Goal: Task Accomplishment & Management: Complete application form

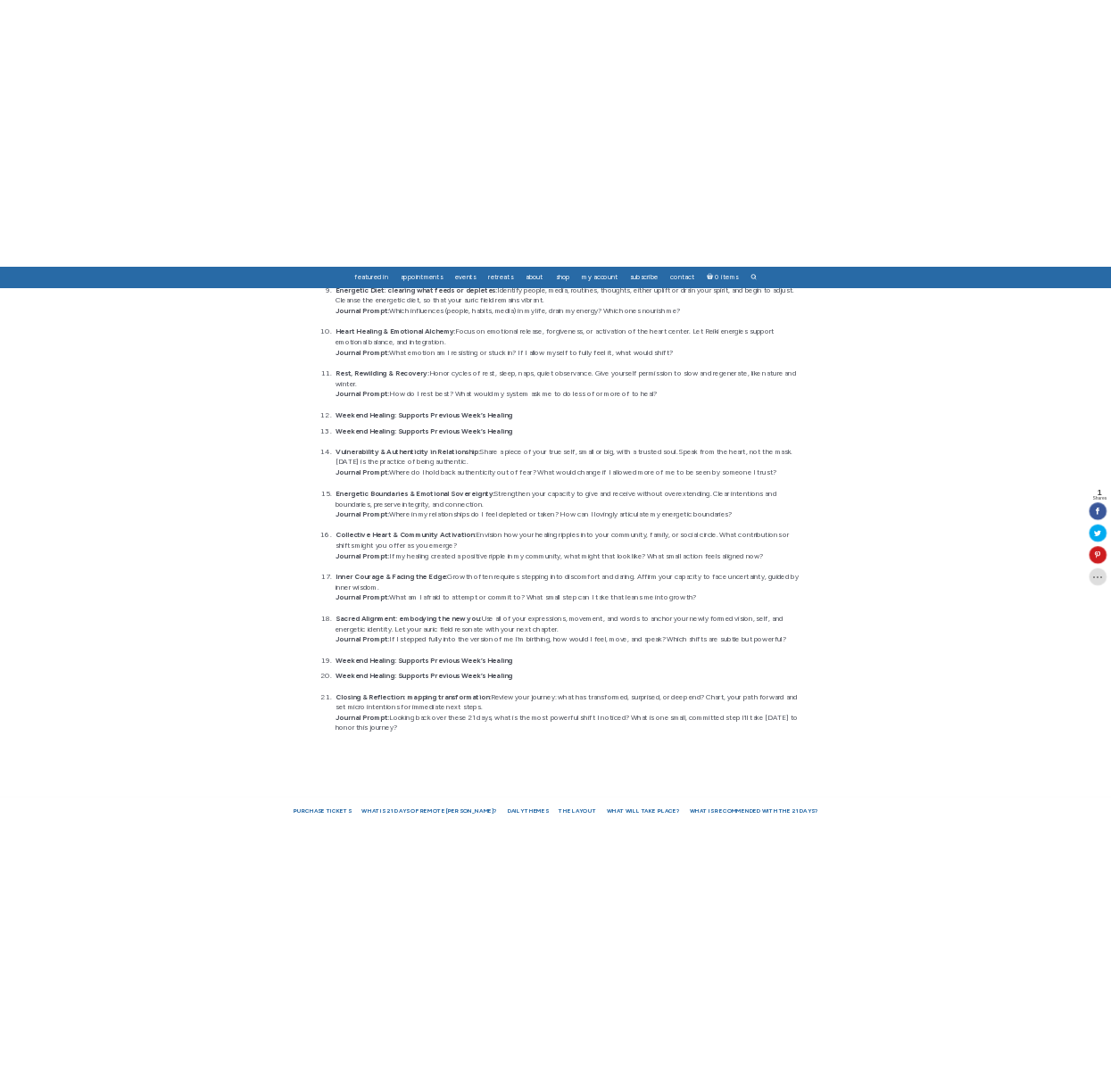
scroll to position [1970, 0]
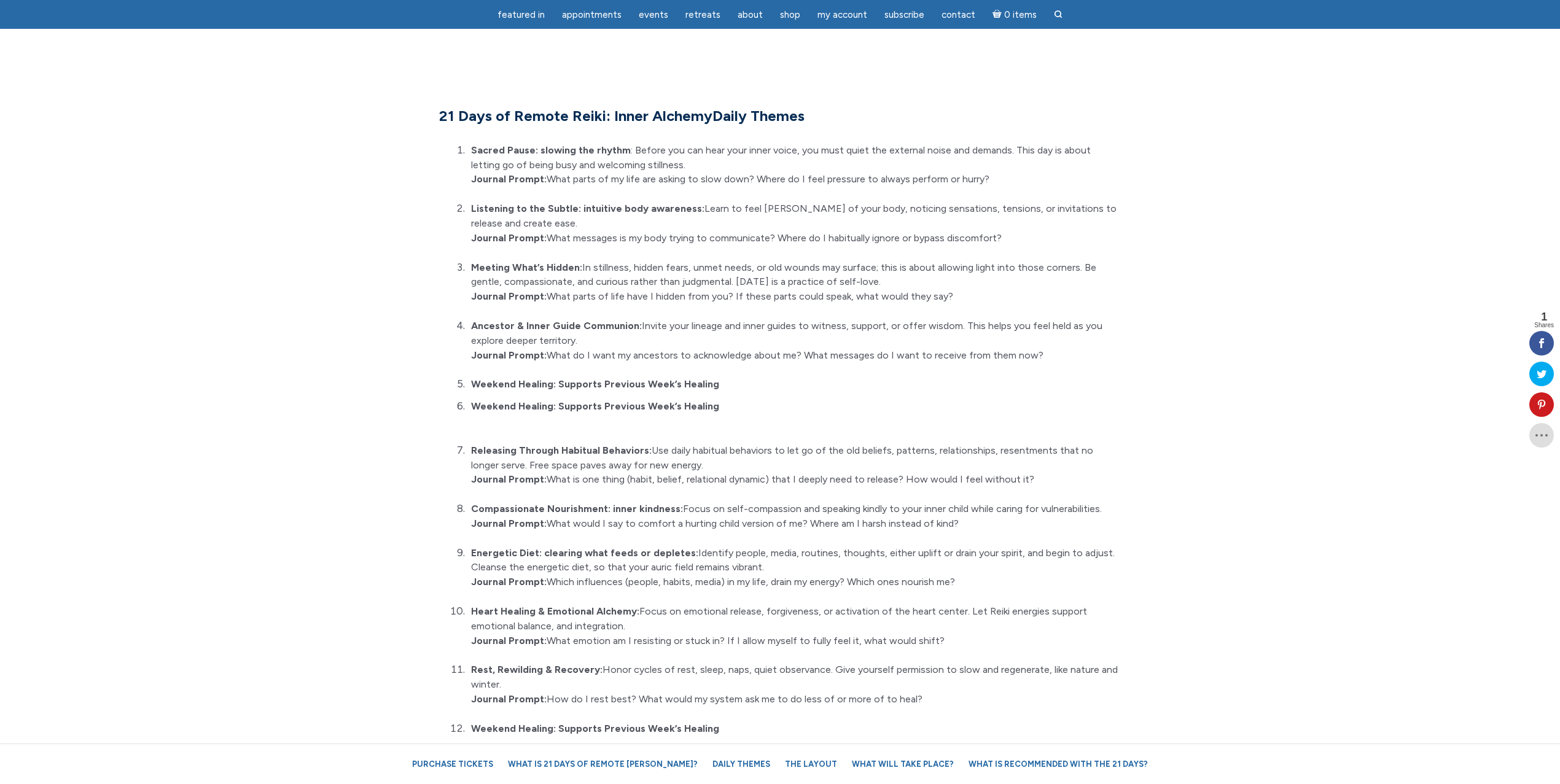
click at [1546, 639] on section "21 Days of Remote Reiki: Inner Alchemy Daily Themes Sacred Pause: slowing the r…" at bounding box center [780, 648] width 1560 height 1183
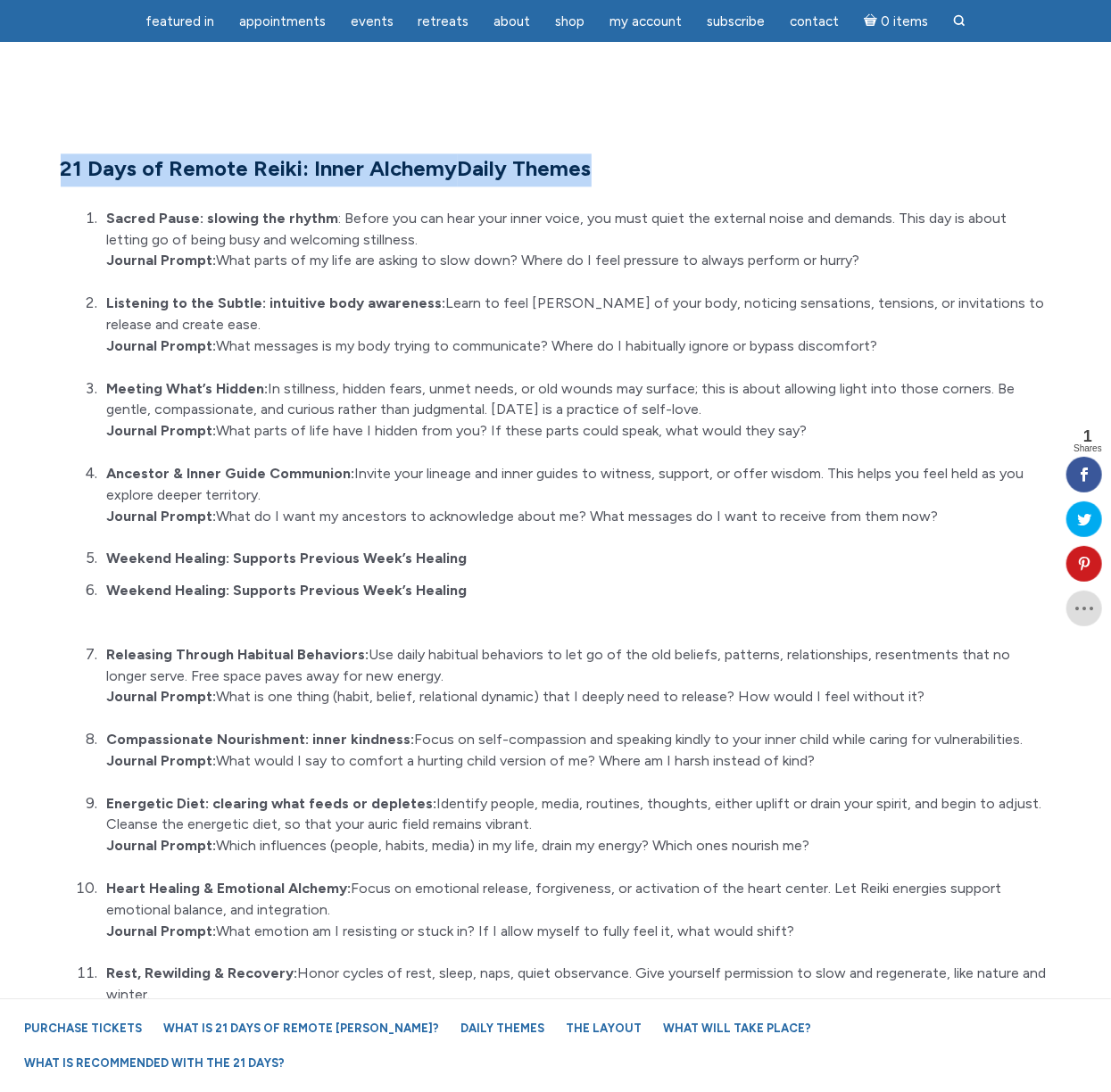
drag, startPoint x: 64, startPoint y: 141, endPoint x: 653, endPoint y: 169, distance: 589.7
click at [653, 169] on div "21 Days of Remote Reiki: Inner Alchemy Daily Themes Sacred Pause: slowing the r…" at bounding box center [556, 941] width 1017 height 1575
copy div "21 Days of Remote Reiki: Inner Alchemy Daily Themes"
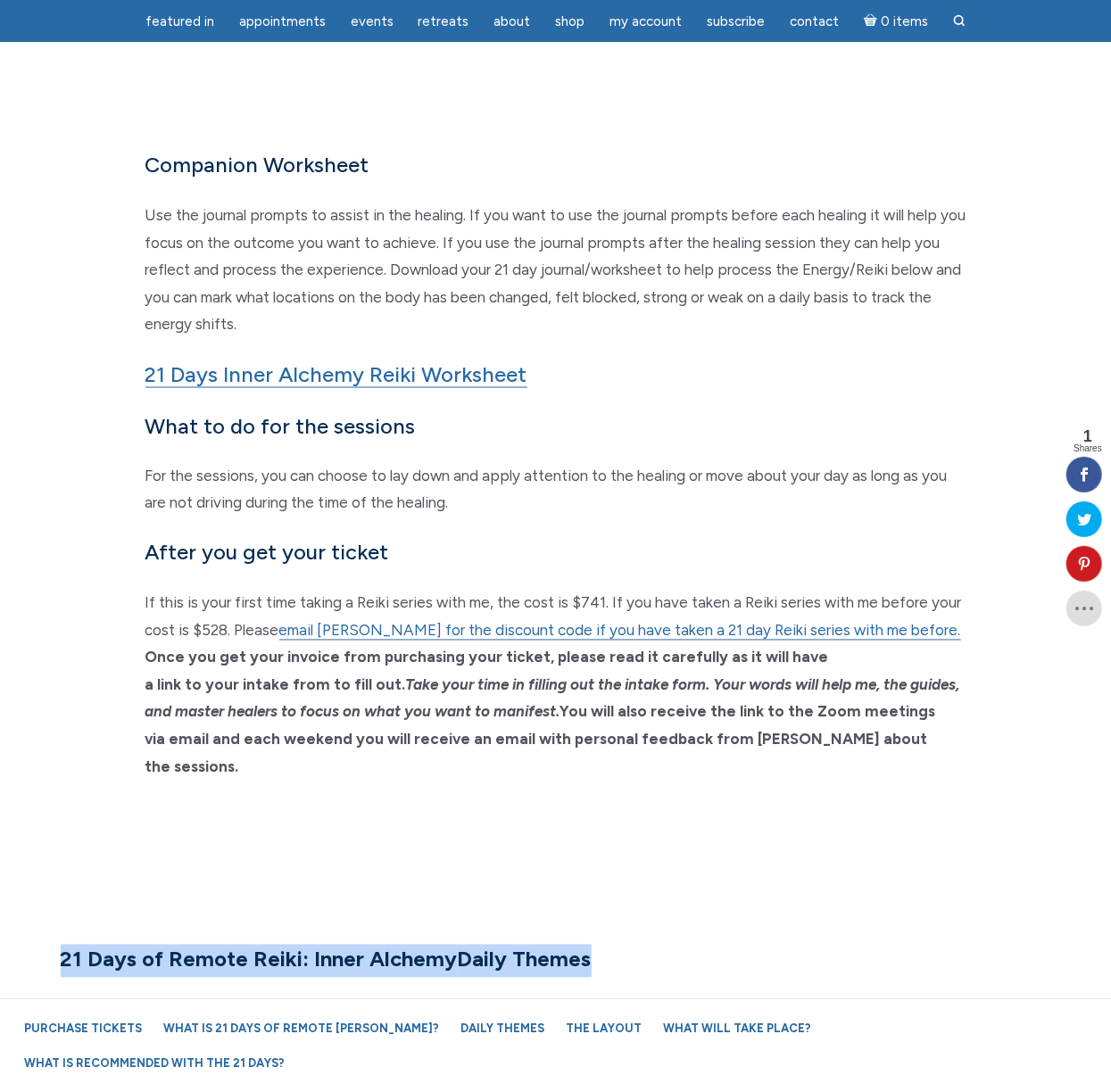
scroll to position [1160, 0]
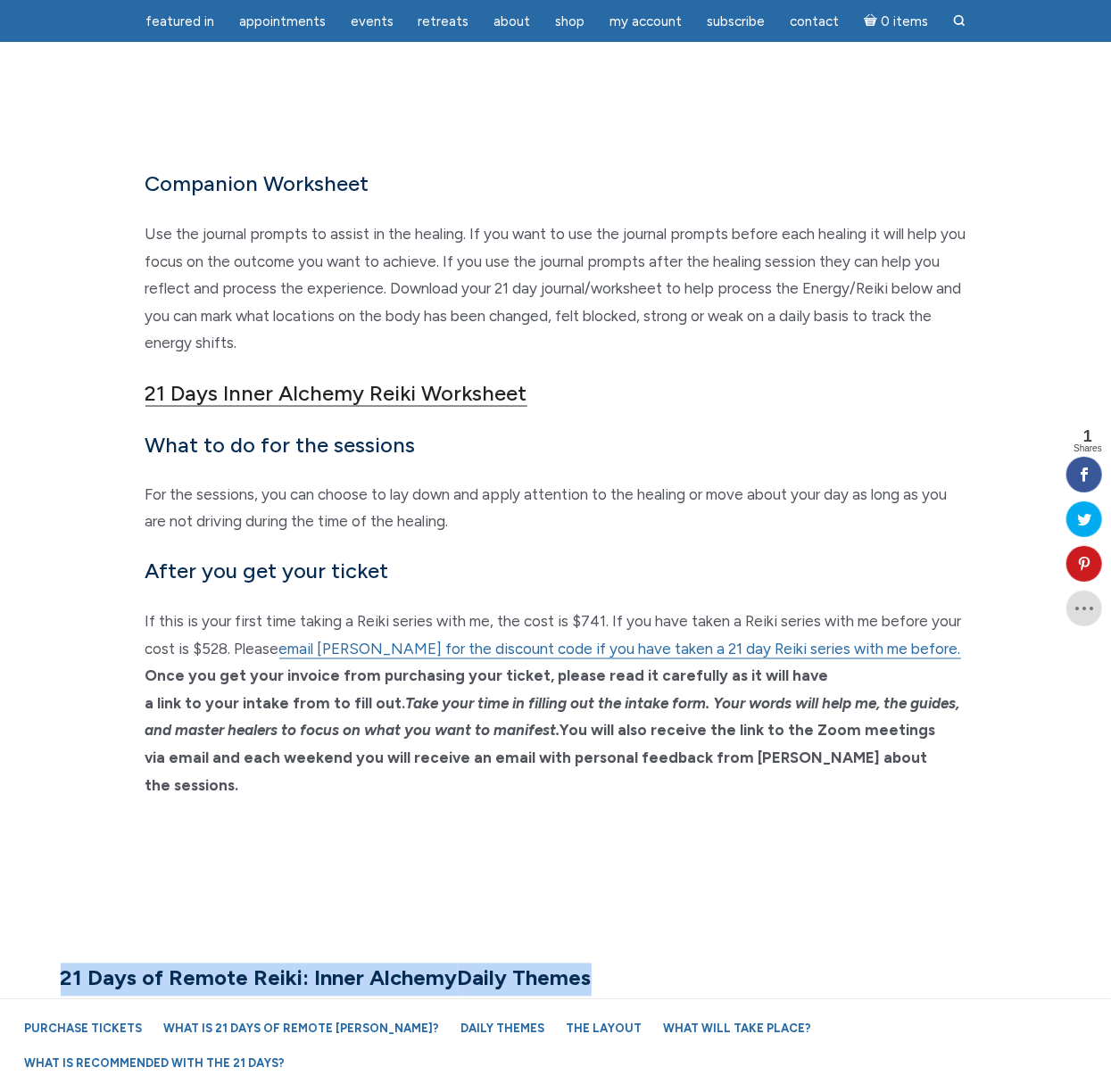
click at [509, 405] on link "21 Days Inner Alchemy Reiki Worksheet" at bounding box center [336, 393] width 382 height 27
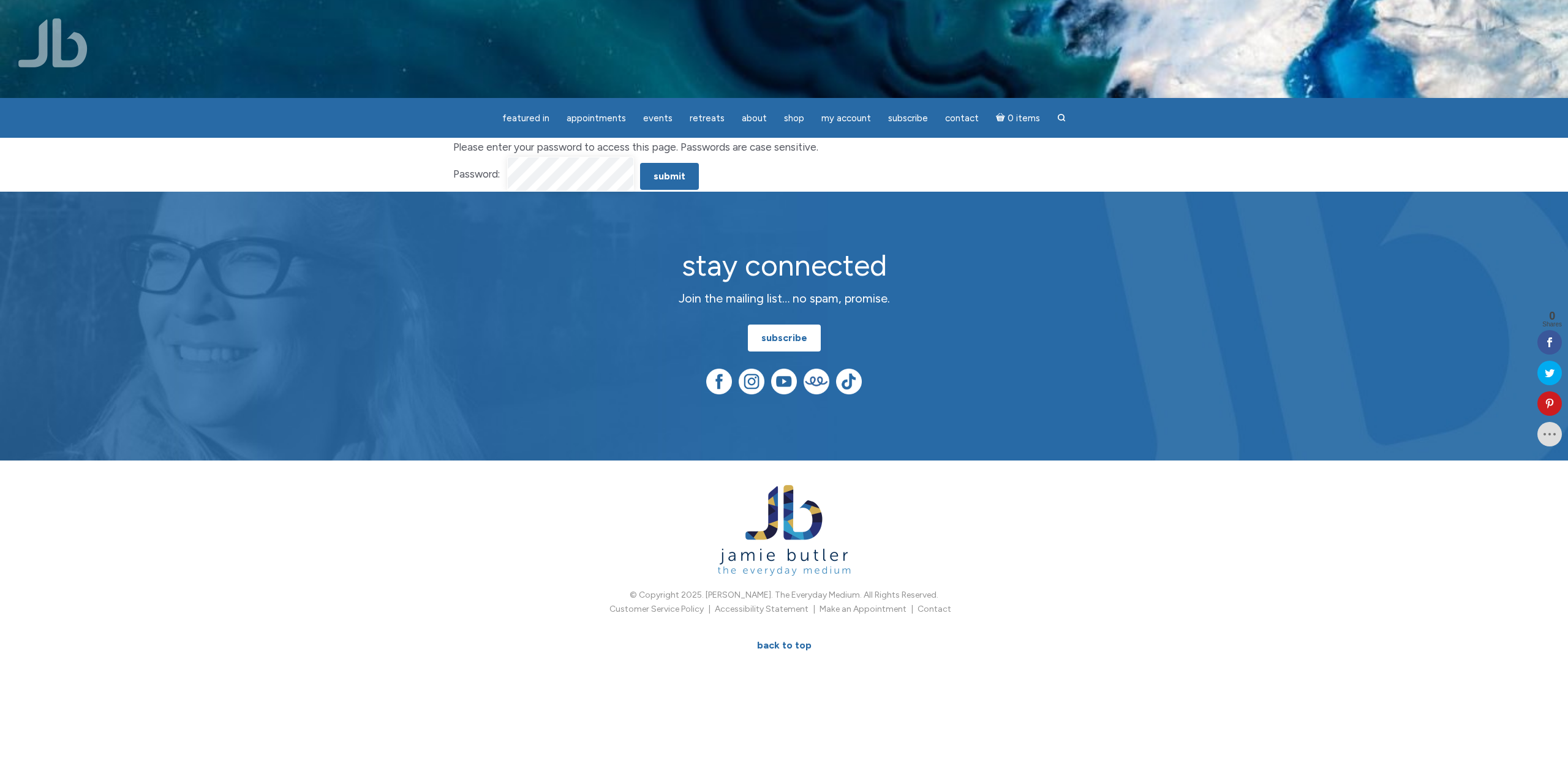
click at [640, 163] on input "Submit" at bounding box center [669, 177] width 59 height 27
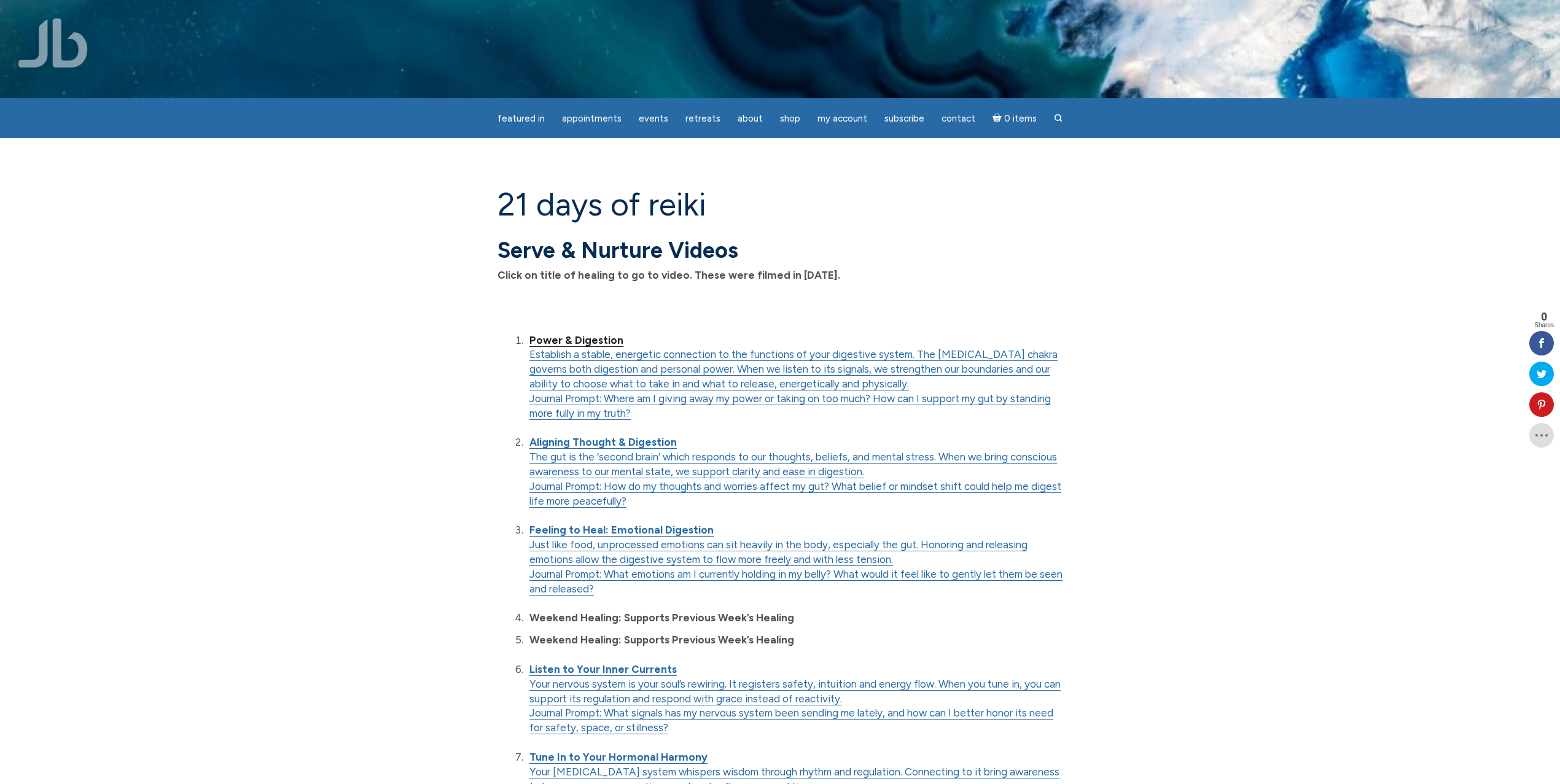
click at [596, 343] on strong "Power & Digestion" at bounding box center [576, 340] width 94 height 12
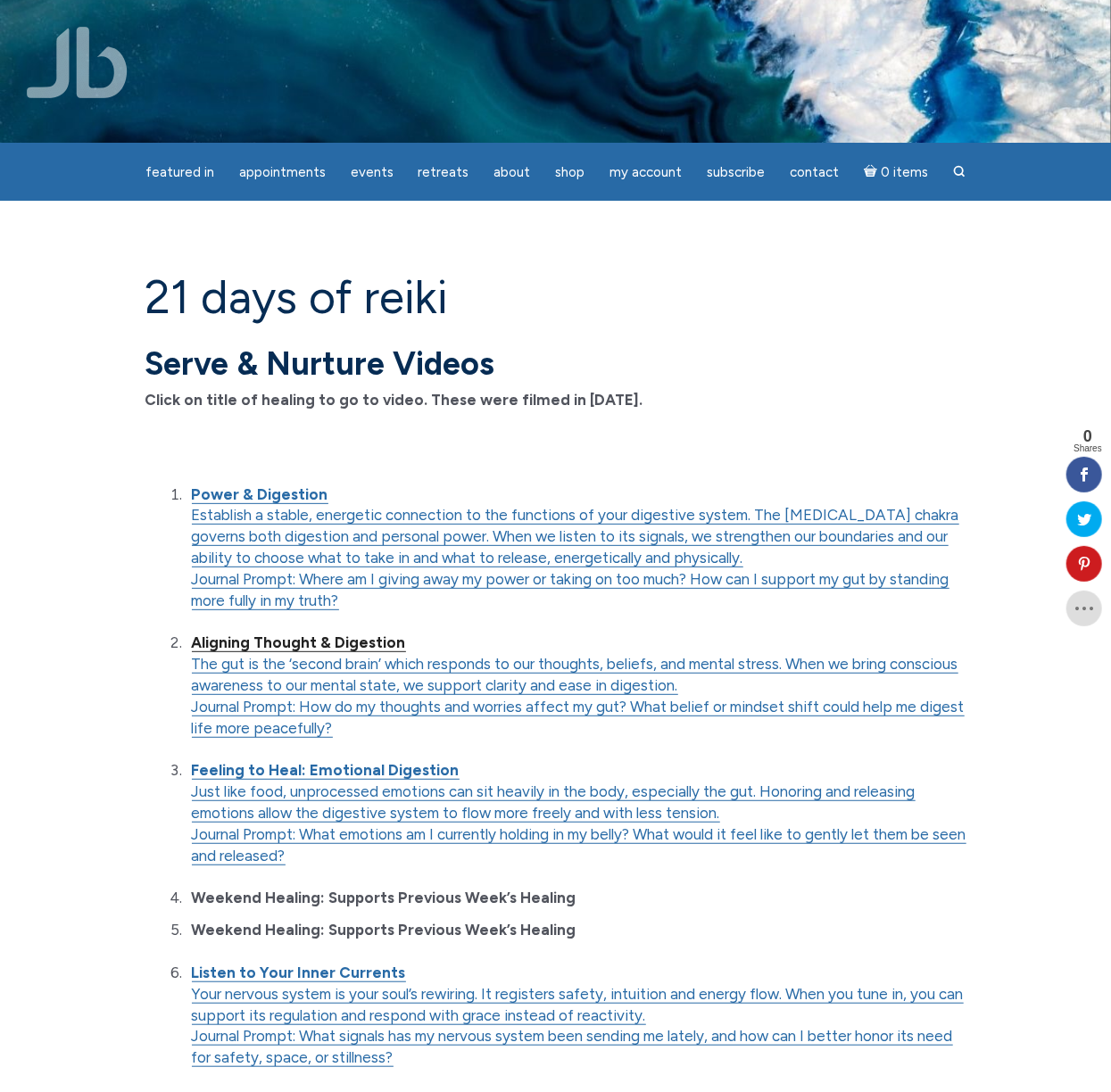
click at [353, 646] on strong "Aligning Thought & Digestion" at bounding box center [299, 642] width 214 height 18
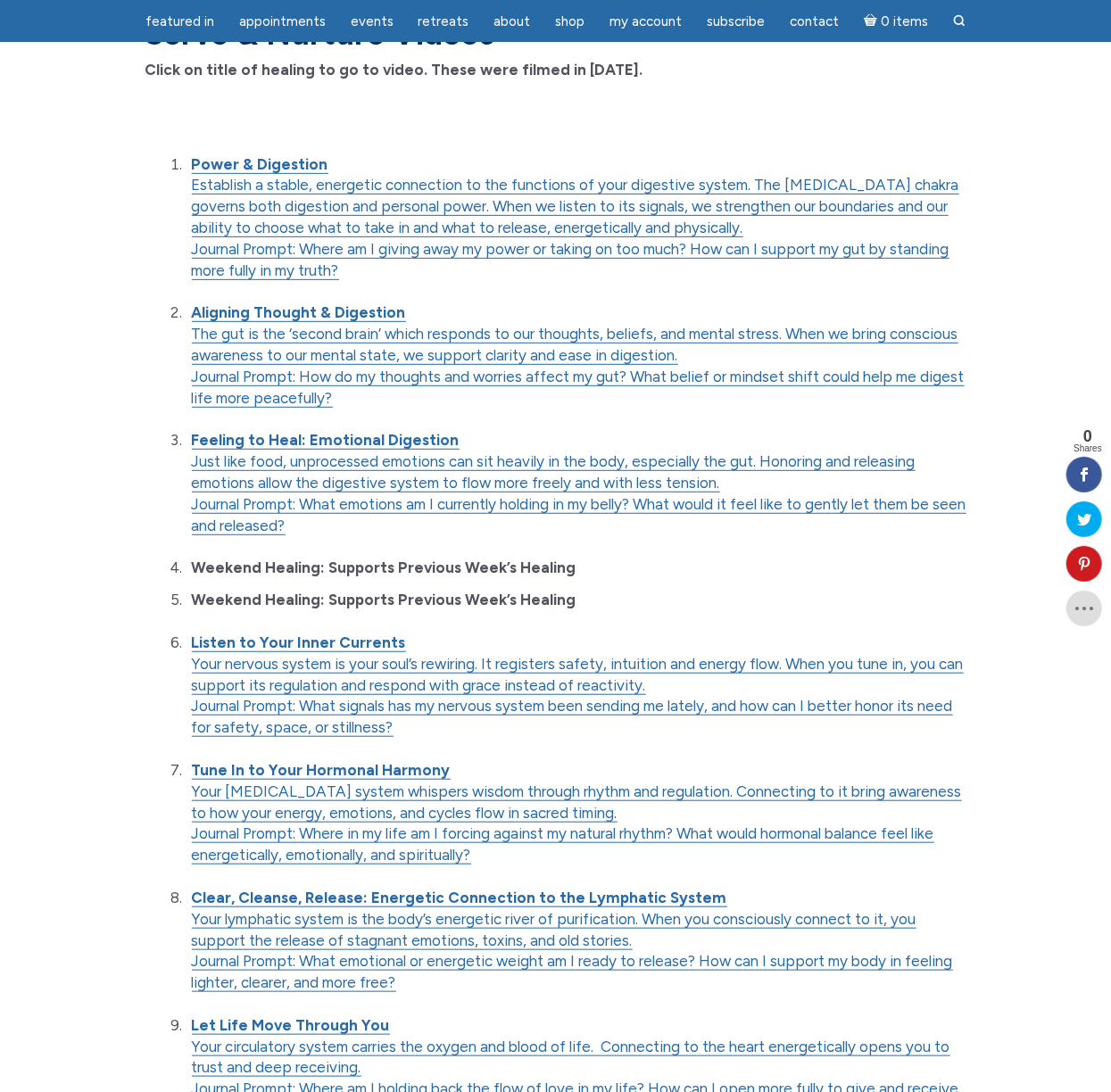
scroll to position [277, 0]
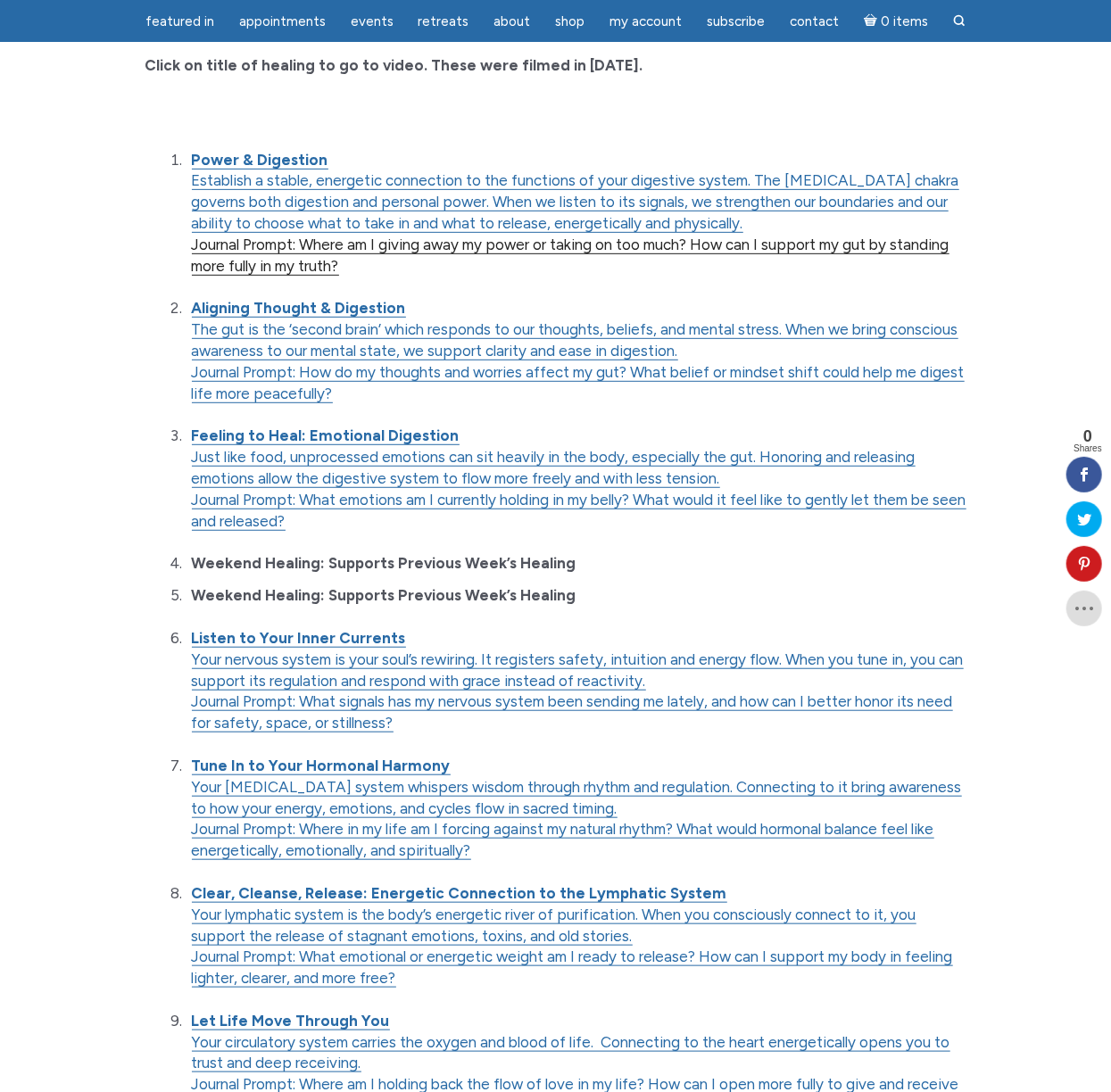
click at [297, 266] on link "Journal Prompt: Where am I giving away my power or taking on too much? How can …" at bounding box center [570, 255] width 757 height 41
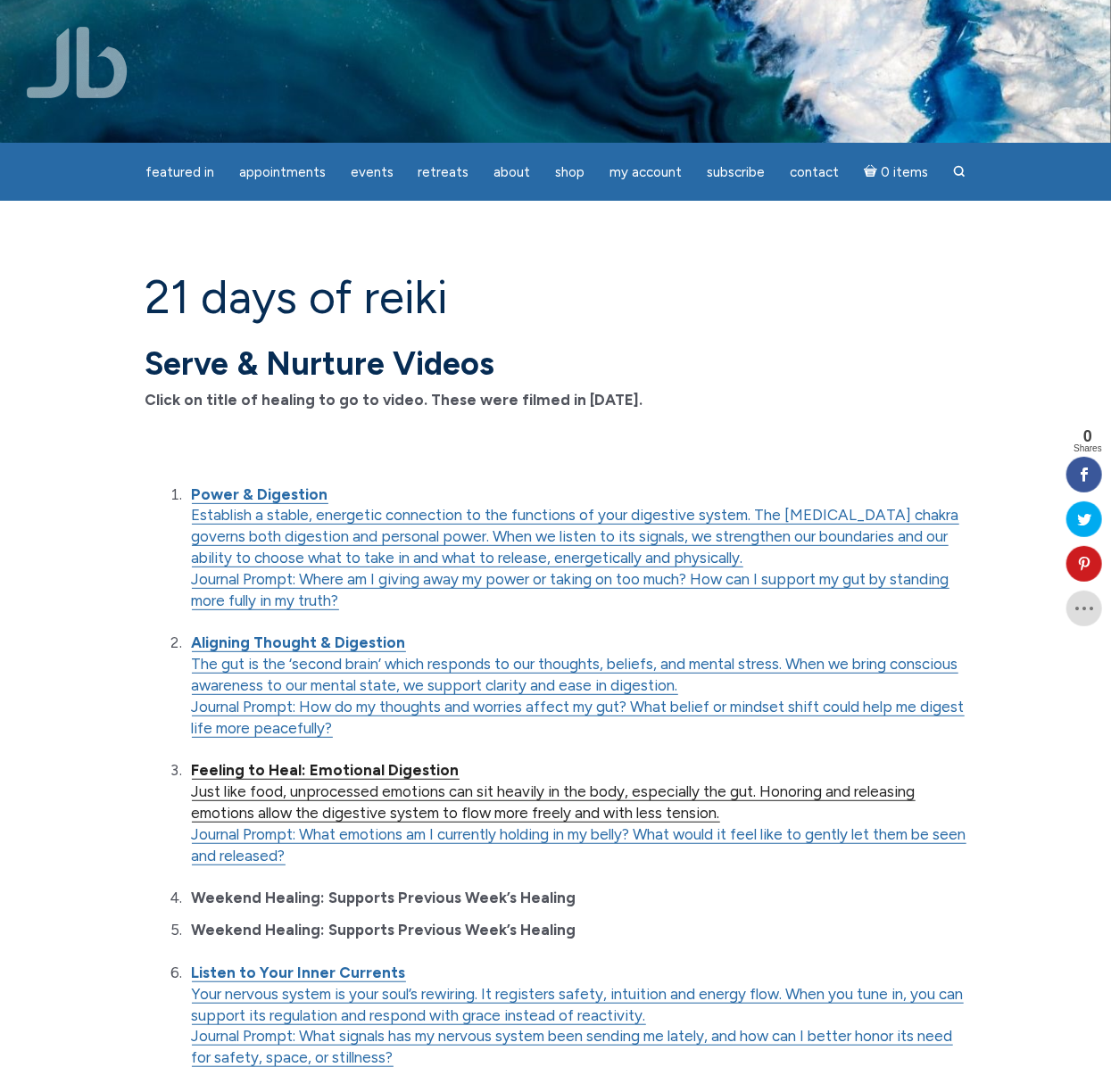
click at [287, 773] on strong "Feeling to Heal: Emotional Digestion" at bounding box center [325, 770] width 267 height 18
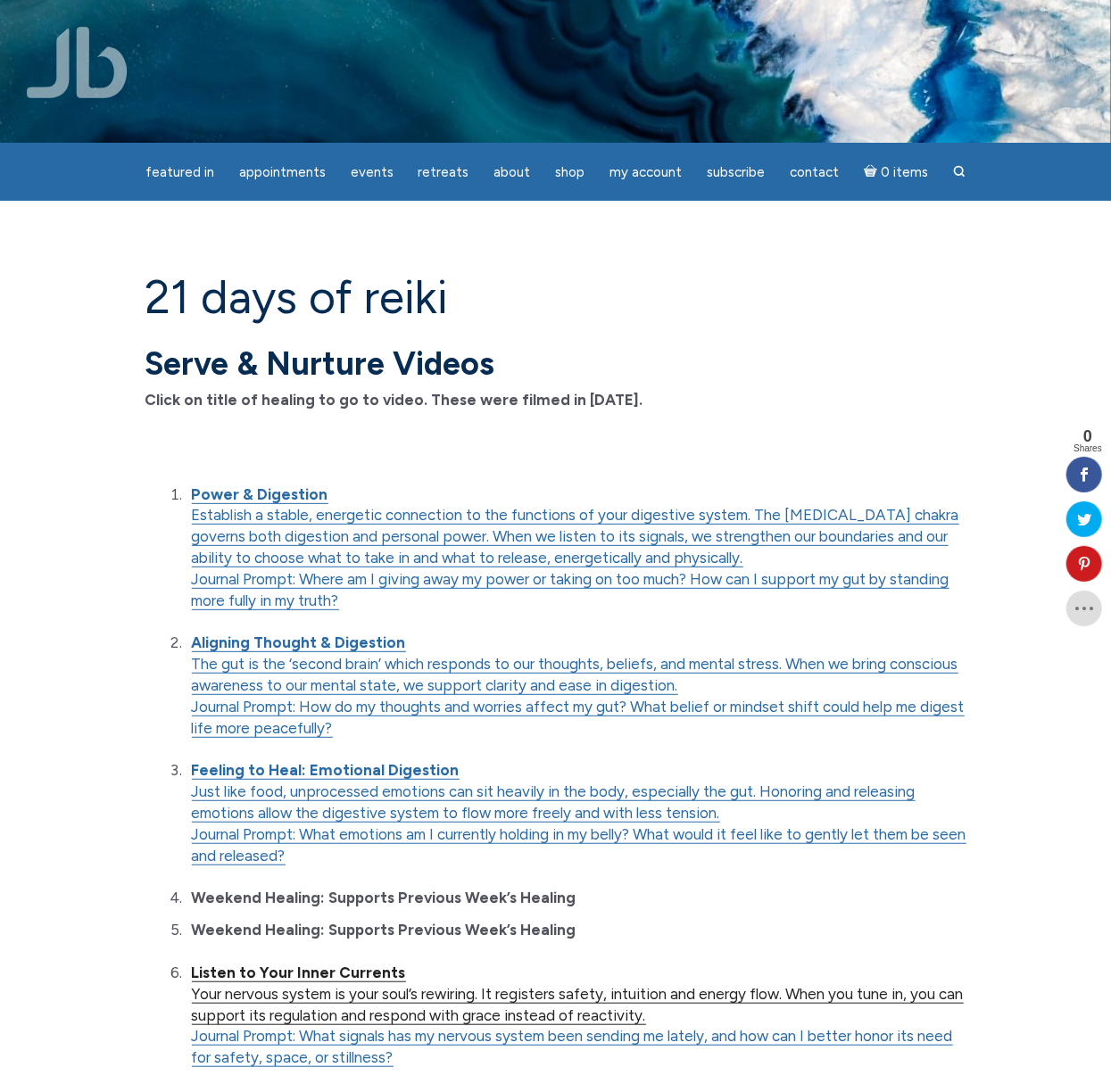
click at [322, 973] on strong "Listen to Your Inner Currents" at bounding box center [299, 972] width 214 height 18
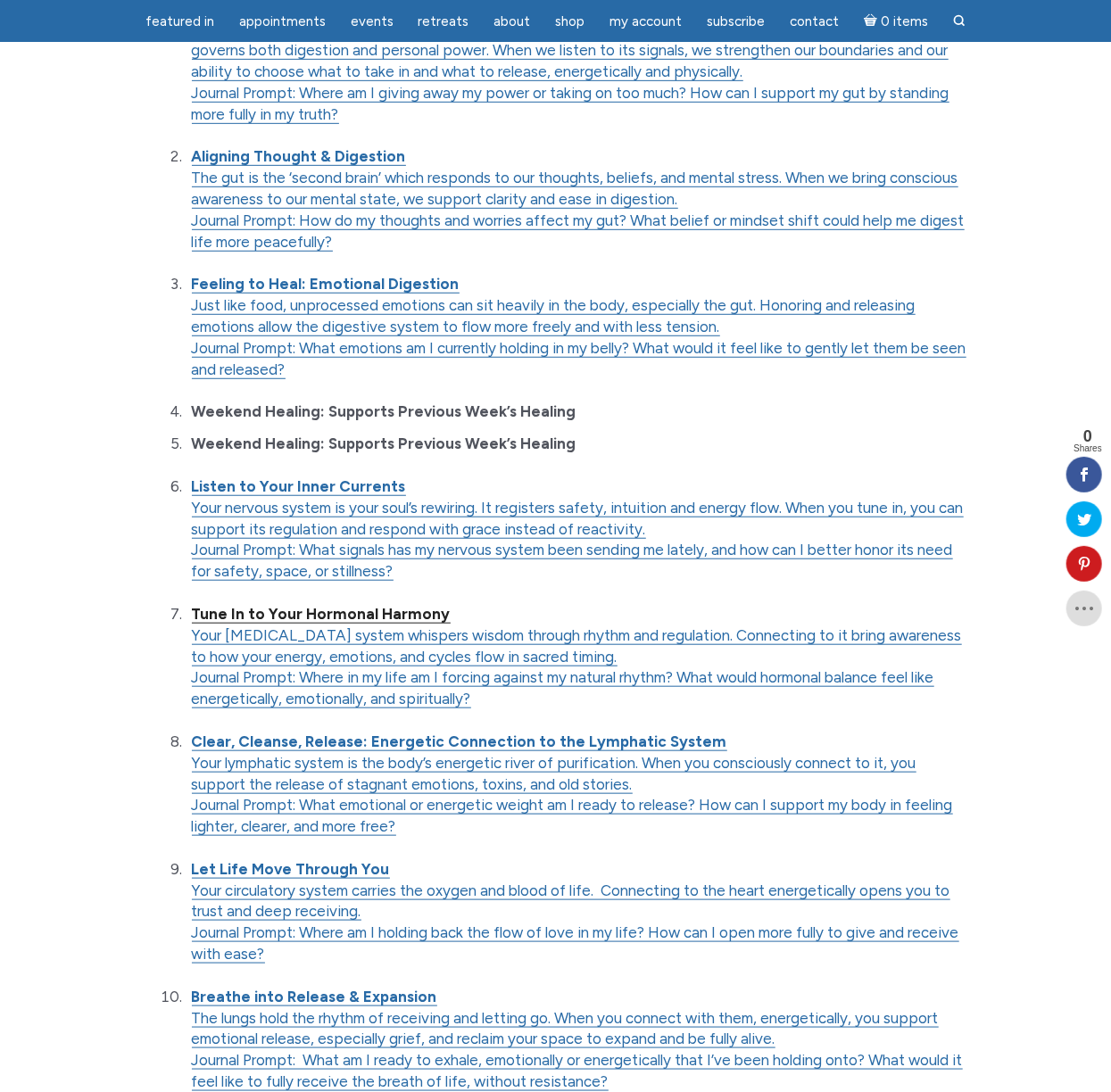
scroll to position [430, 0]
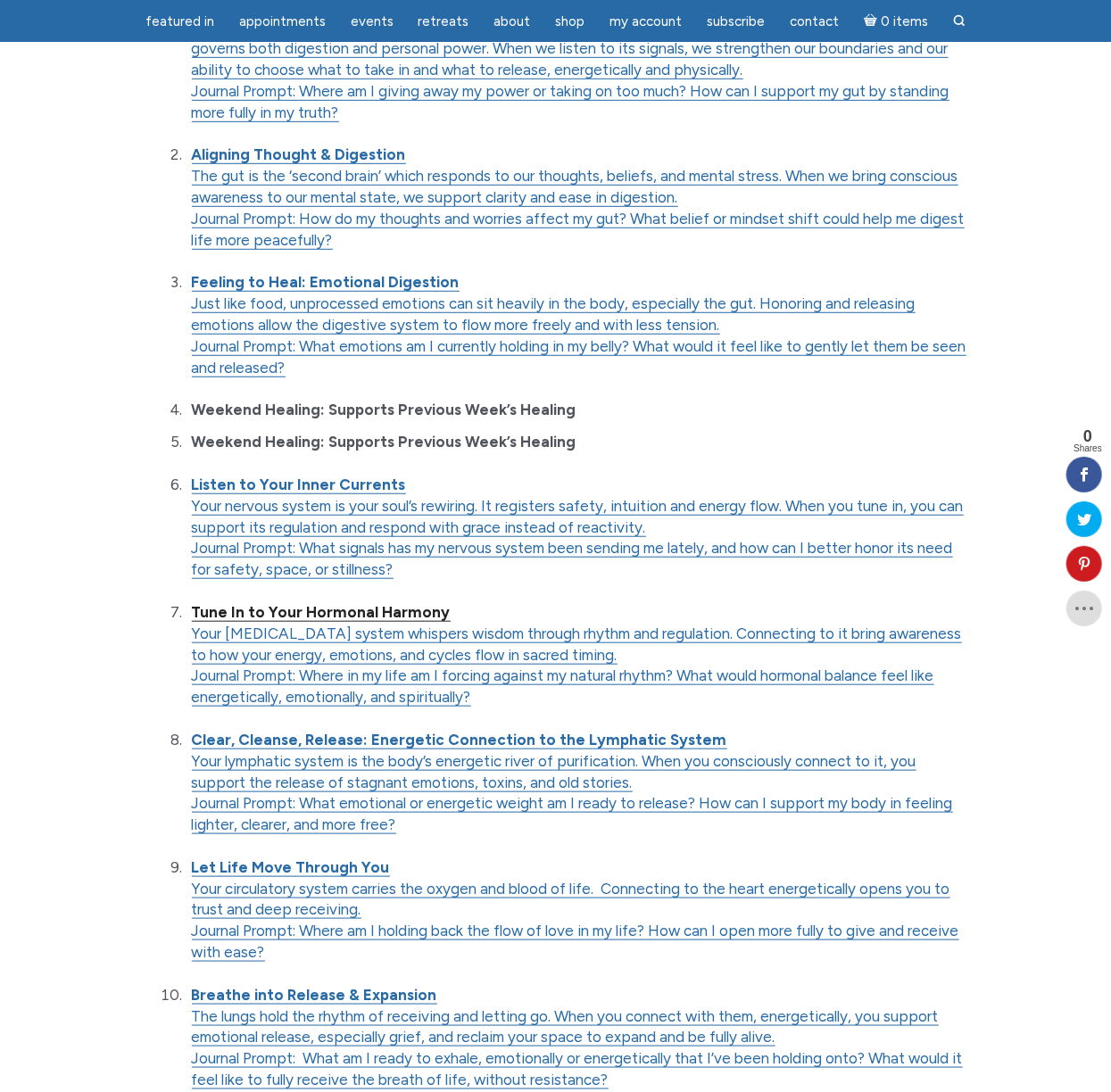
click at [336, 617] on strong "Tune In to Your Hormonal Harmony" at bounding box center [321, 612] width 258 height 18
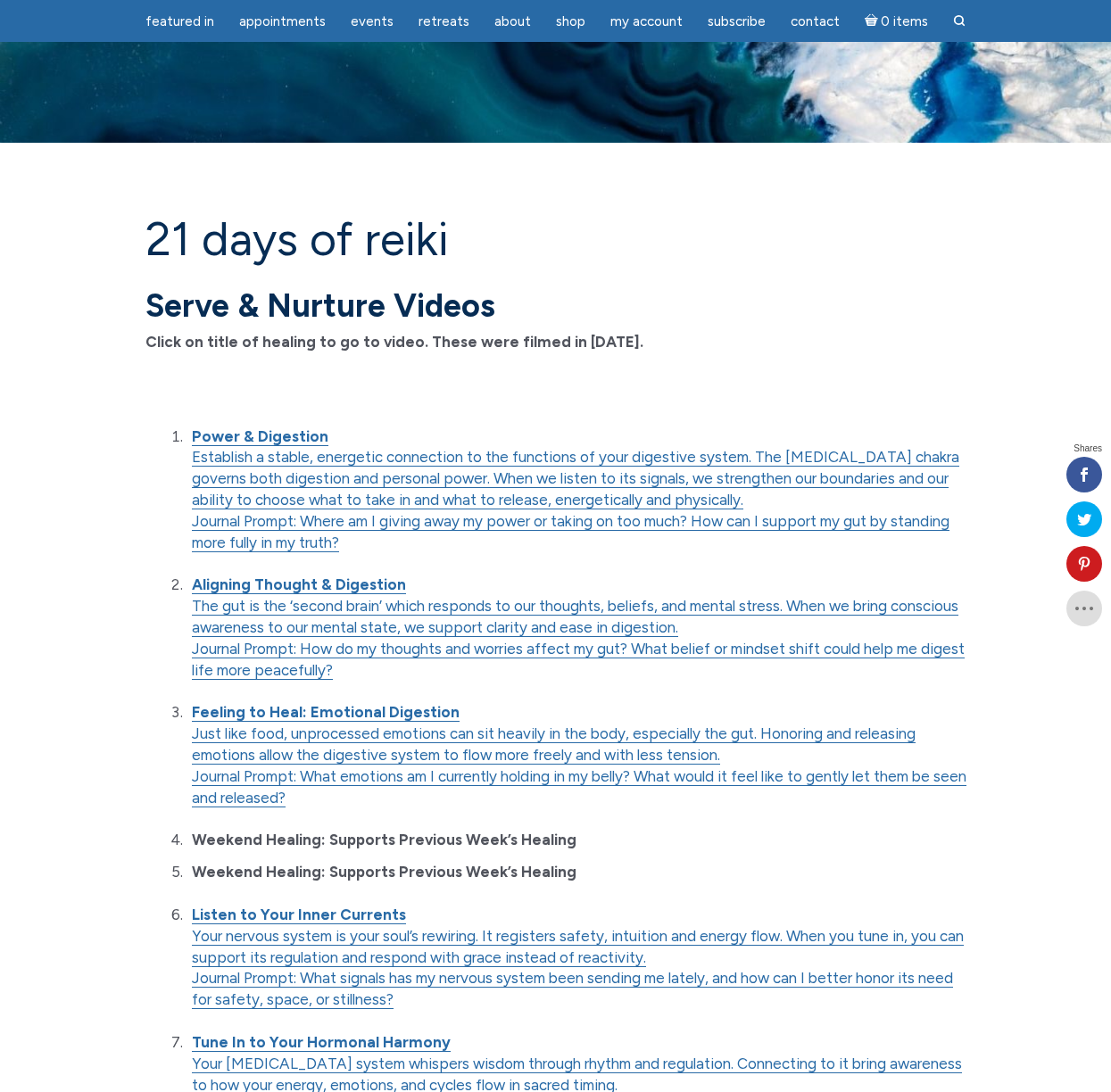
scroll to position [430, 0]
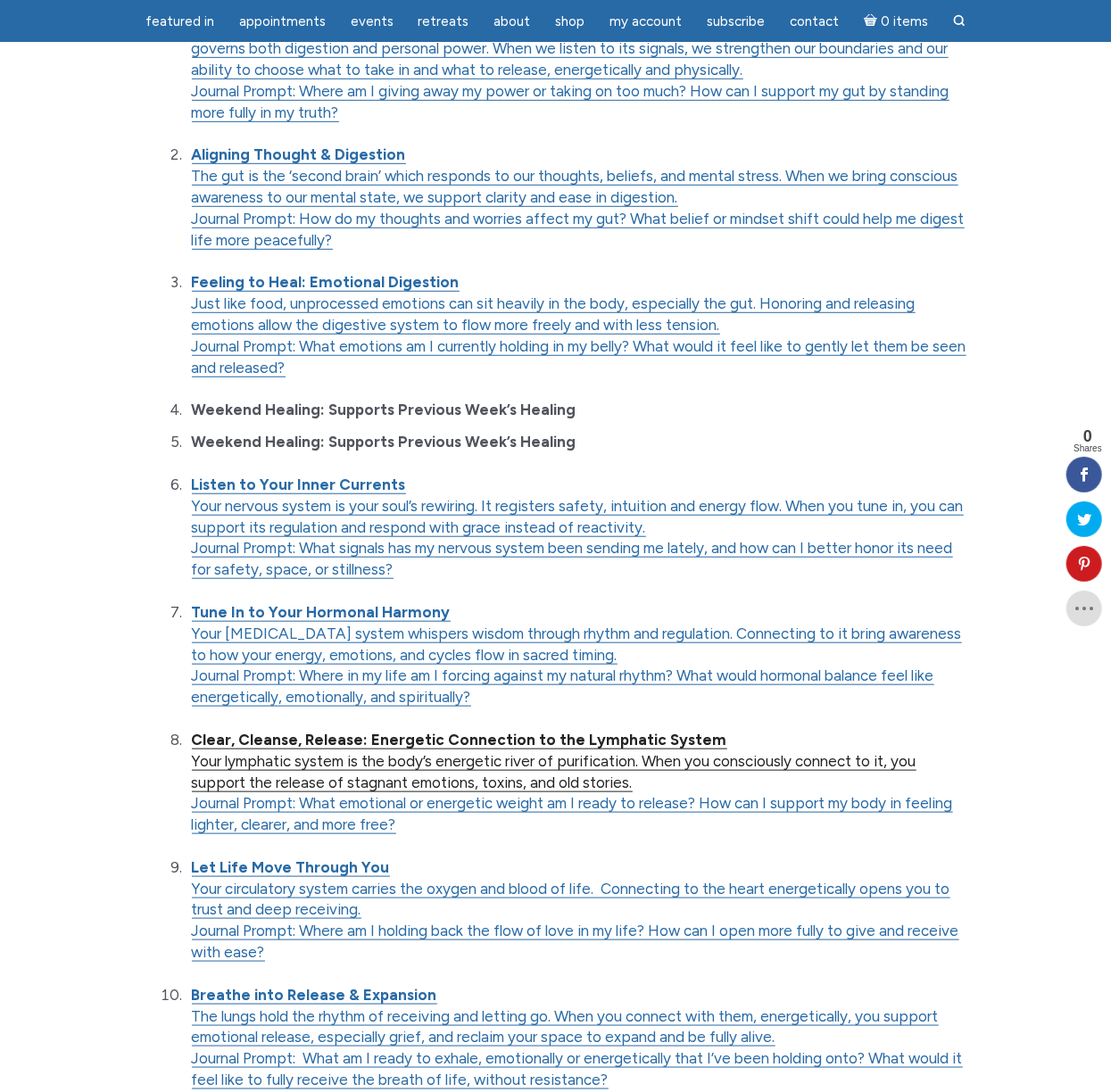
click at [340, 738] on strong "Clear, Cleanse, Release: Energetic Connection to the Lymphatic System" at bounding box center [459, 739] width 535 height 18
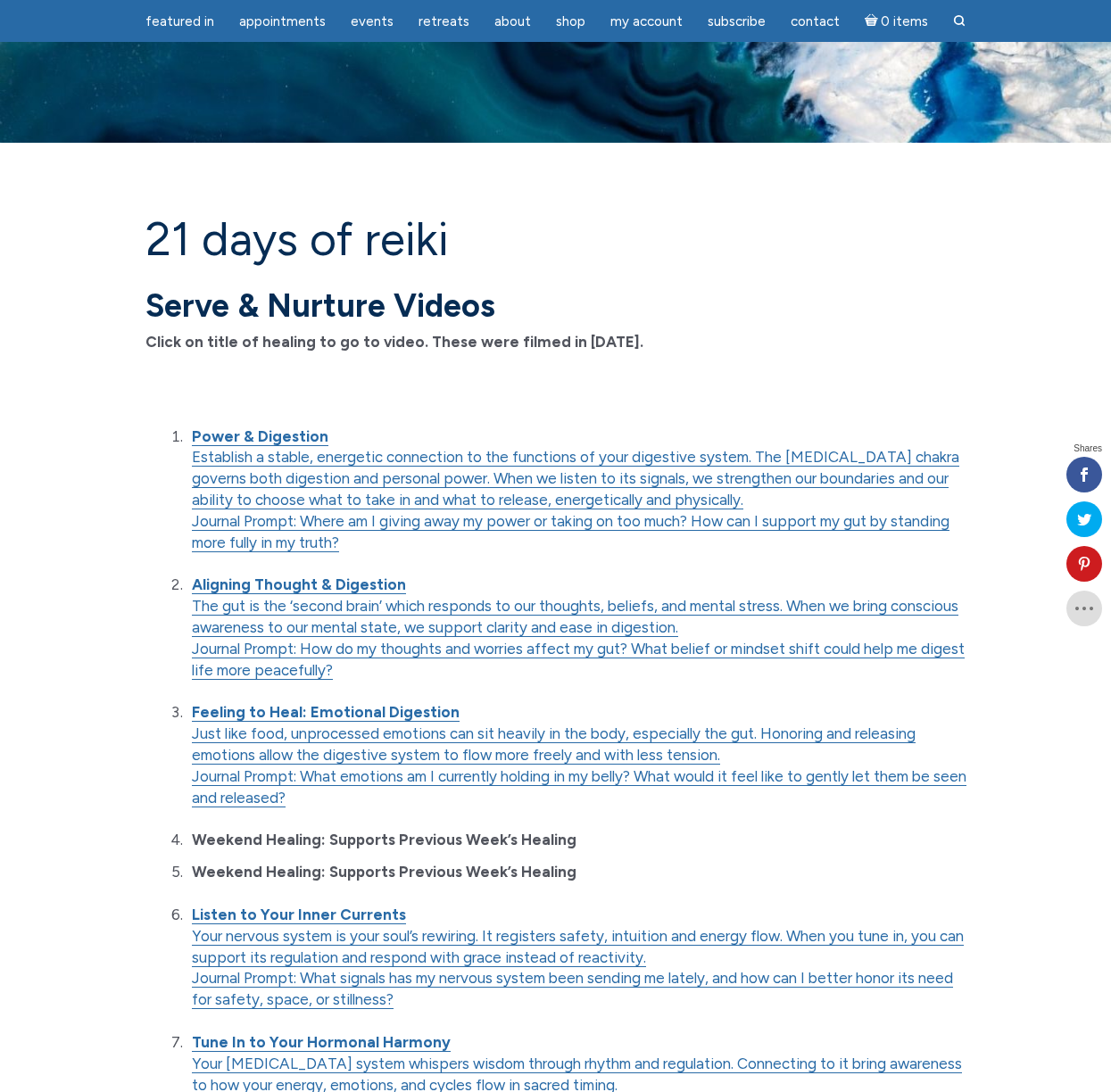
scroll to position [430, 0]
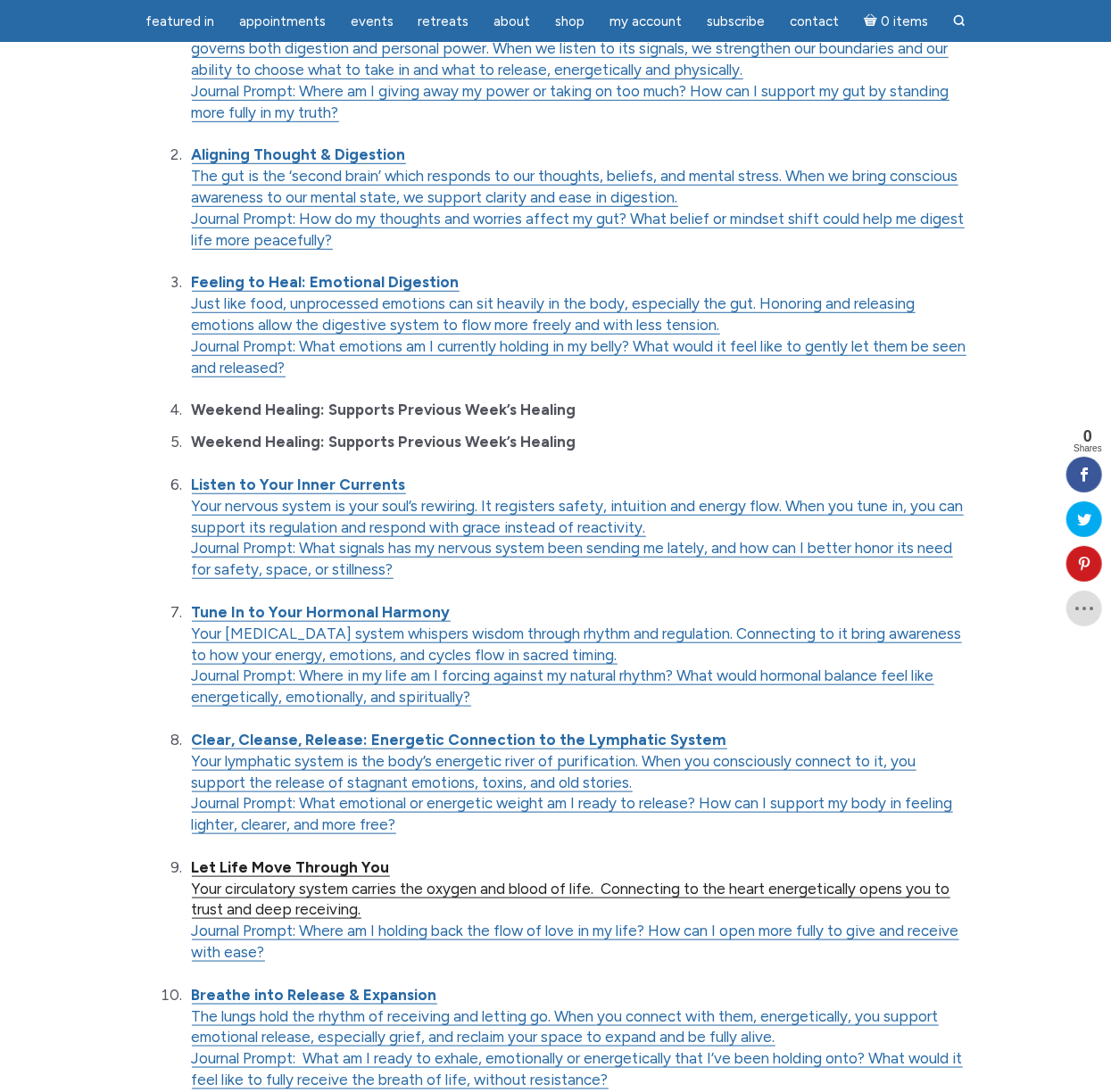
click at [327, 864] on strong "Let Life Move Through You" at bounding box center [291, 866] width 198 height 18
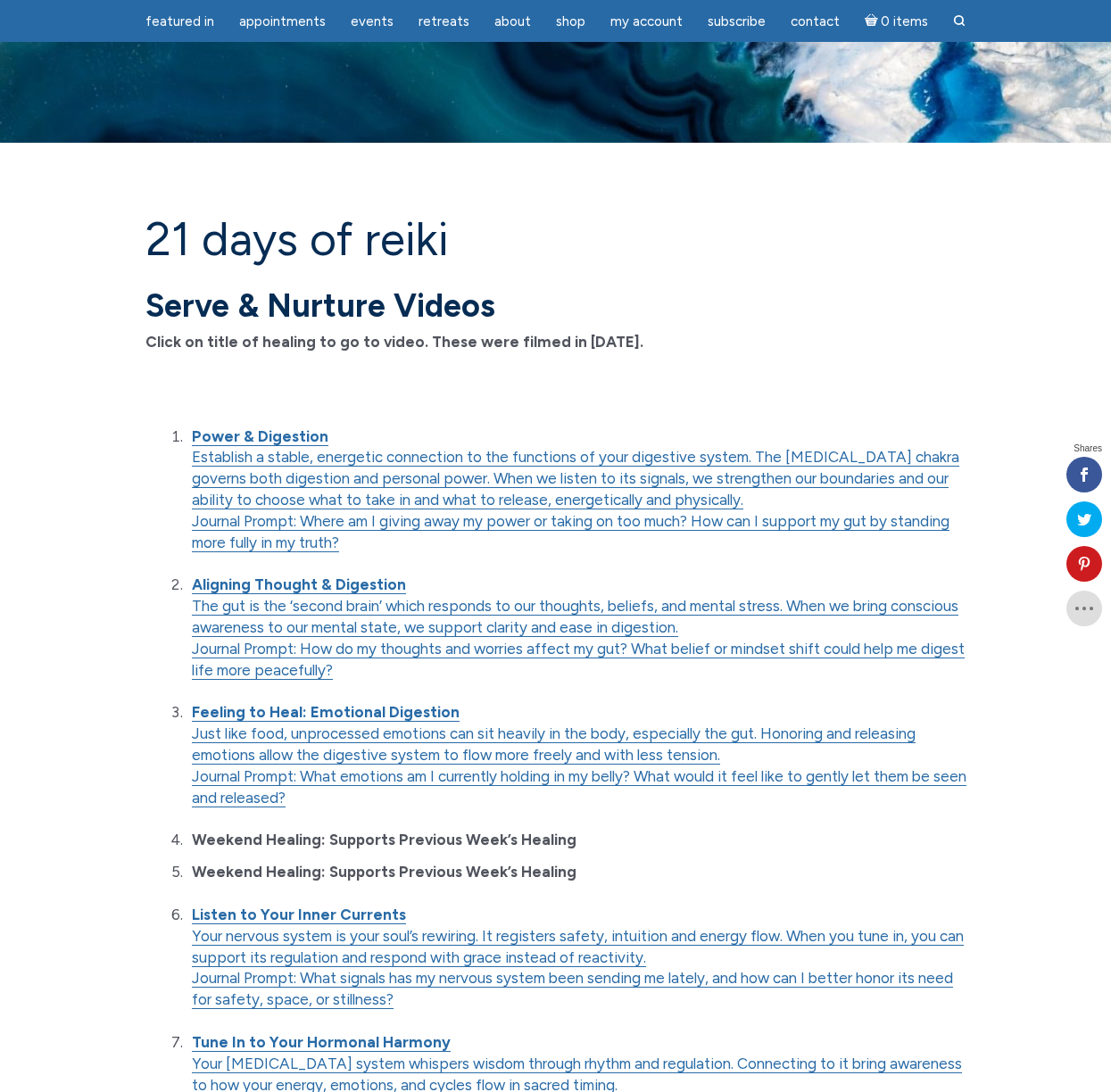
scroll to position [430, 0]
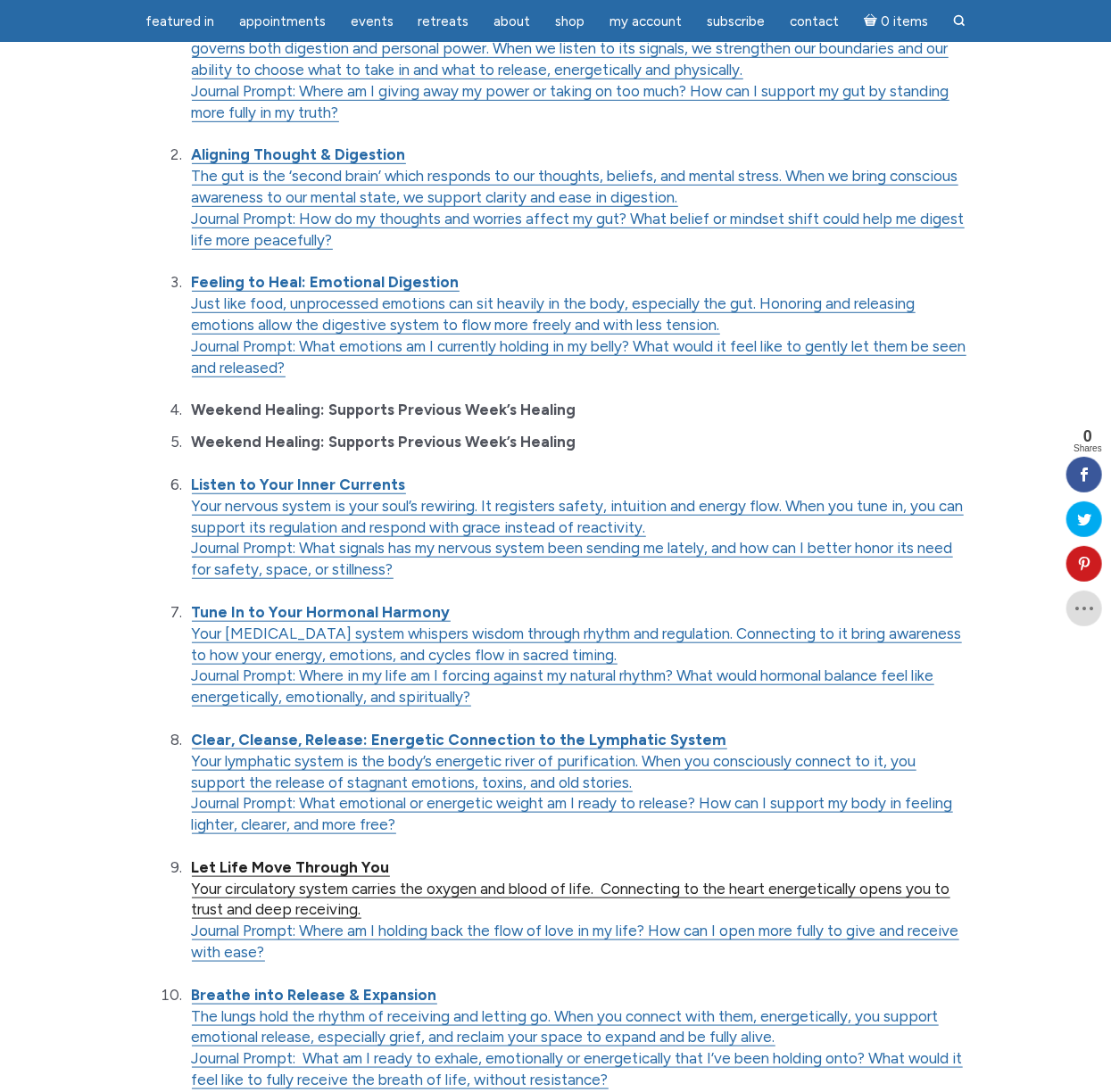
click at [335, 869] on strong "Let Life Move Through You" at bounding box center [291, 866] width 198 height 18
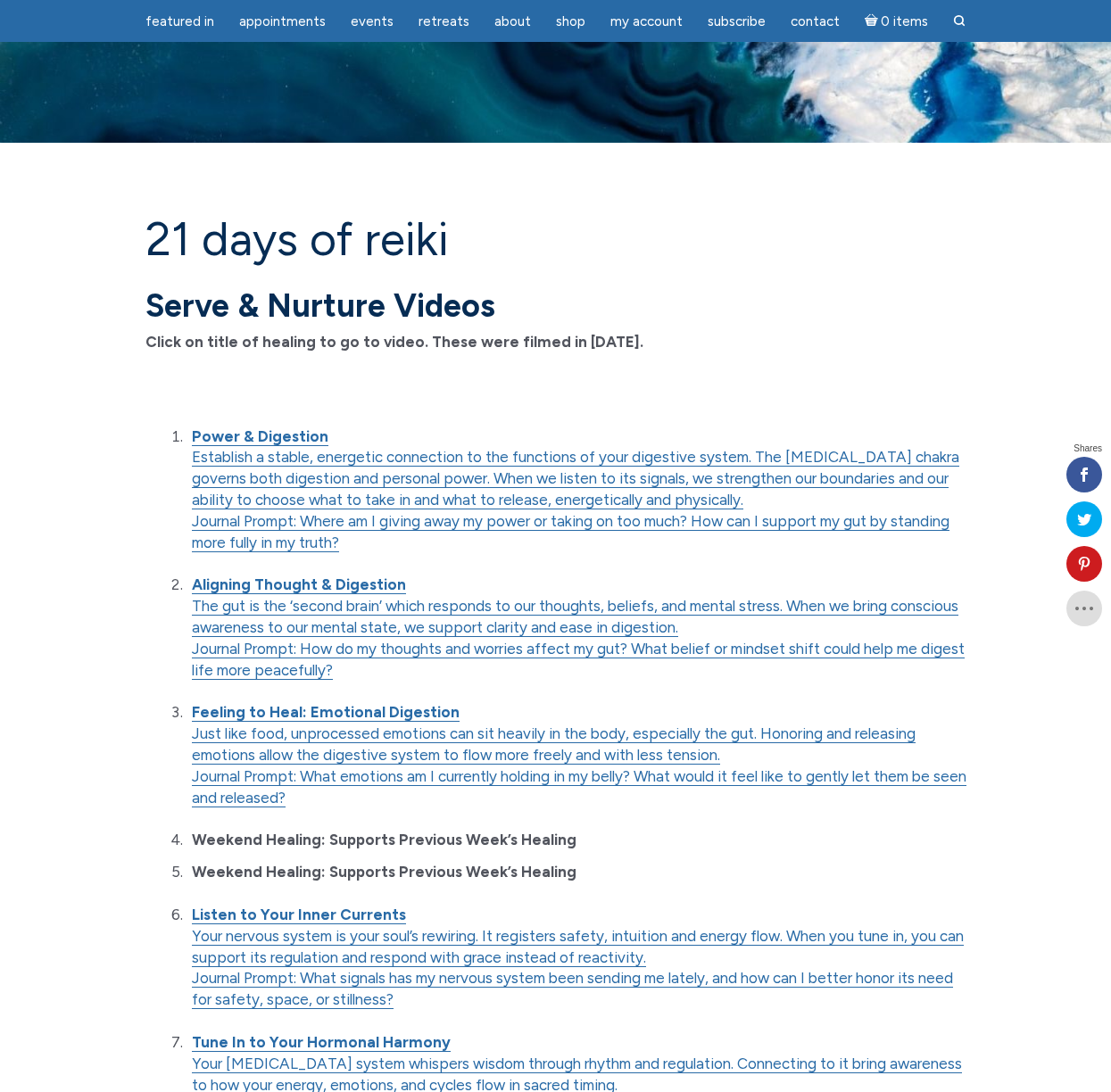
scroll to position [430, 0]
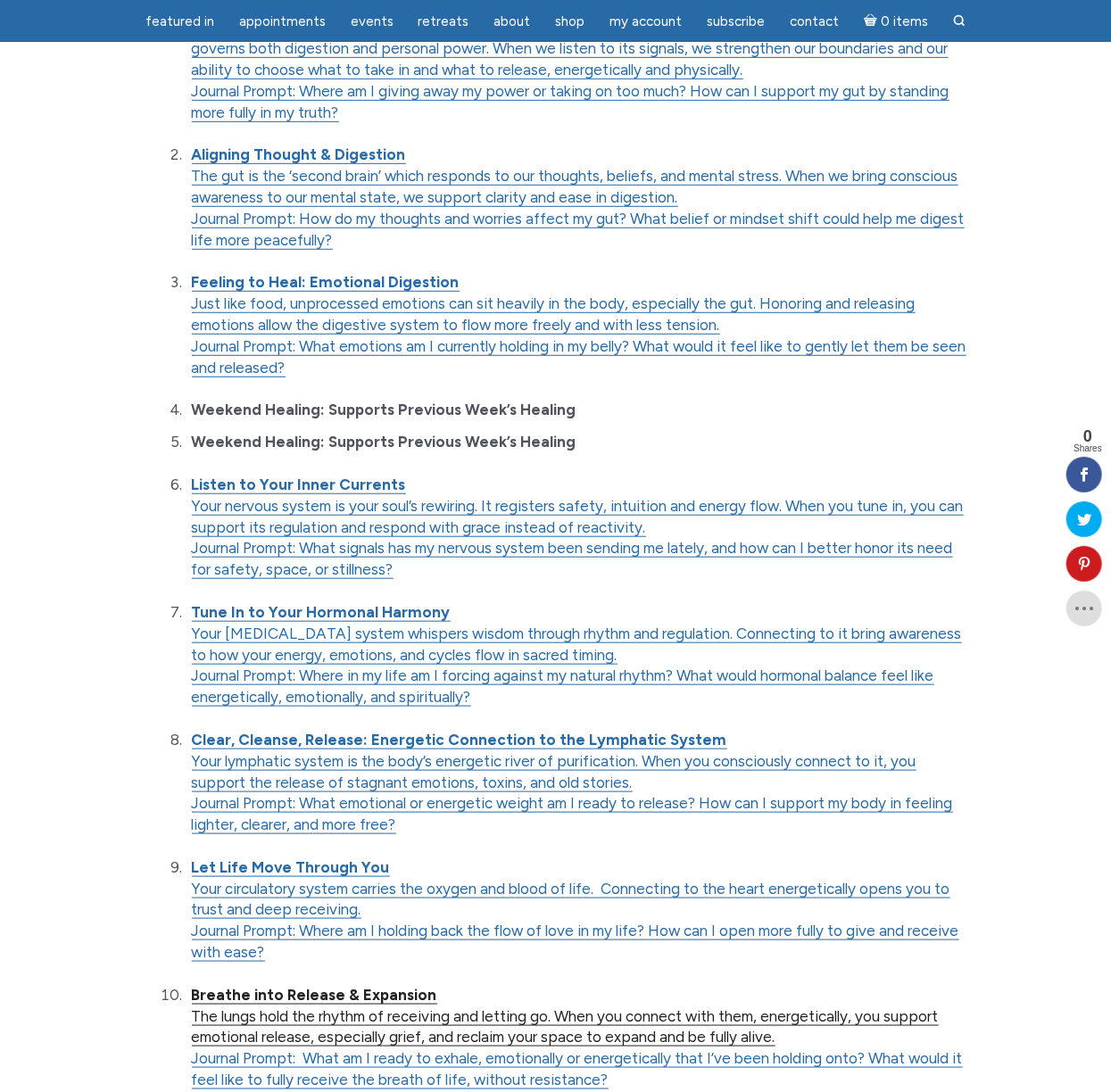
click at [335, 992] on strong "Breathe into Release & Expansion" at bounding box center [315, 994] width 245 height 18
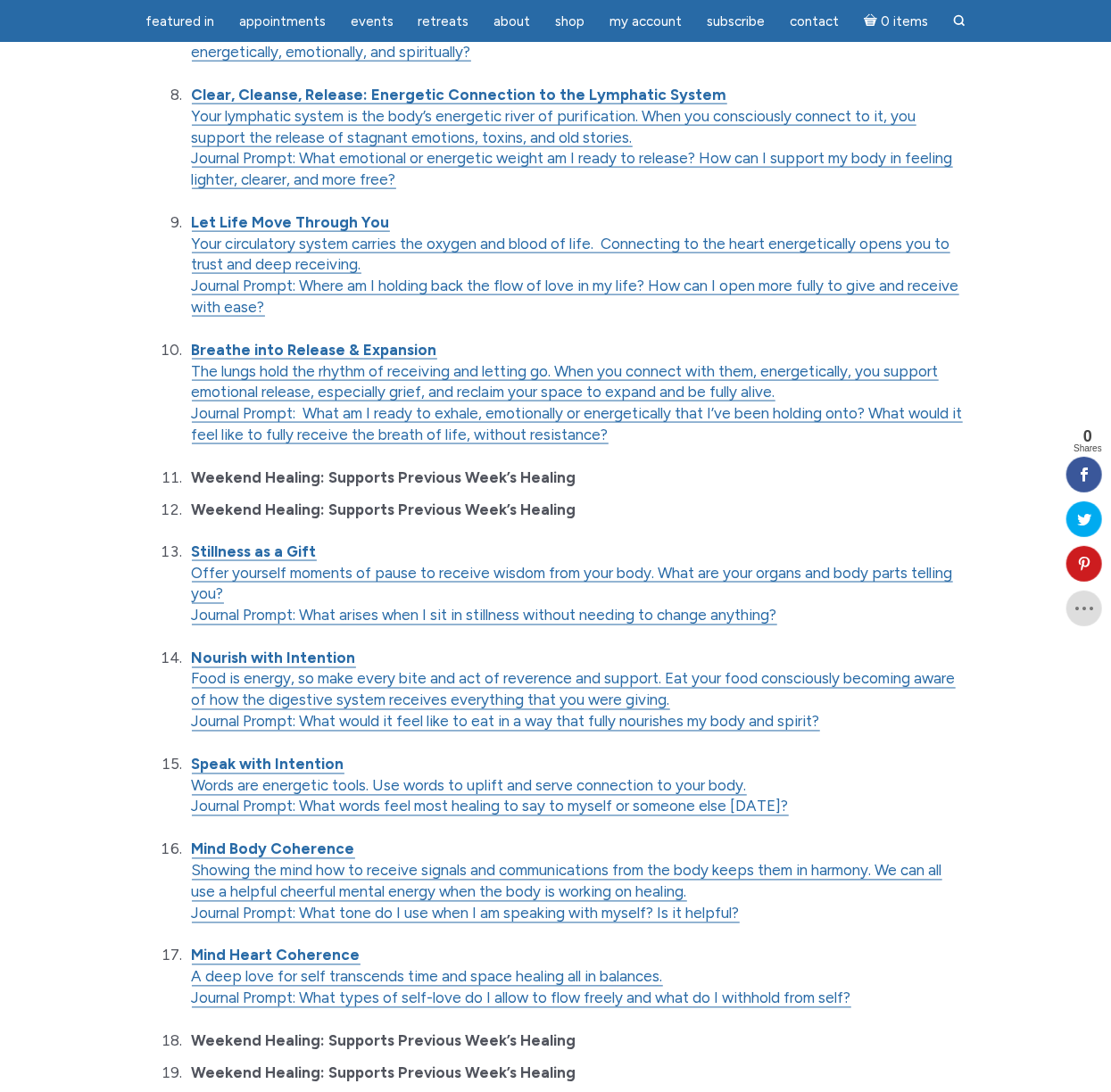
scroll to position [1095, 0]
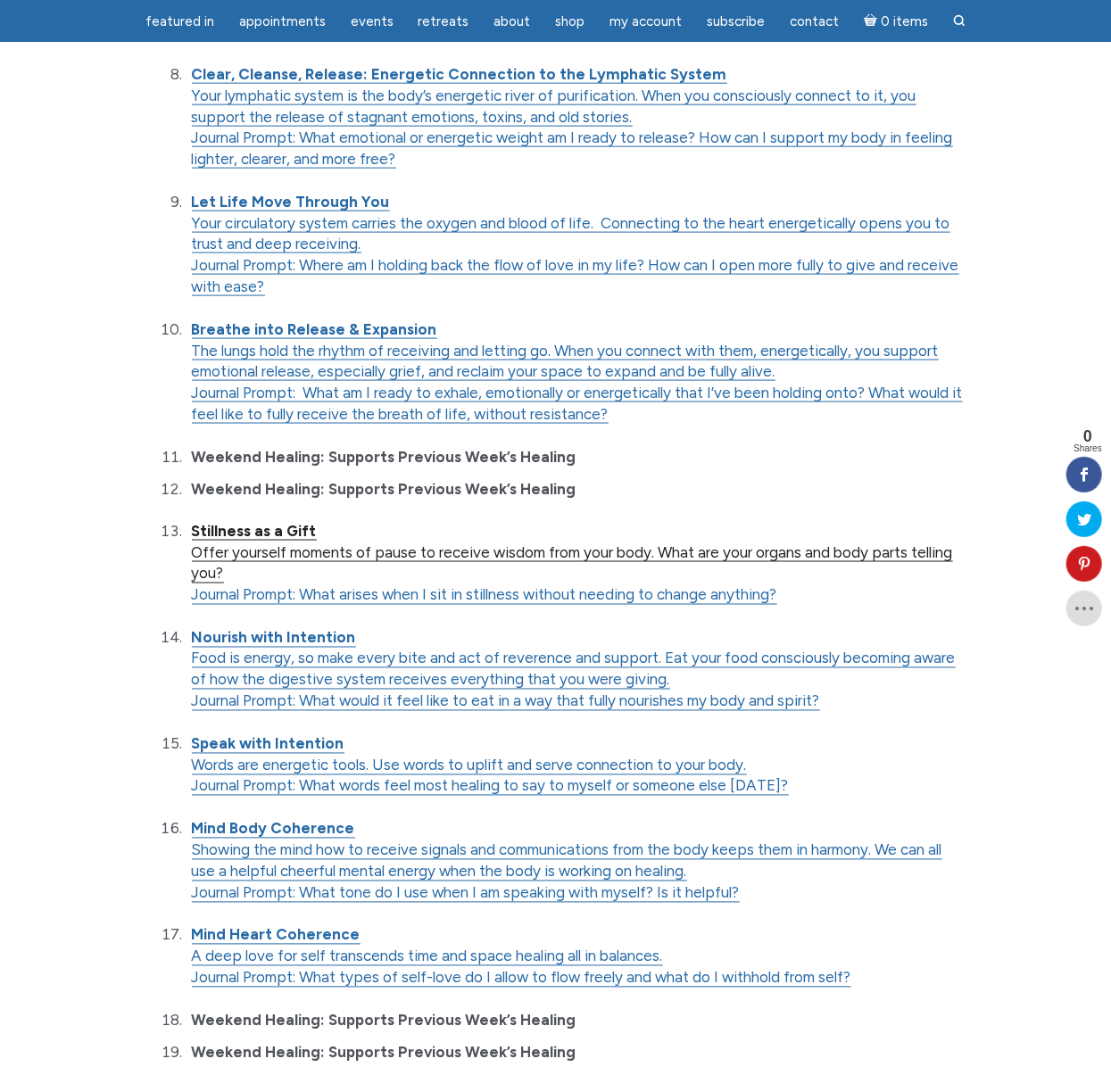
click at [237, 536] on strong "Stillness as a Gift" at bounding box center [254, 530] width 125 height 18
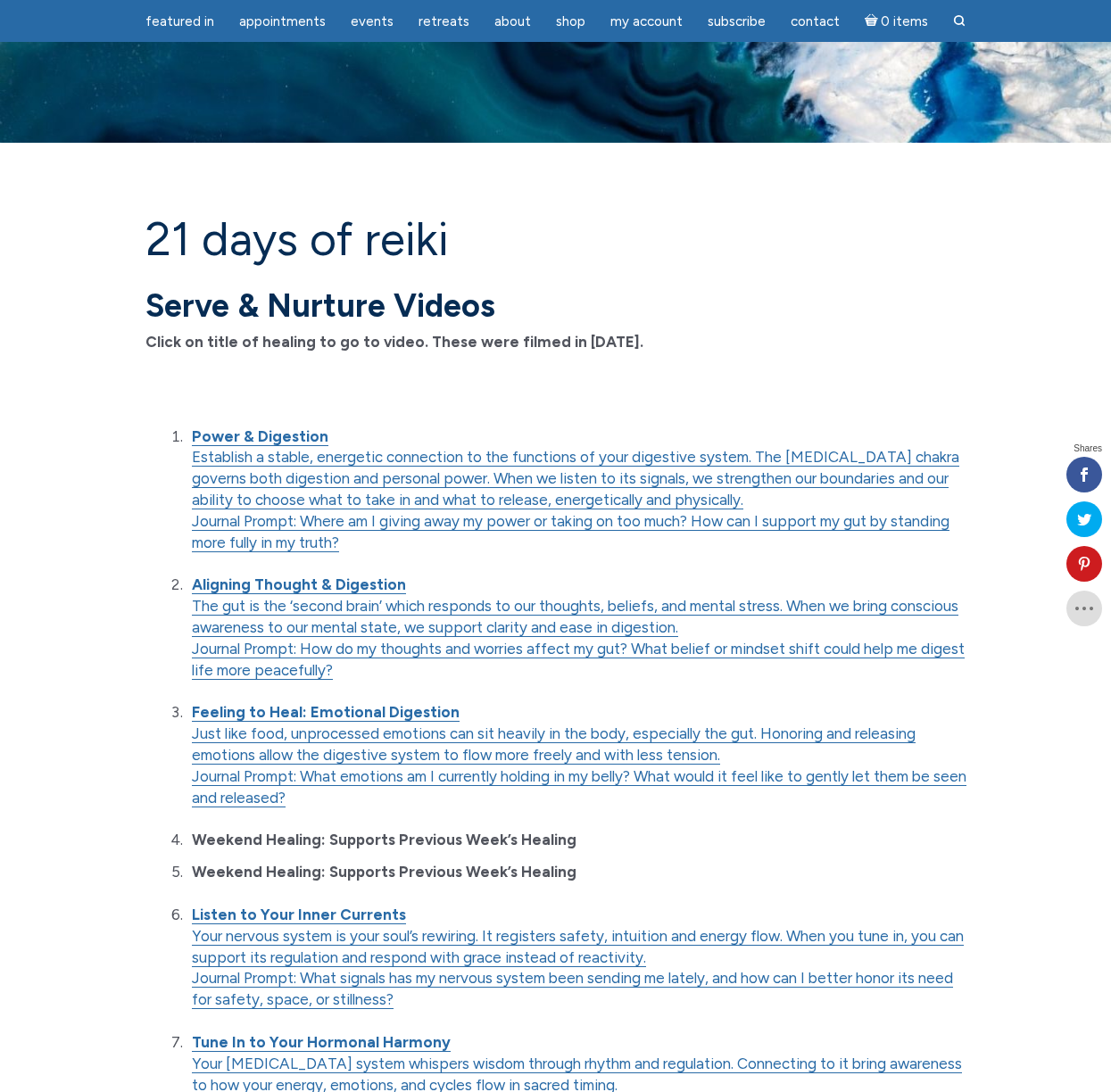
scroll to position [1153, 0]
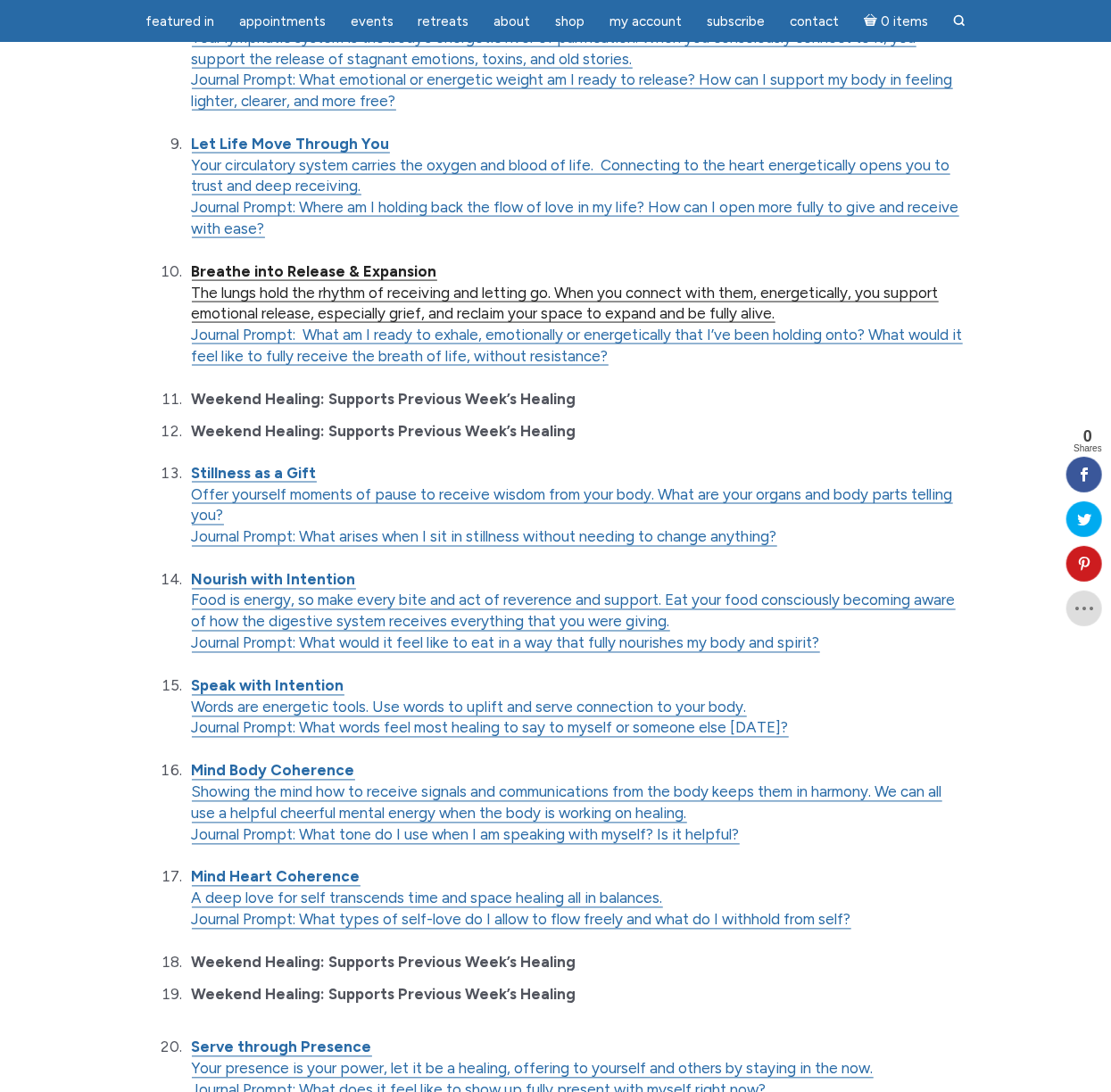
click at [307, 272] on strong "Breathe into Release & Expansion" at bounding box center [315, 271] width 245 height 18
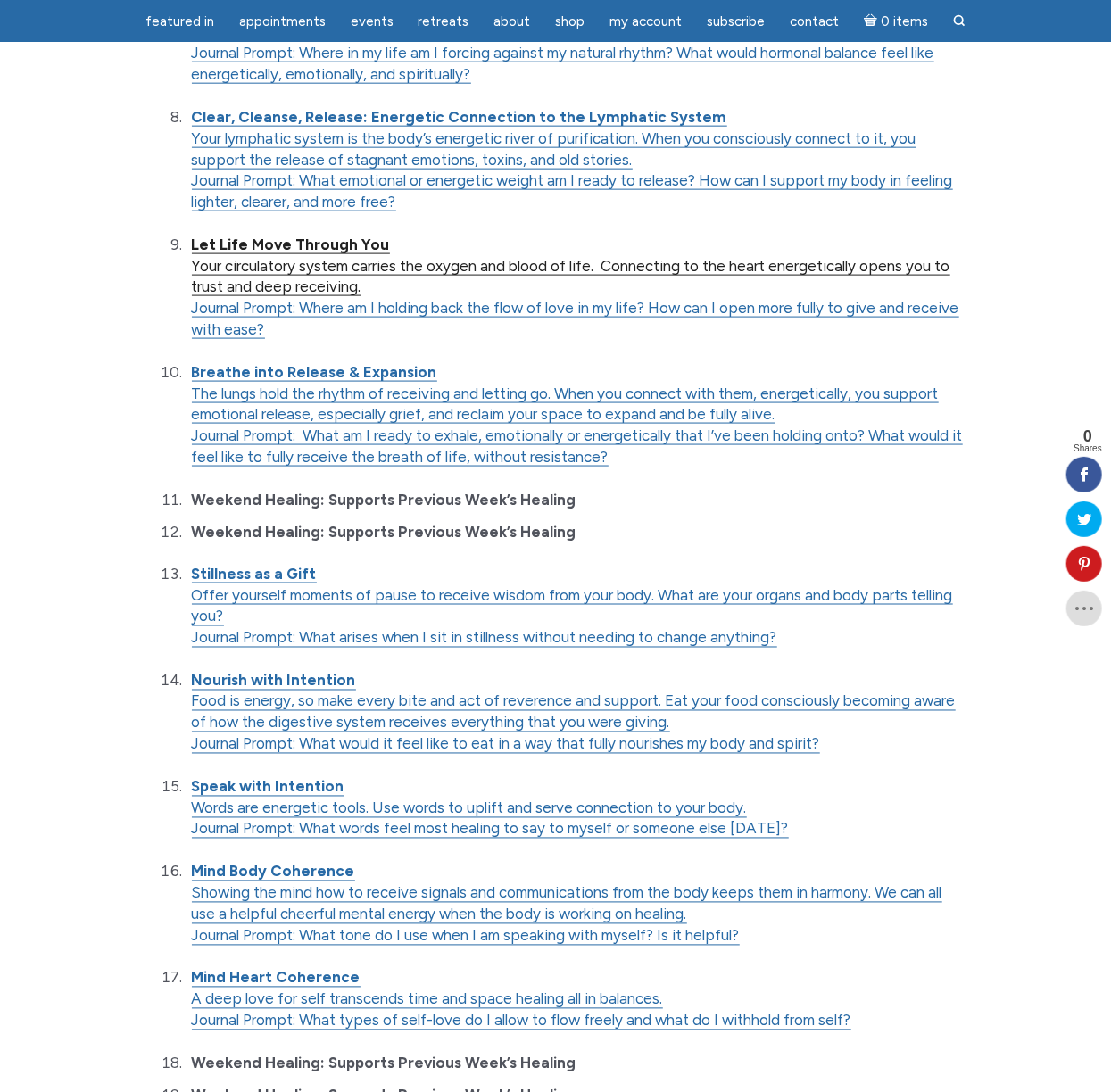
scroll to position [1047, 0]
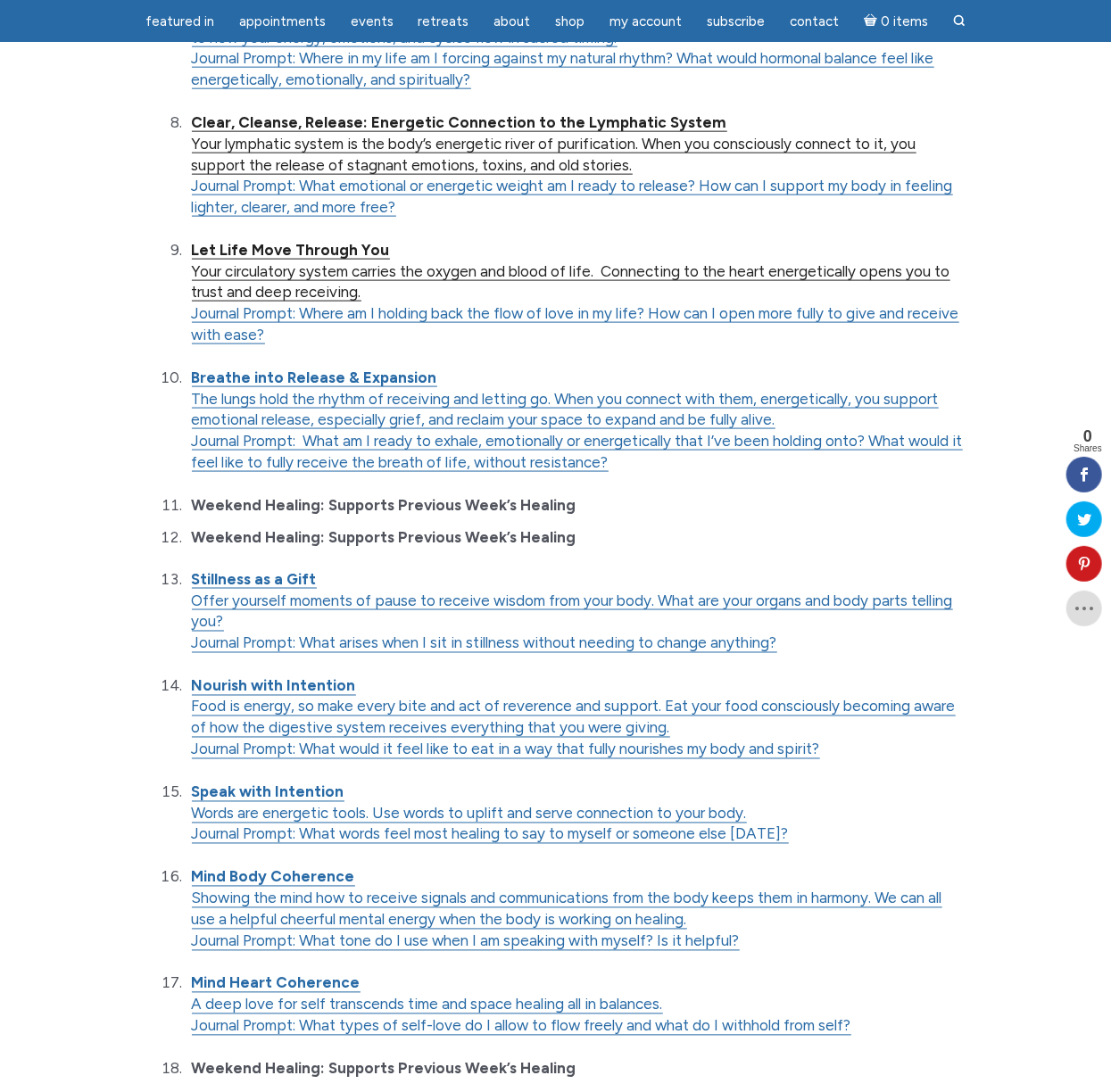
click at [288, 128] on strong "Clear, Cleanse, Release: Energetic Connection to the Lymphatic System" at bounding box center [459, 123] width 535 height 18
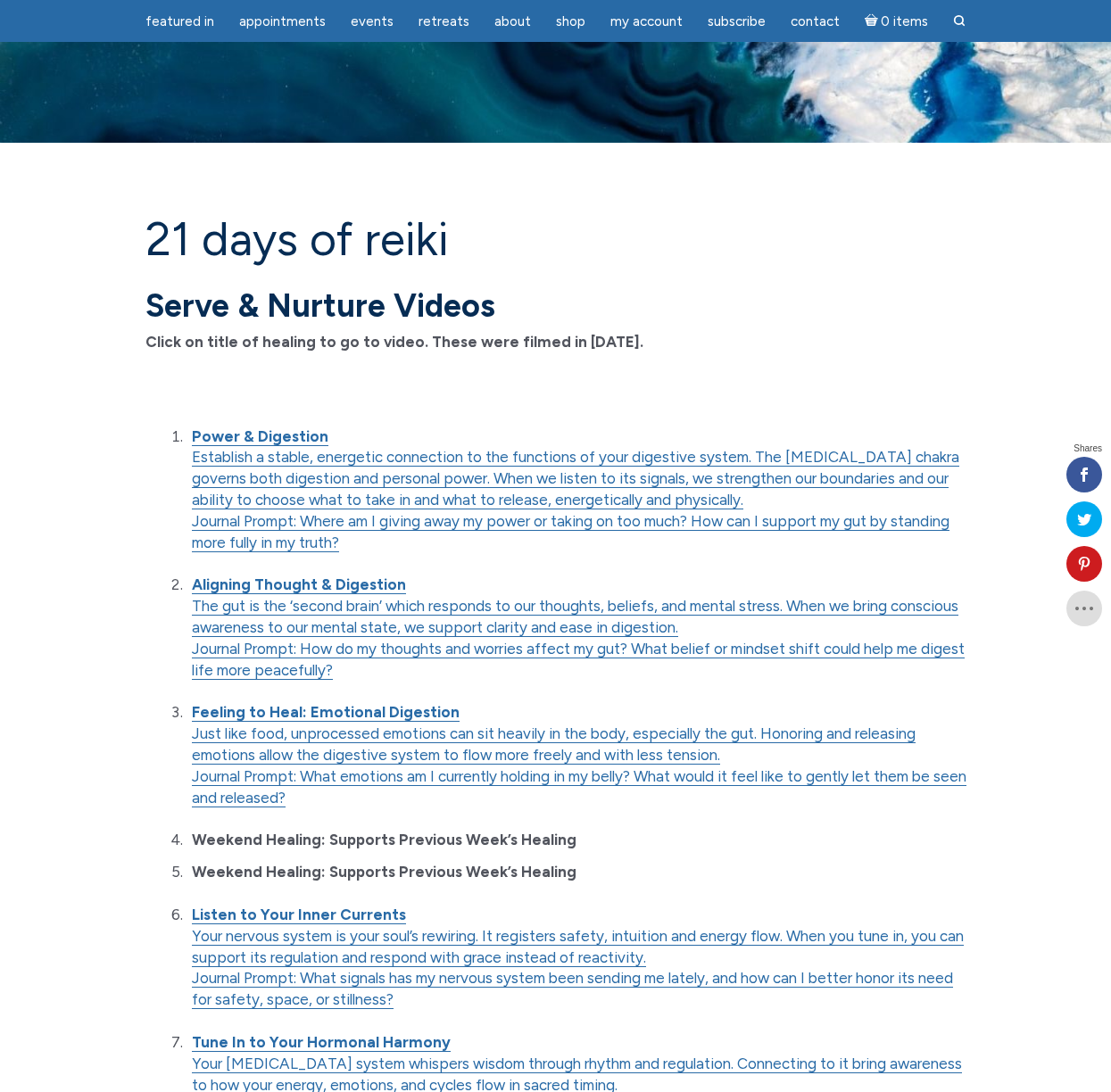
scroll to position [1047, 0]
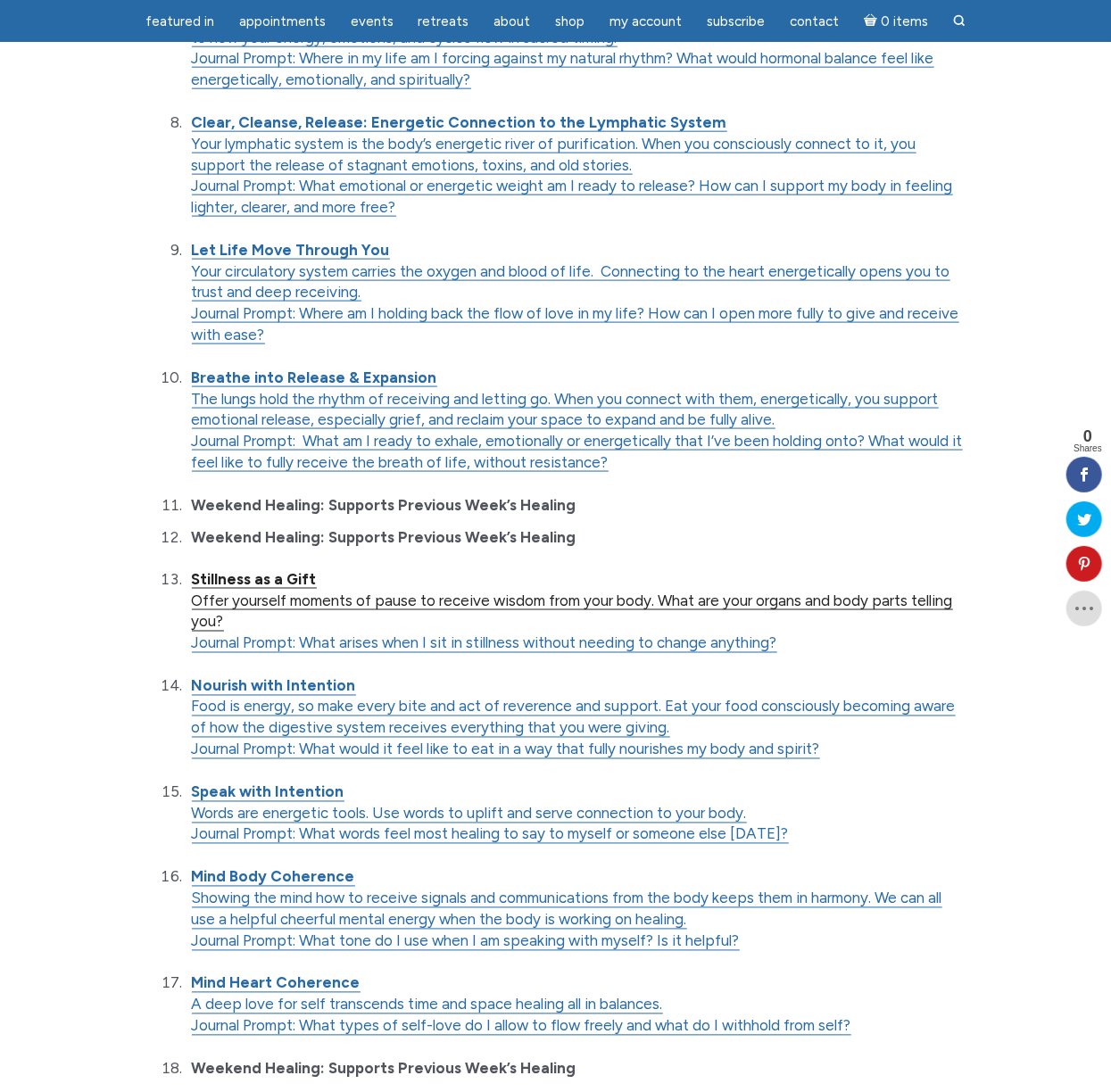
click at [246, 581] on strong "Stillness as a Gift" at bounding box center [254, 579] width 125 height 18
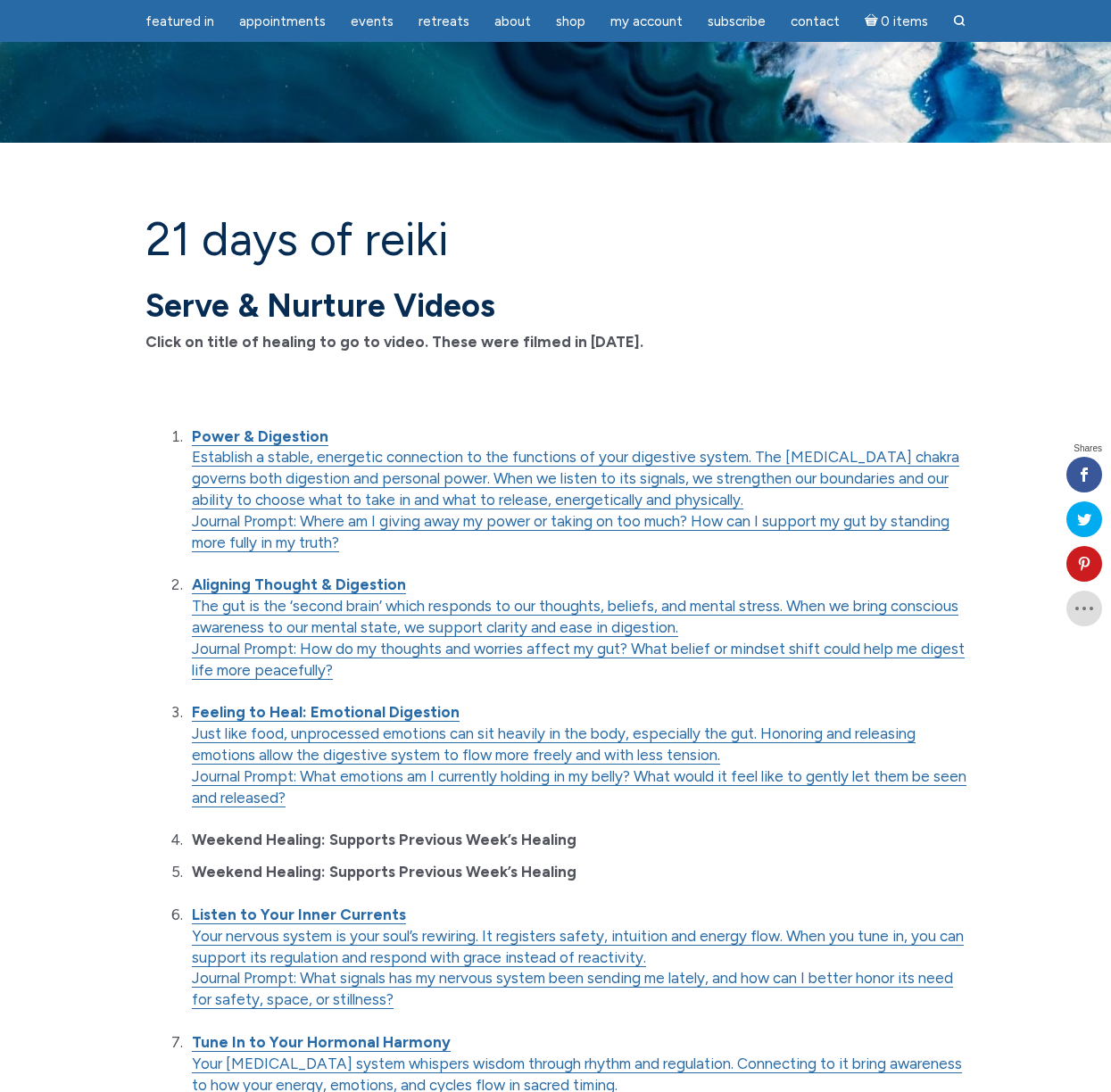
scroll to position [1047, 0]
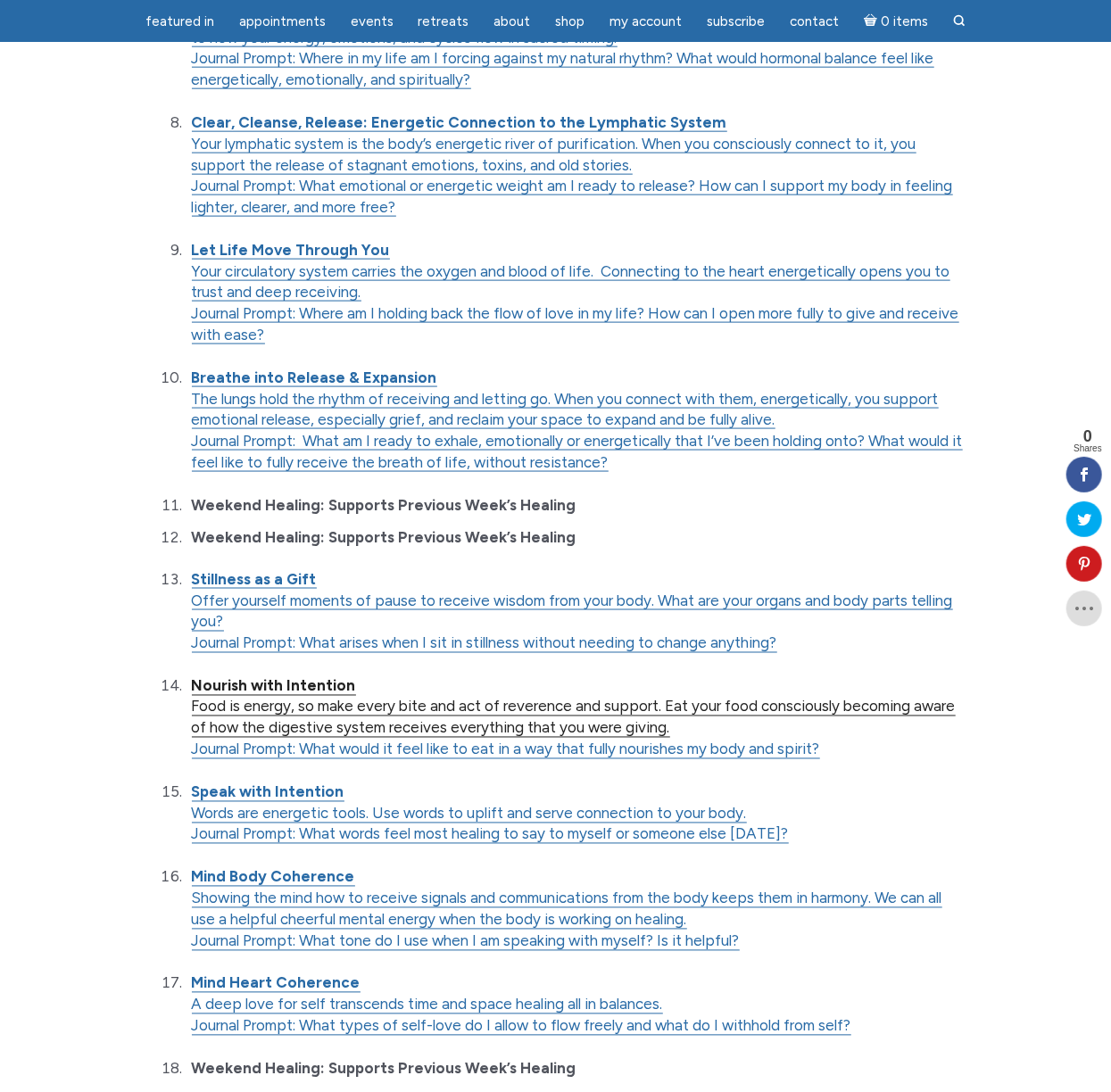
click at [275, 692] on strong "Nourish with Intention" at bounding box center [274, 685] width 164 height 18
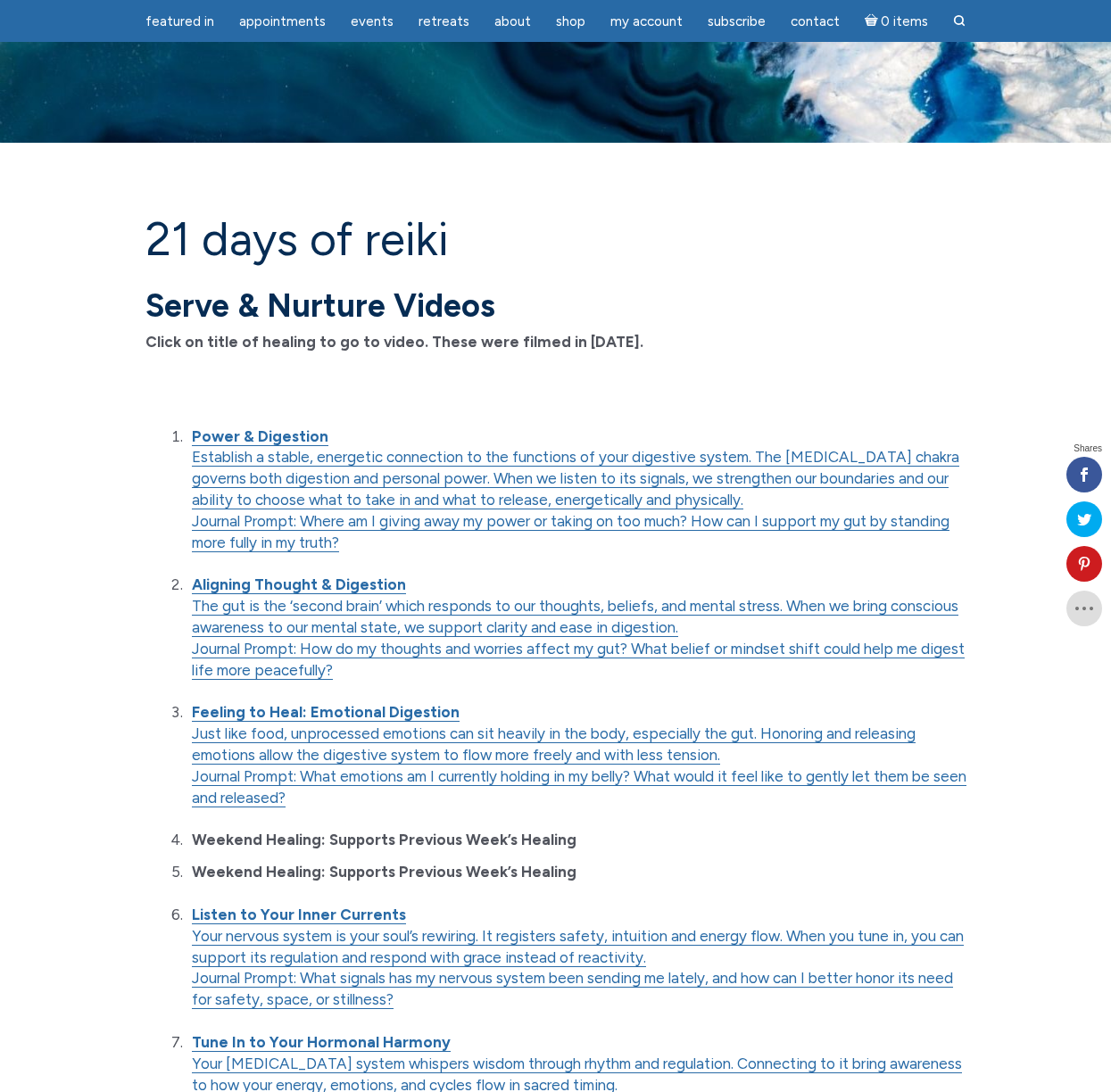
scroll to position [1047, 0]
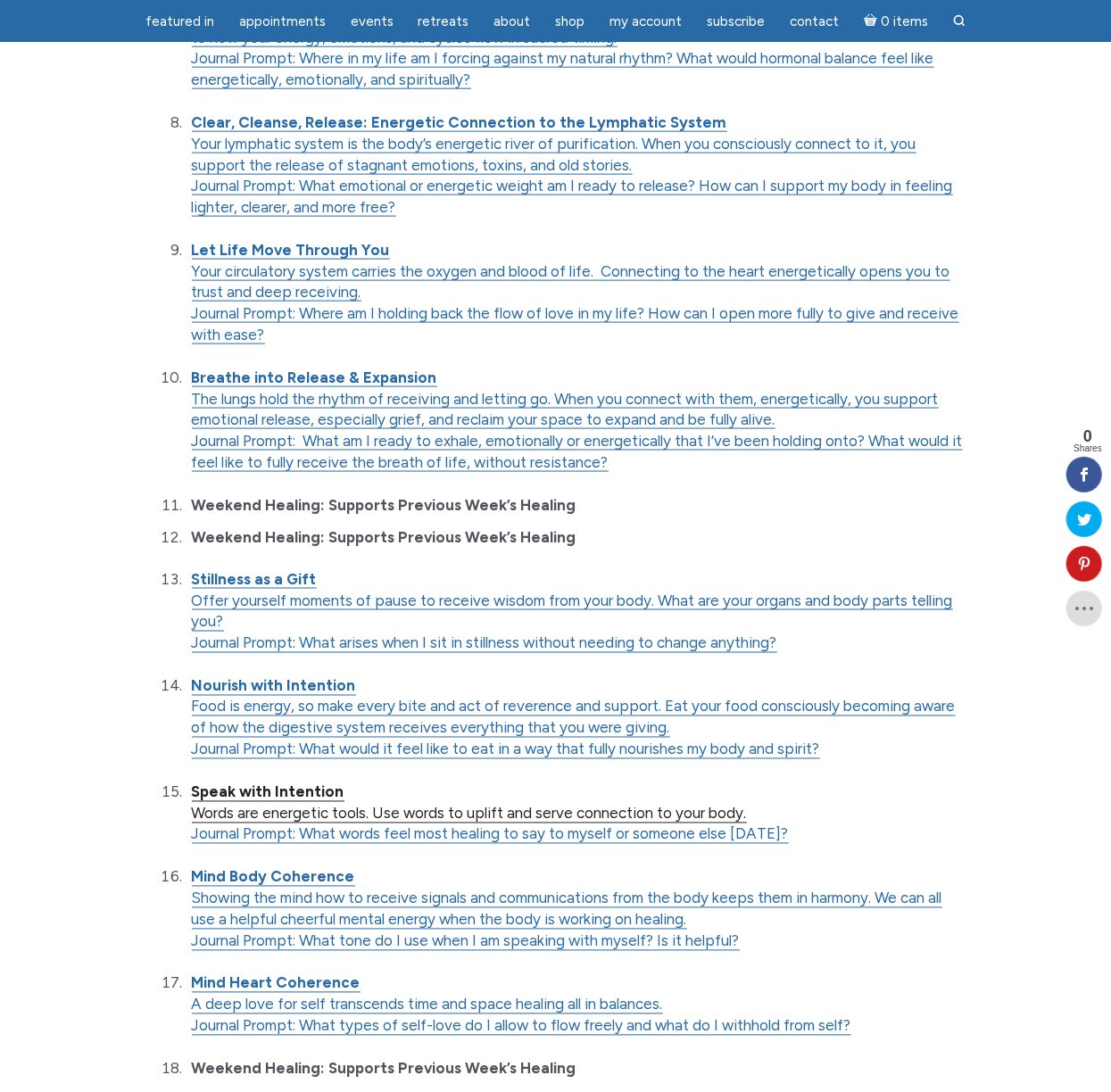
click at [264, 792] on strong "Speak with Intention" at bounding box center [268, 792] width 152 height 18
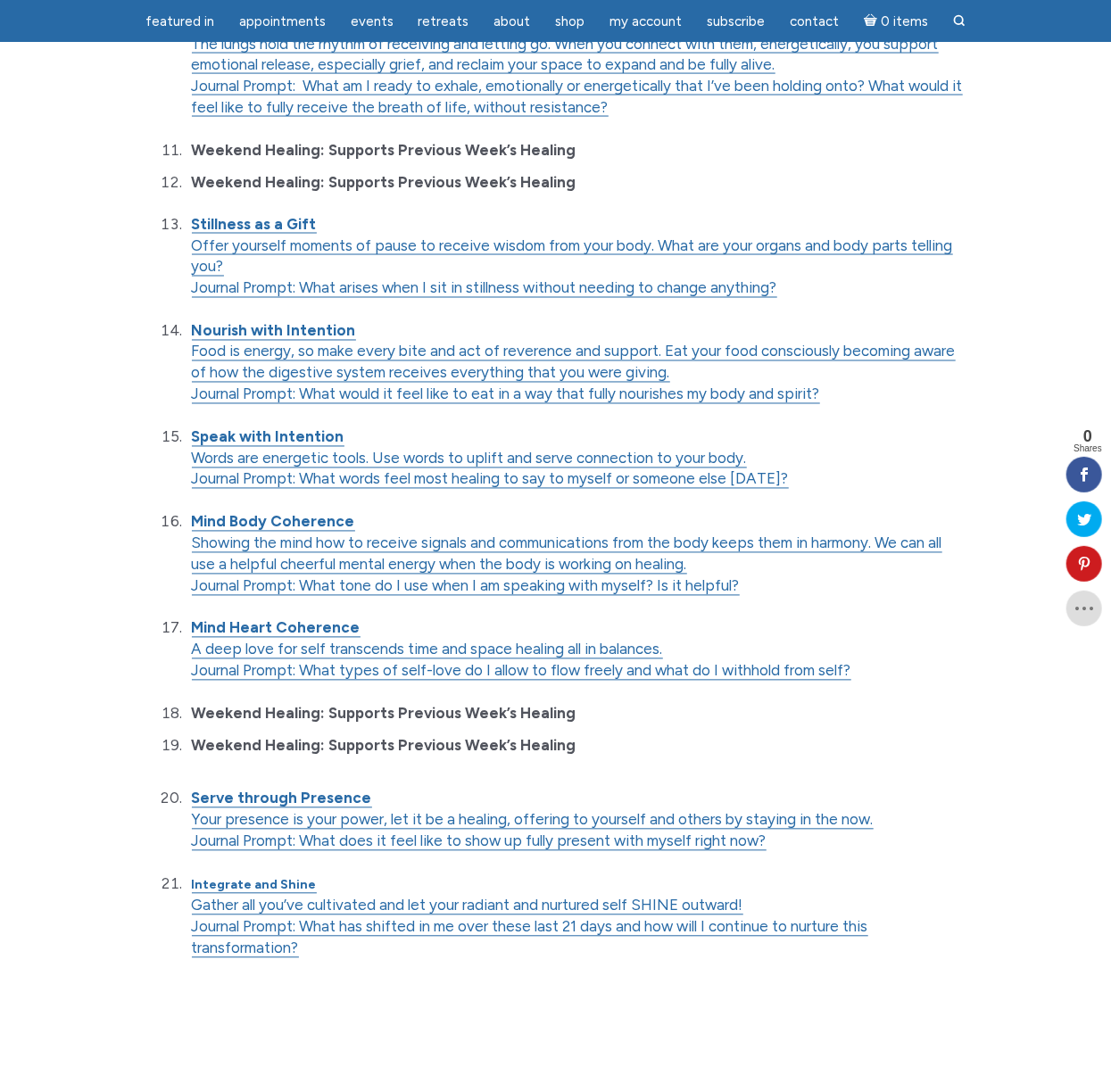
scroll to position [1413, 0]
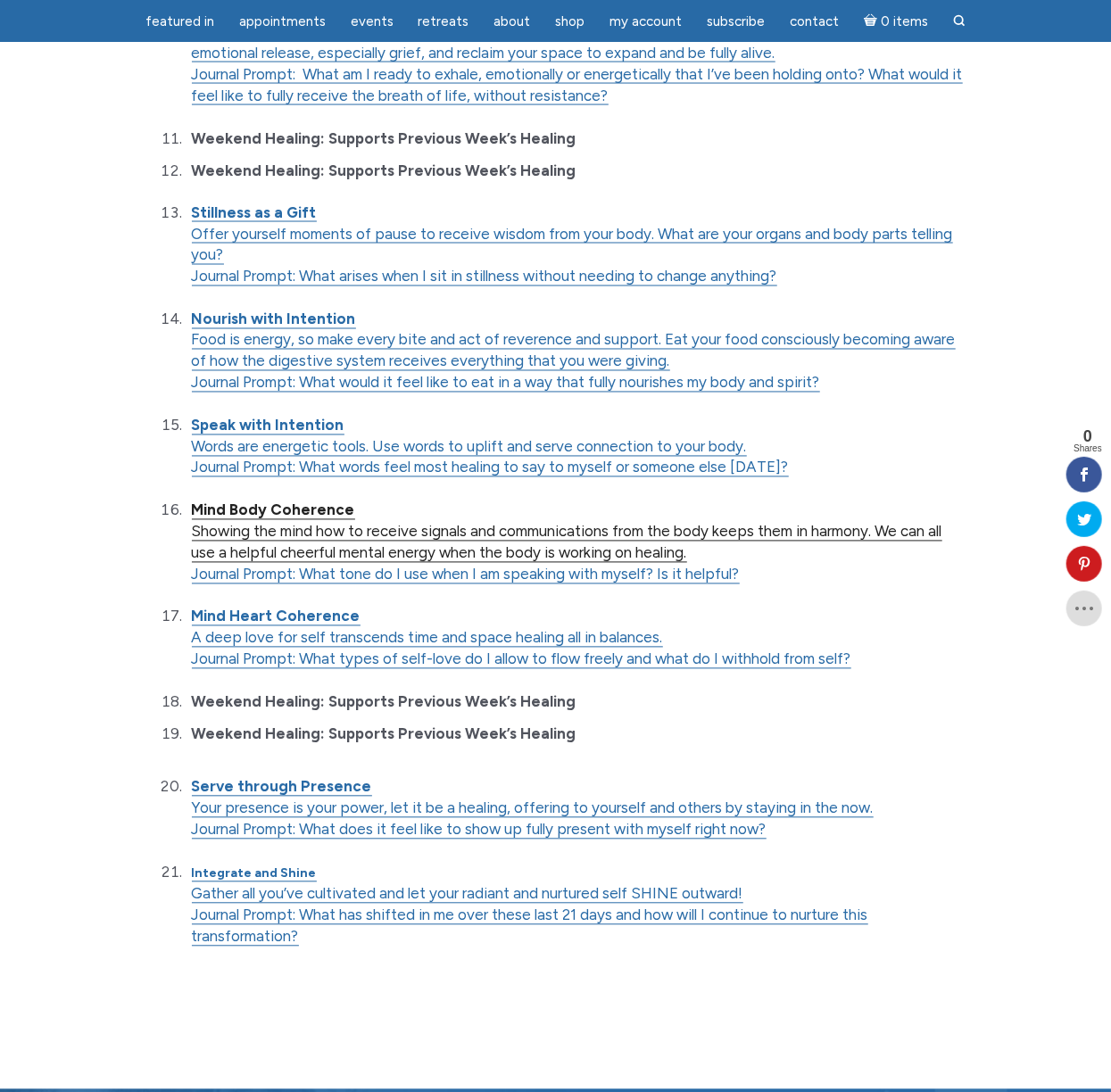
click at [287, 513] on strong "Mind Body Coherence" at bounding box center [273, 510] width 163 height 18
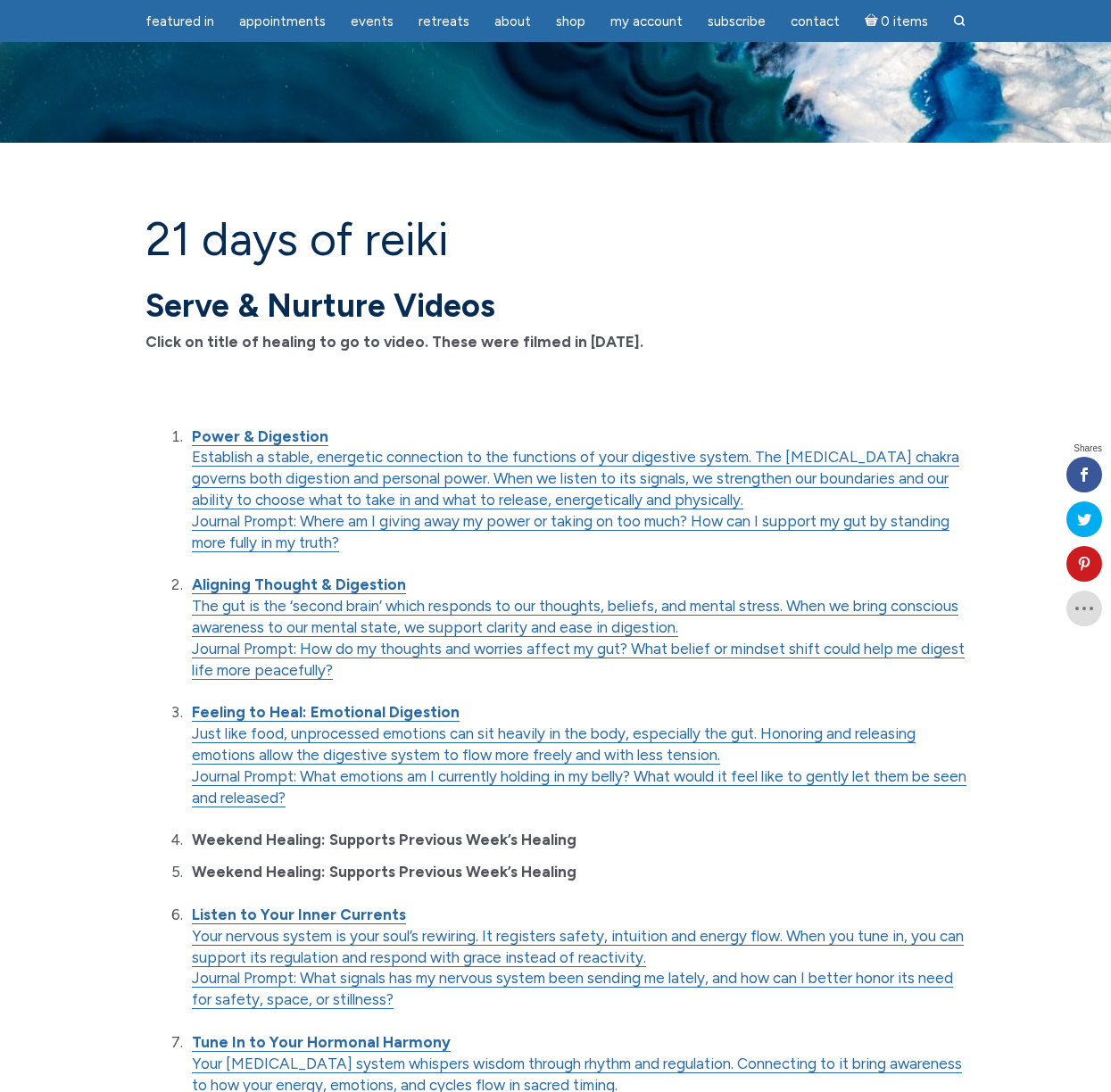
scroll to position [1472, 0]
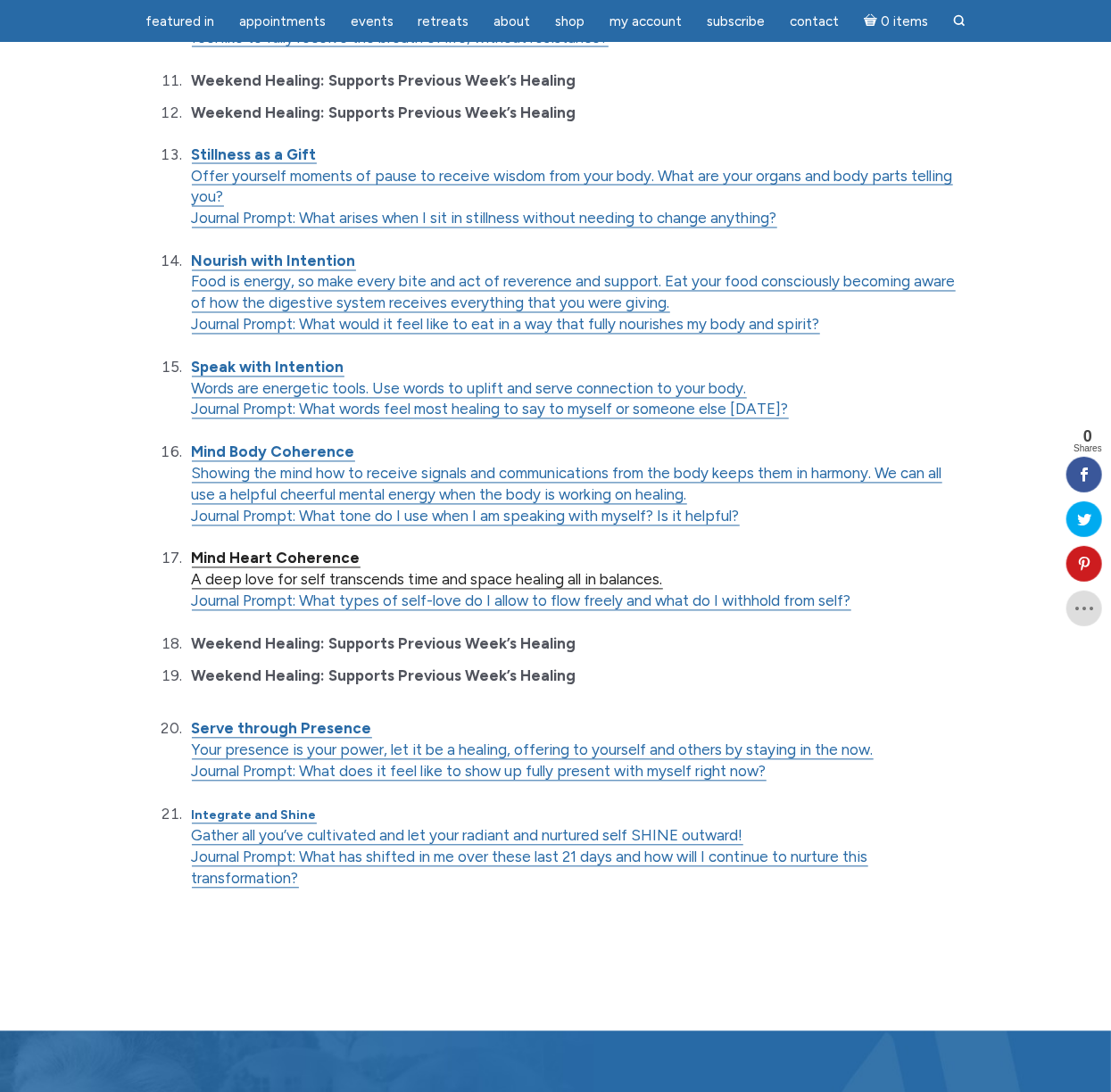
click at [319, 564] on strong "Mind Heart Coherence" at bounding box center [276, 558] width 168 height 18
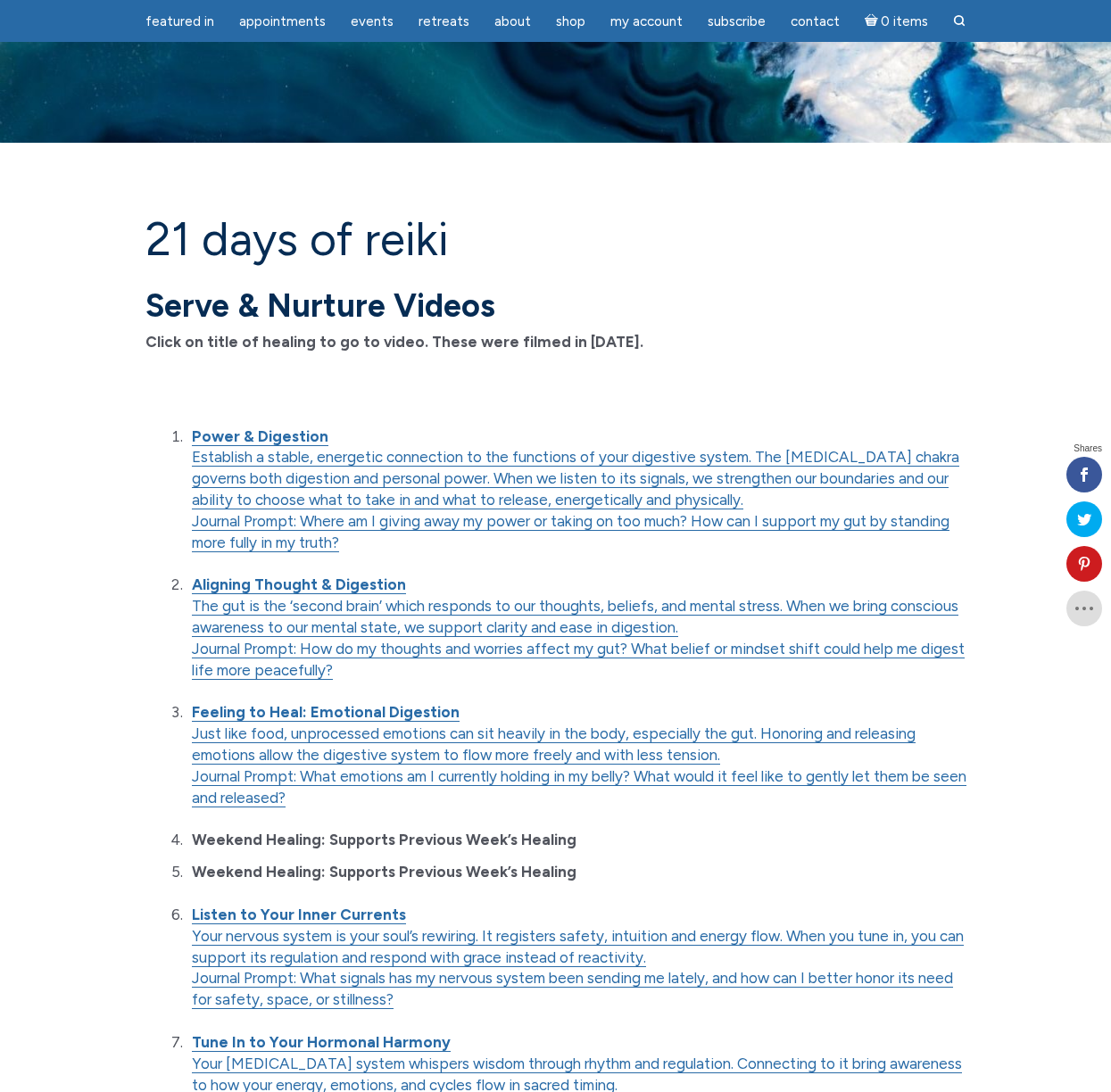
scroll to position [1509, 0]
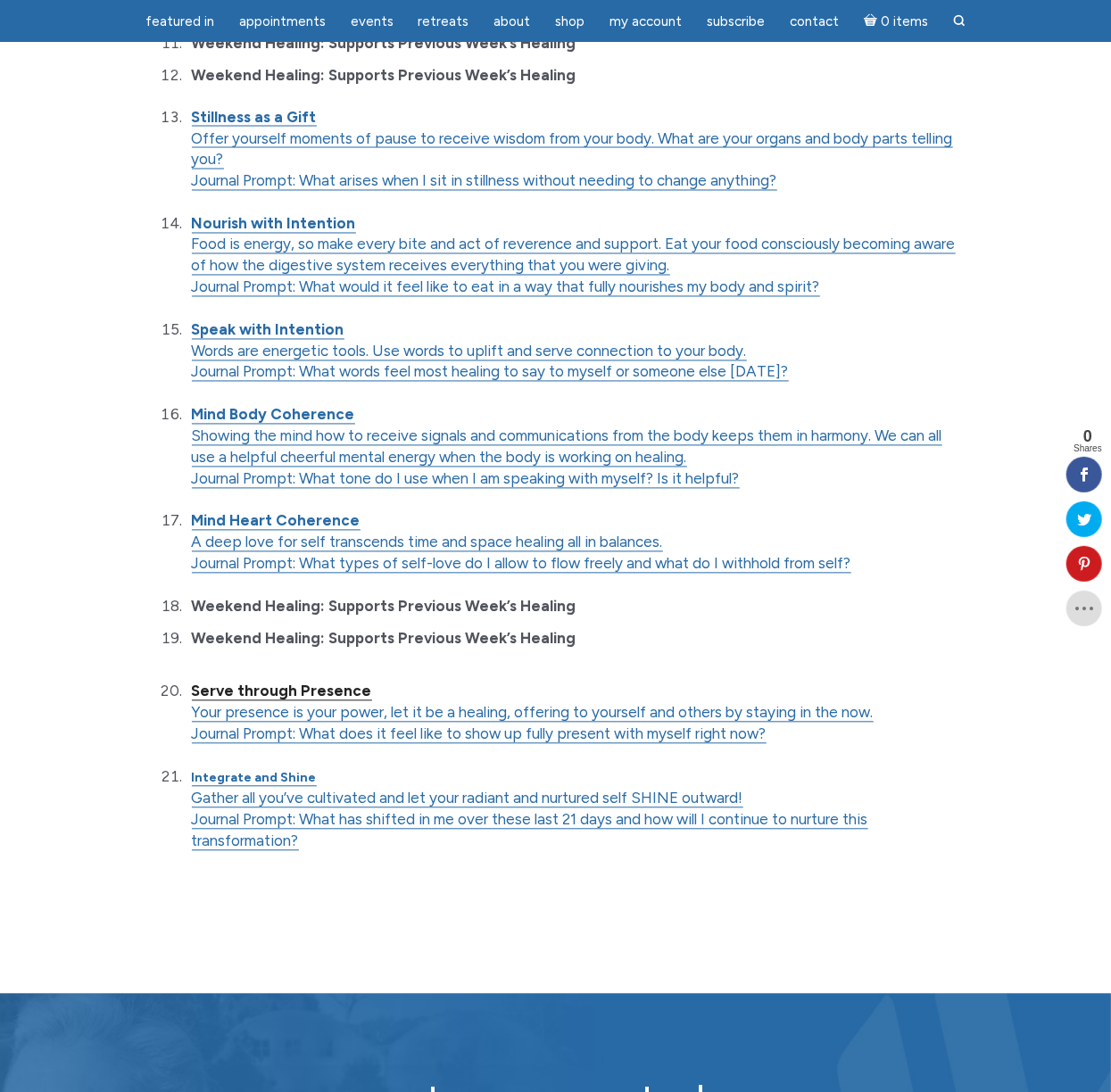
click at [262, 698] on strong "Serve through Presence" at bounding box center [282, 691] width 180 height 18
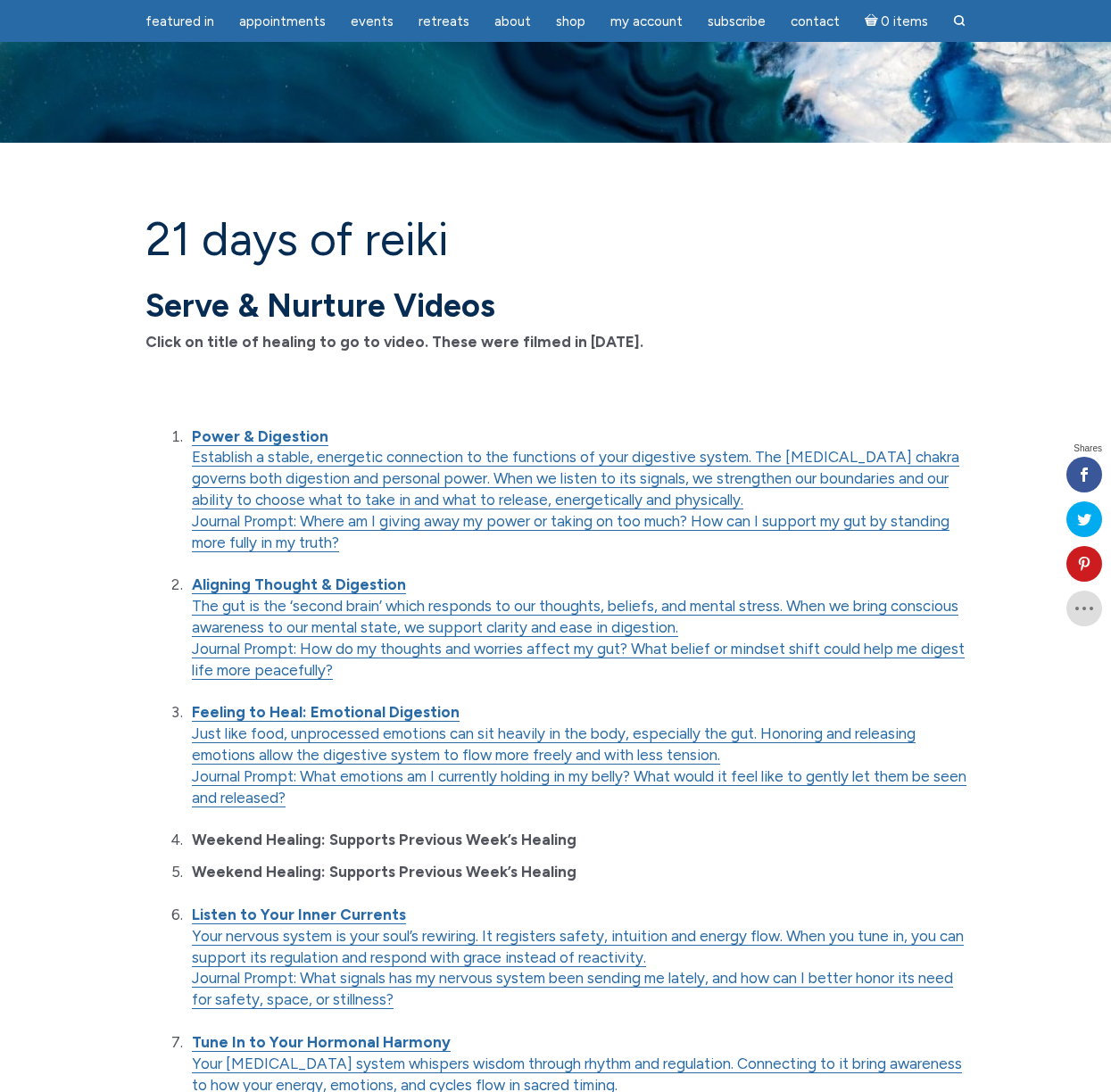
scroll to position [1567, 0]
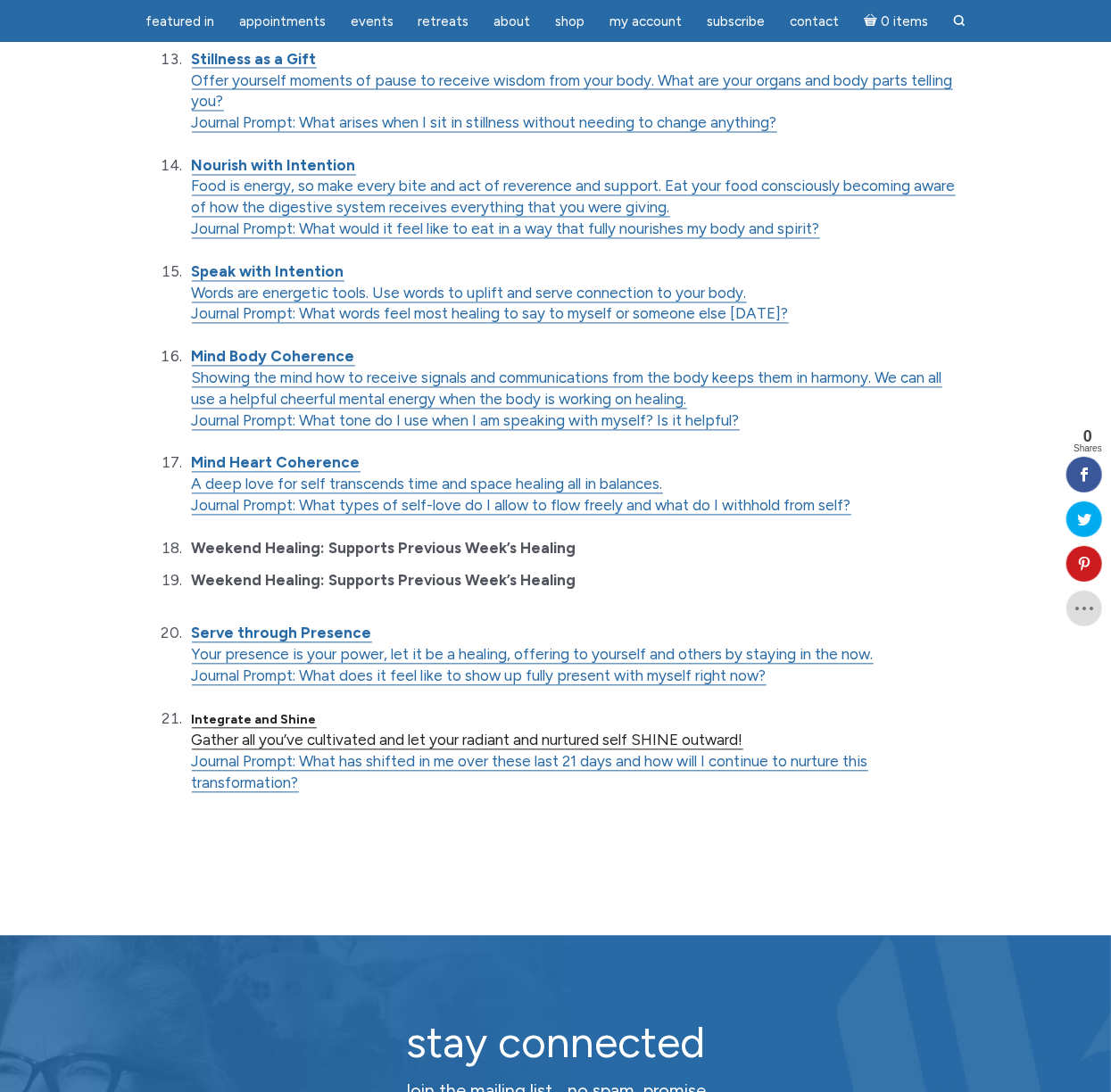
click at [253, 724] on strong "Integrate and Shine" at bounding box center [254, 719] width 125 height 15
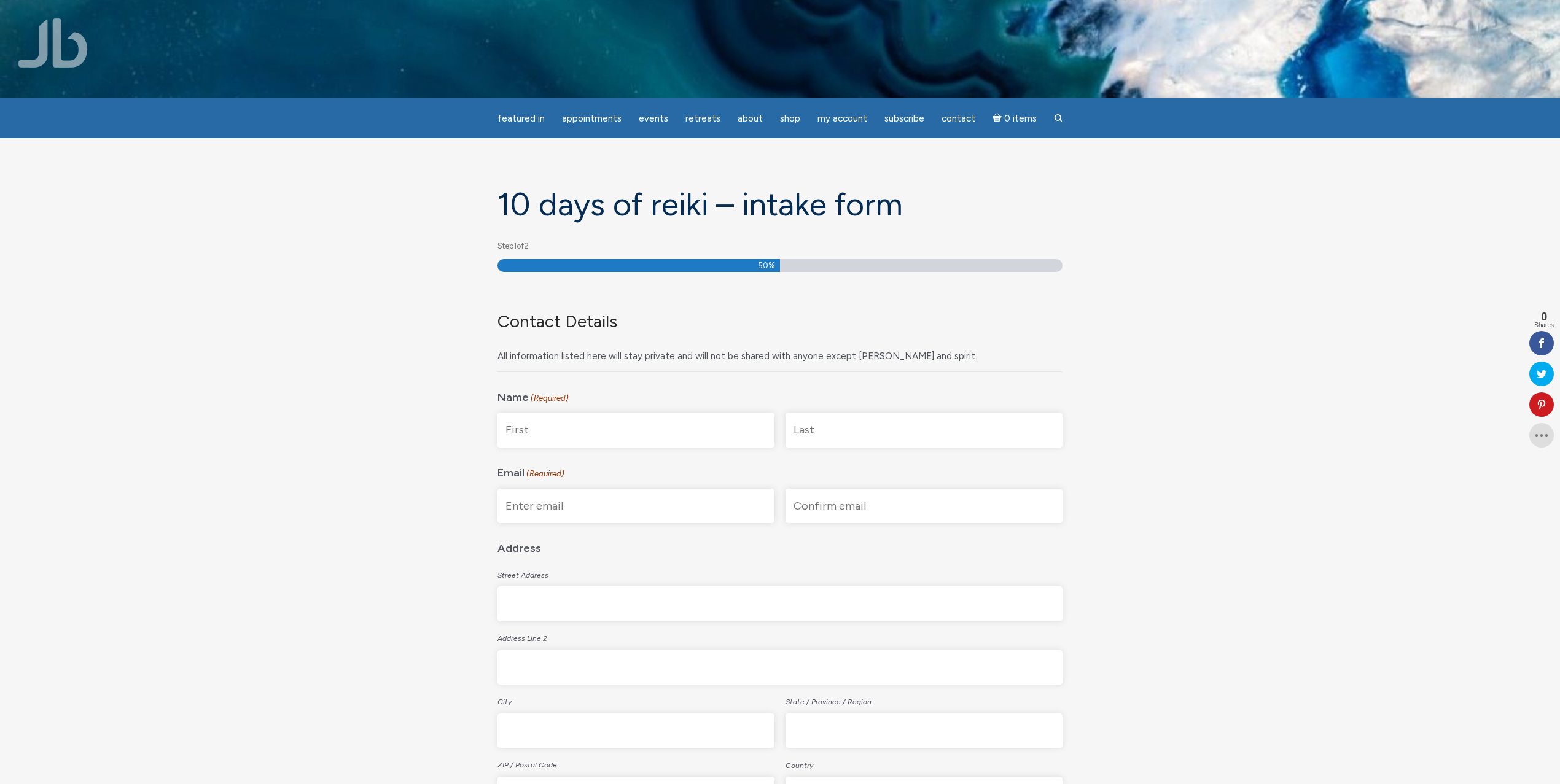
click at [640, 427] on input "First" at bounding box center [636, 430] width 277 height 35
type input "[PERSON_NAME]"
type input "[STREET_ADDRESS]"
type input "[GEOGRAPHIC_DATA]"
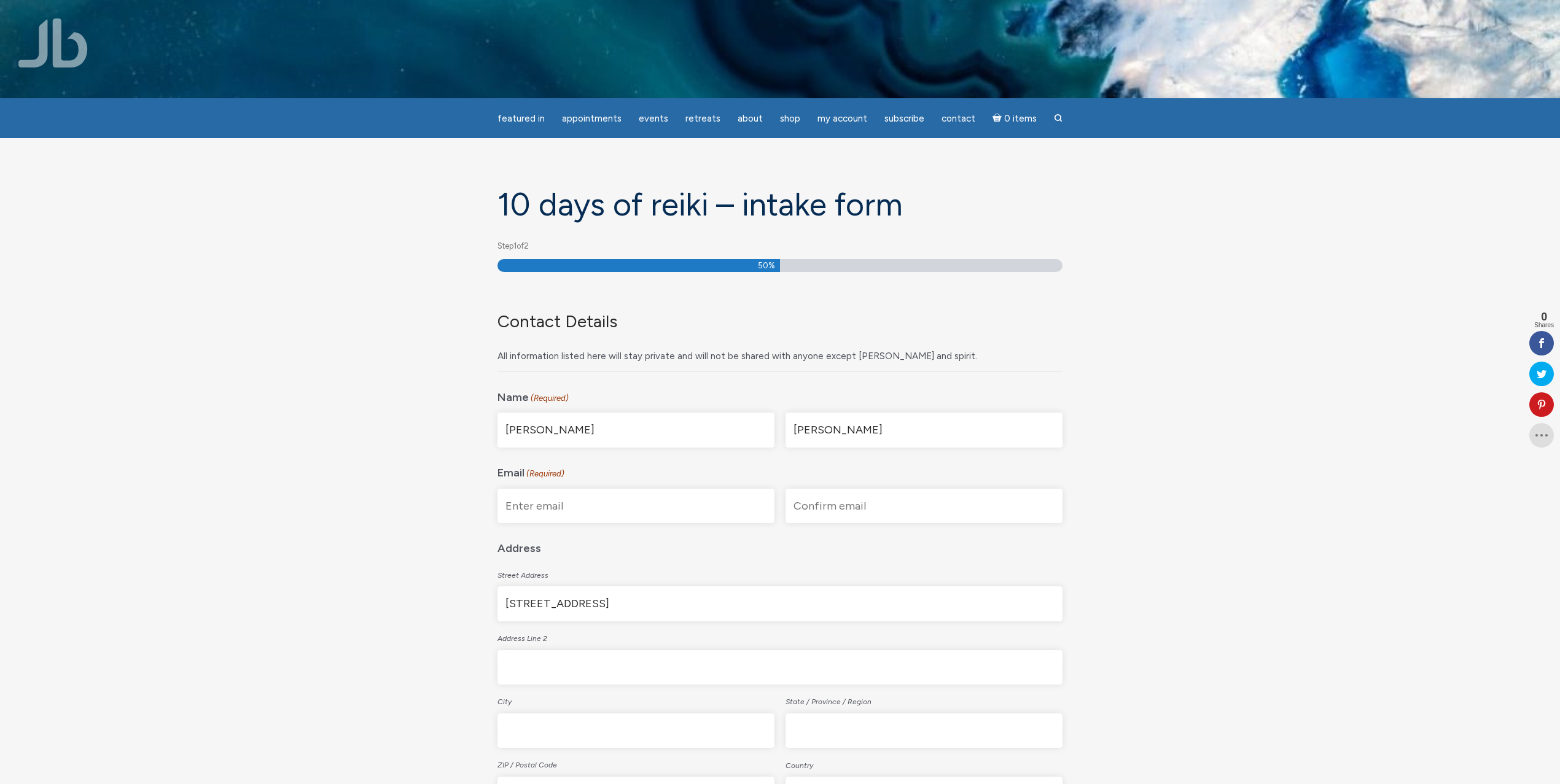
type input "CO"
type input "80031-2015"
select select "[GEOGRAPHIC_DATA]"
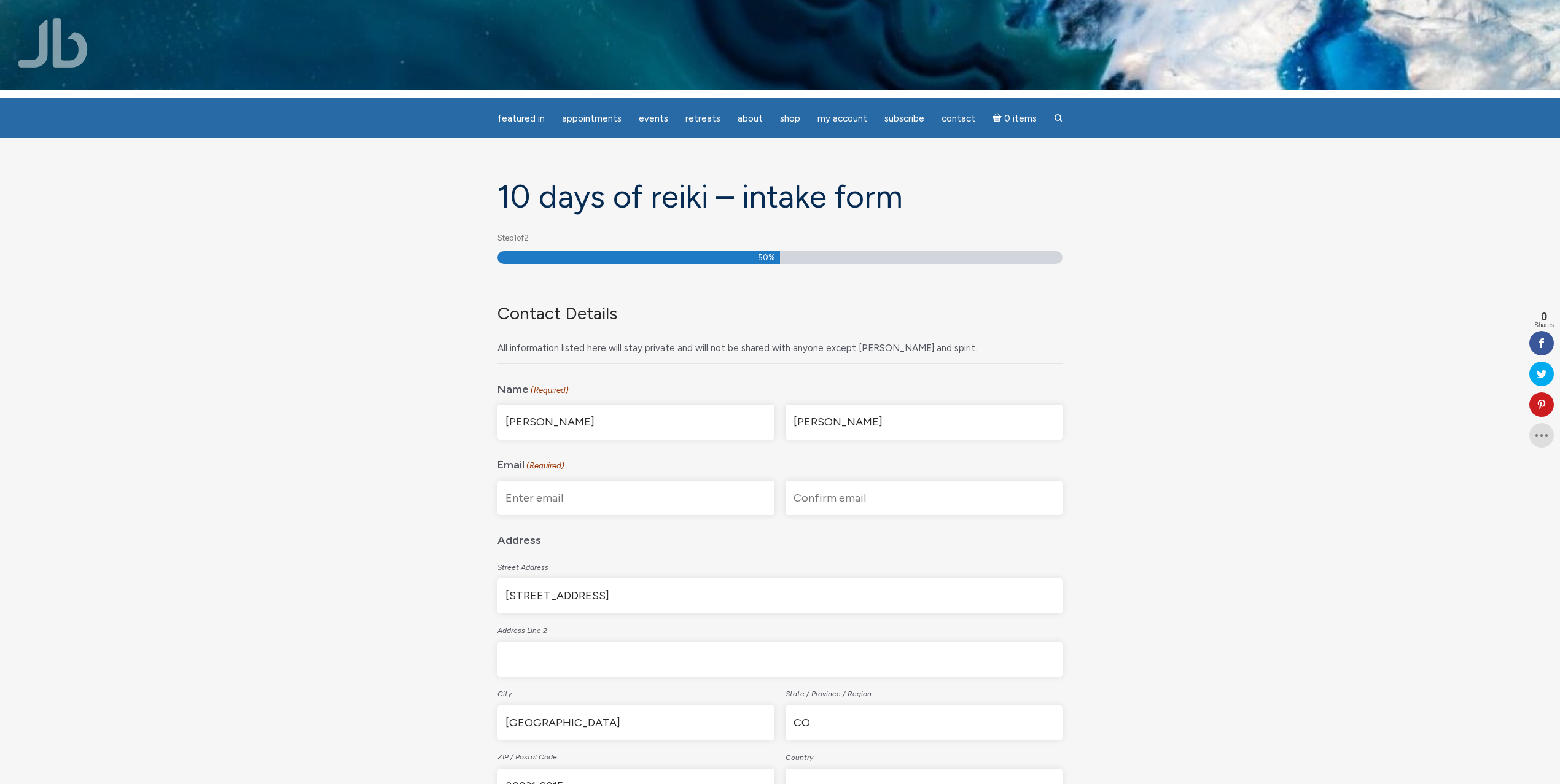
click at [582, 493] on input "Enter Email" at bounding box center [636, 498] width 277 height 35
drag, startPoint x: 641, startPoint y: 506, endPoint x: 497, endPoint y: 502, distance: 144.1
click at [497, 502] on input "mm_lloyd@yahoo.com" at bounding box center [636, 498] width 277 height 35
type input "mm_lloyd@yahoo.com"
click at [871, 505] on input "Confirm Email" at bounding box center [924, 498] width 277 height 35
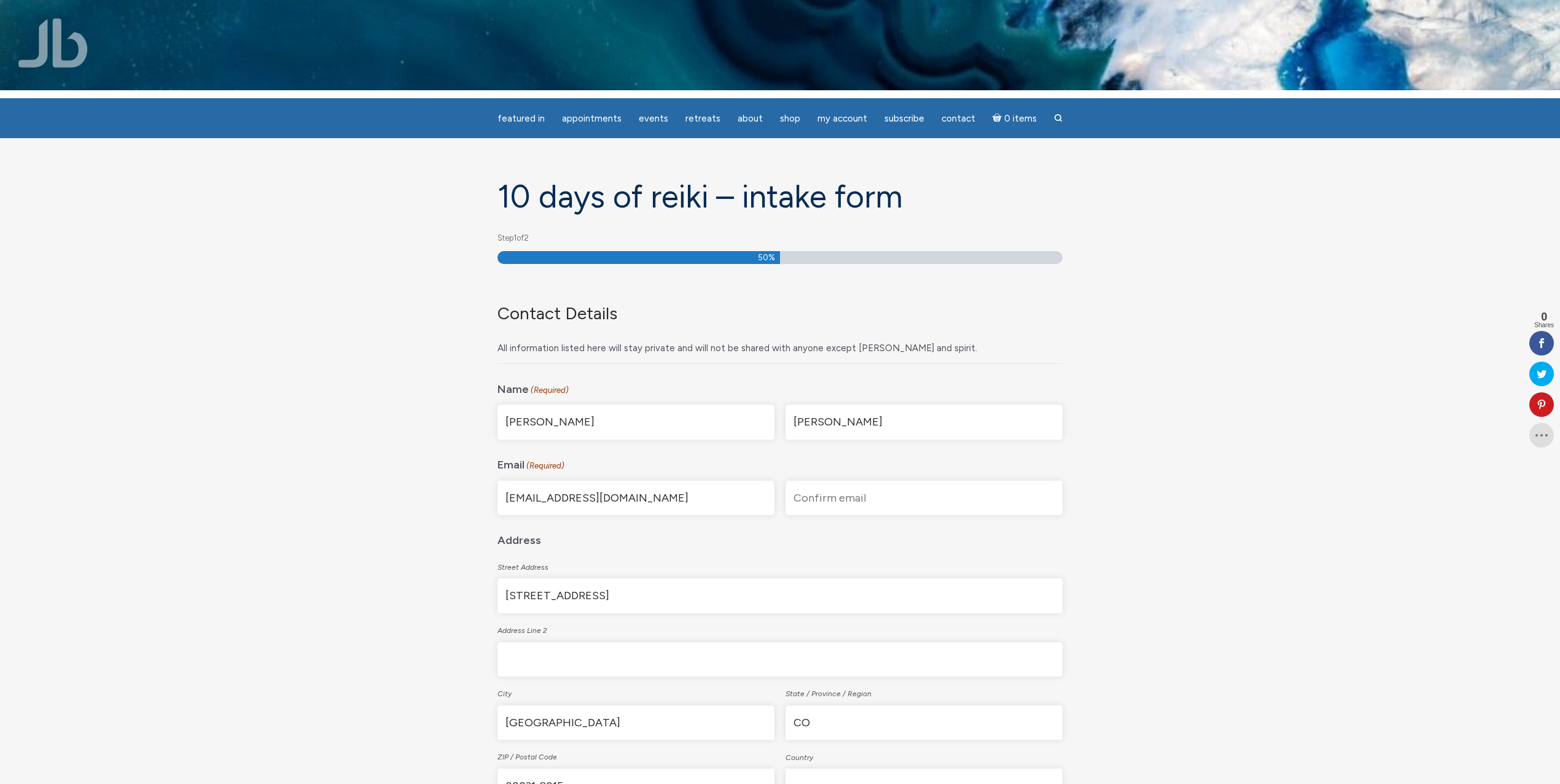
paste input "mm_lloyd@yahoo.com"
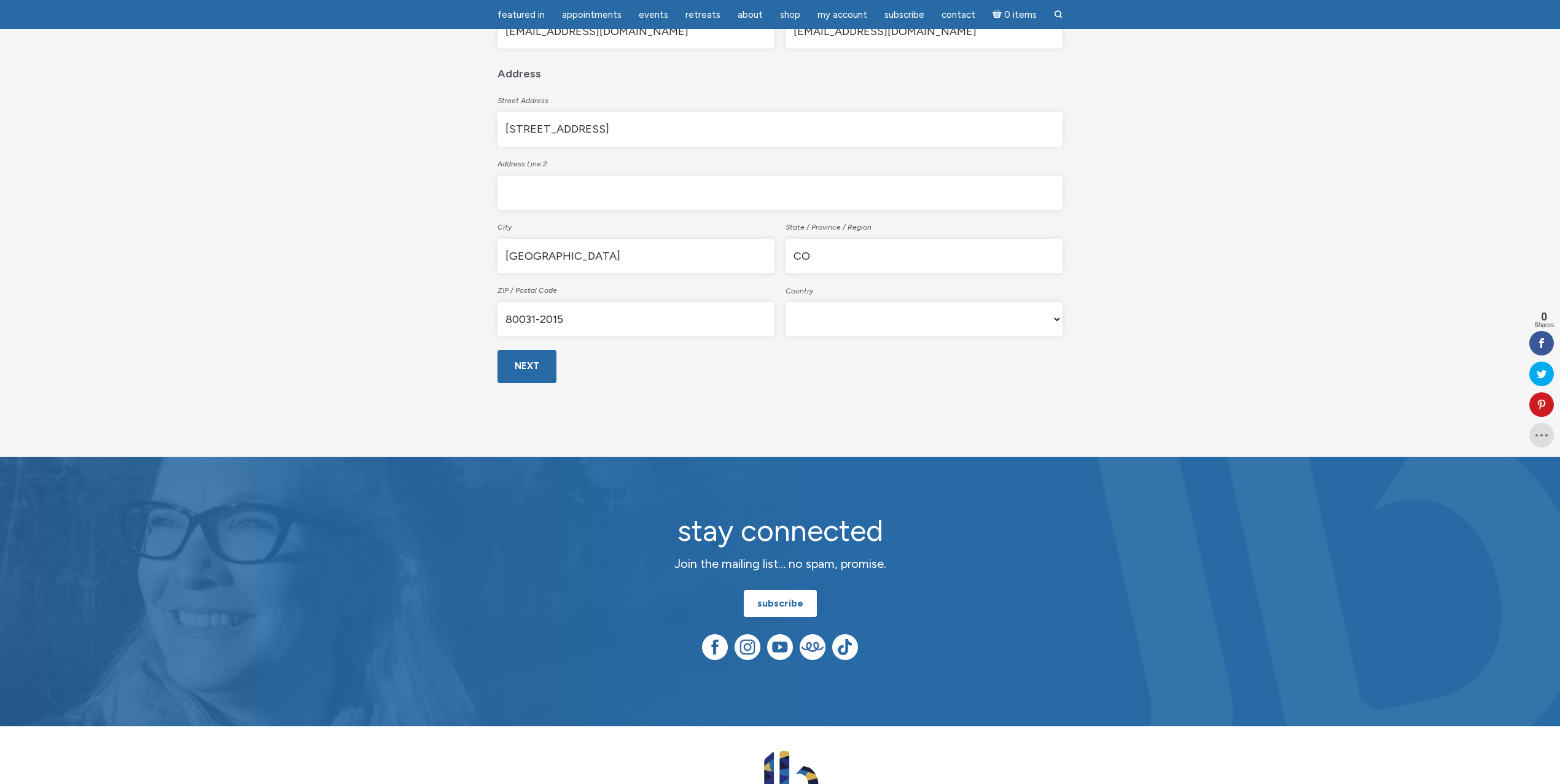
scroll to position [435, 0]
type input "mm_lloyd@yahoo.com"
click at [527, 365] on input "Next" at bounding box center [527, 366] width 59 height 33
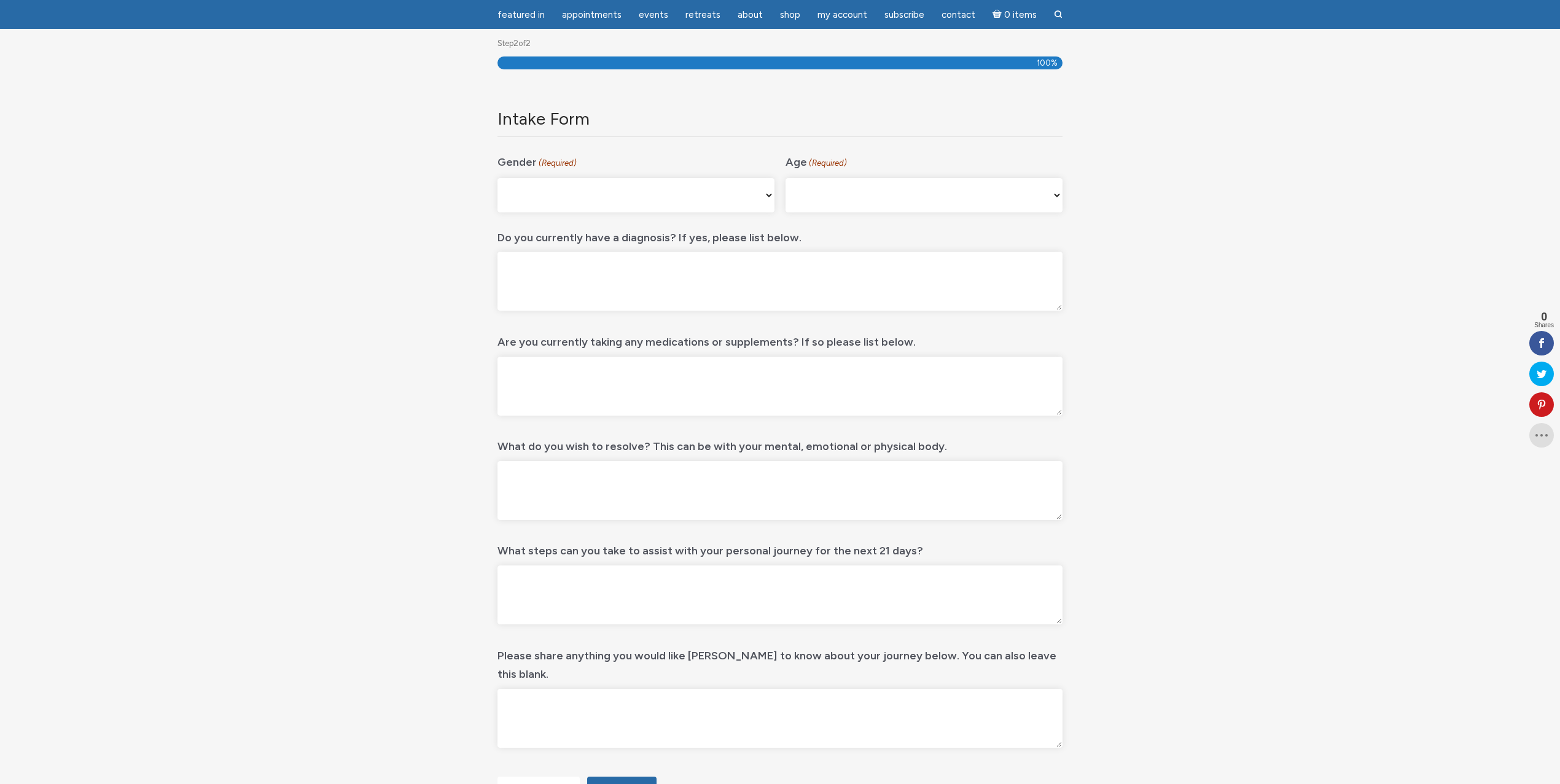
scroll to position [163, 0]
click at [746, 202] on select "[DEMOGRAPHIC_DATA] [DEMOGRAPHIC_DATA] [DEMOGRAPHIC_DATA] [DEMOGRAPHIC_DATA] My …" at bounding box center [636, 195] width 277 height 34
select select "[DEMOGRAPHIC_DATA]"
click at [497, 178] on select "[DEMOGRAPHIC_DATA] [DEMOGRAPHIC_DATA] [DEMOGRAPHIC_DATA] [DEMOGRAPHIC_DATA] My …" at bounding box center [636, 195] width 277 height 34
click at [835, 204] on select "[PHONE_NUMBER] [PHONE_NUMBER] 55-64 65+" at bounding box center [924, 195] width 277 height 34
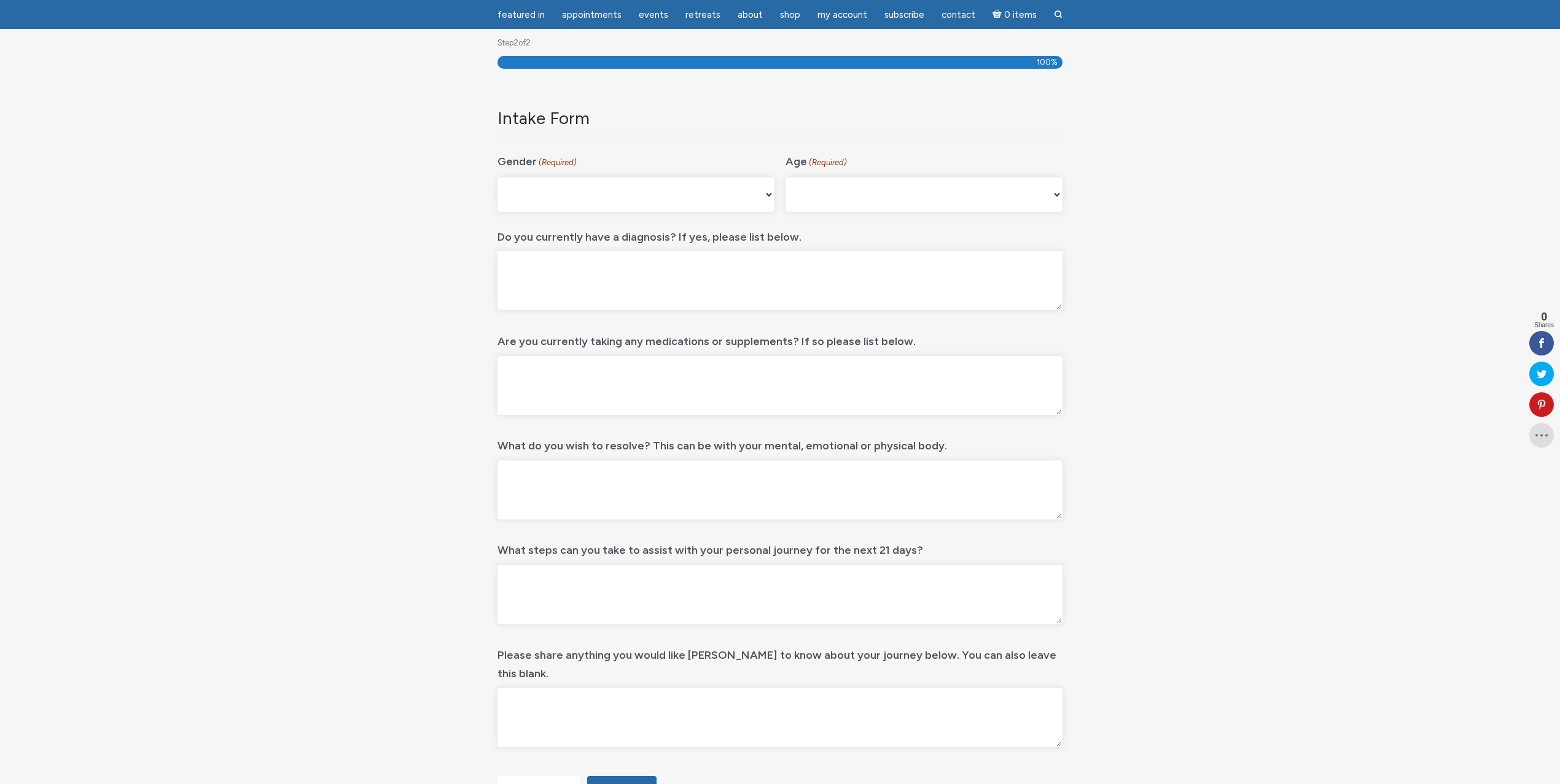
select select "55-64"
click at [785, 178] on select "[PHONE_NUMBER] [PHONE_NUMBER] 55-64 65+" at bounding box center [924, 195] width 277 height 34
click at [571, 264] on textarea "Do you currently have a diagnosis? If yes, please list below." at bounding box center [780, 281] width 565 height 59
type textarea "h"
click at [549, 262] on textarea "High blook pressure" at bounding box center [780, 281] width 565 height 59
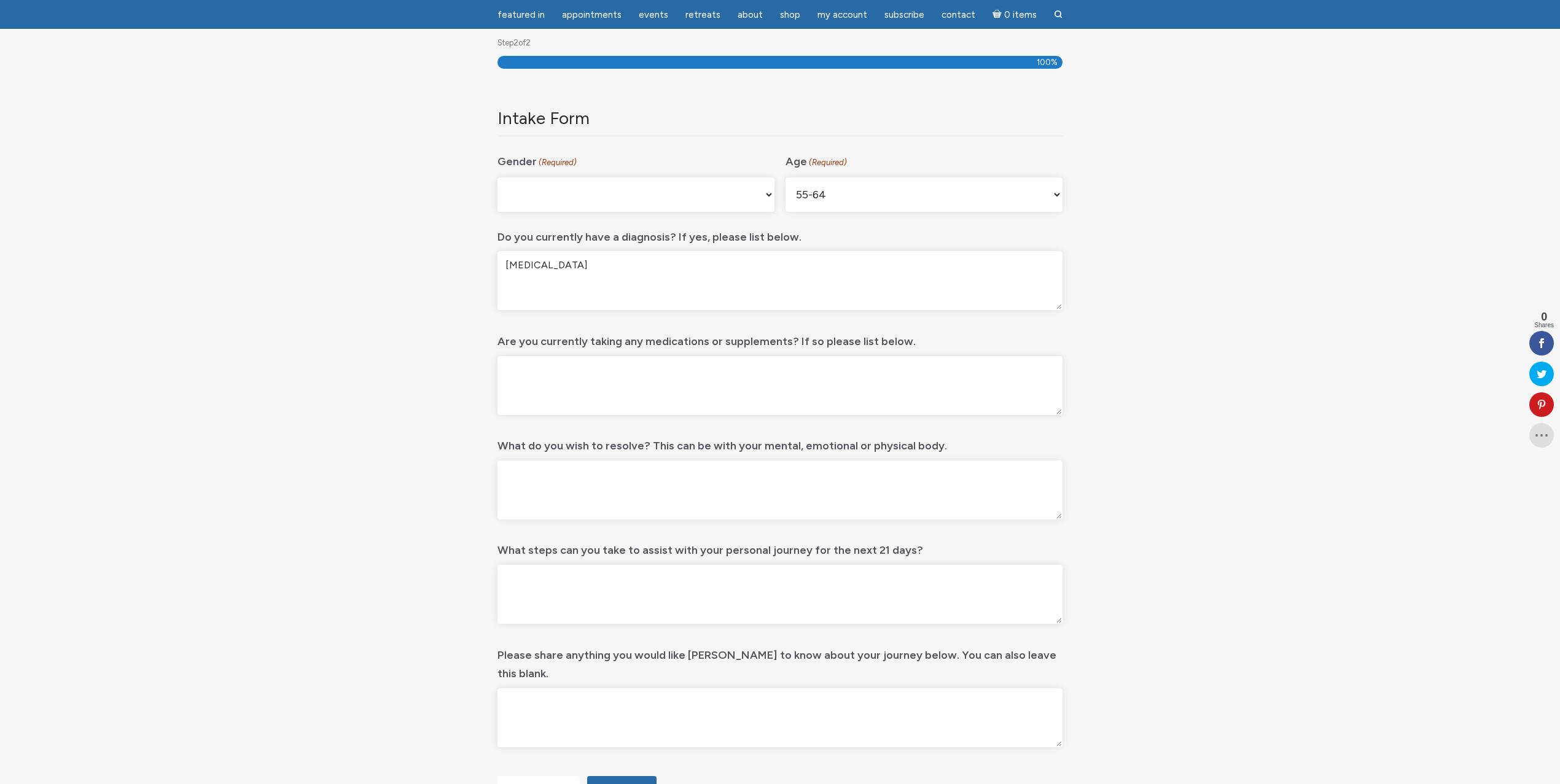
click at [606, 264] on textarea "High blood pressure" at bounding box center [780, 281] width 565 height 59
drag, startPoint x: 611, startPoint y: 268, endPoint x: 509, endPoint y: 260, distance: 102.3
click at [509, 260] on textarea "High blood pressure," at bounding box center [780, 281] width 565 height 59
click at [657, 266] on textarea "Hyperension, hypertriglyceridemia,Fatty Liver Disease" at bounding box center [780, 281] width 565 height 59
click at [546, 266] on textarea "Hyperension, Hypertriglyceridemia, Fatty Liver Disease" at bounding box center [780, 281] width 565 height 59
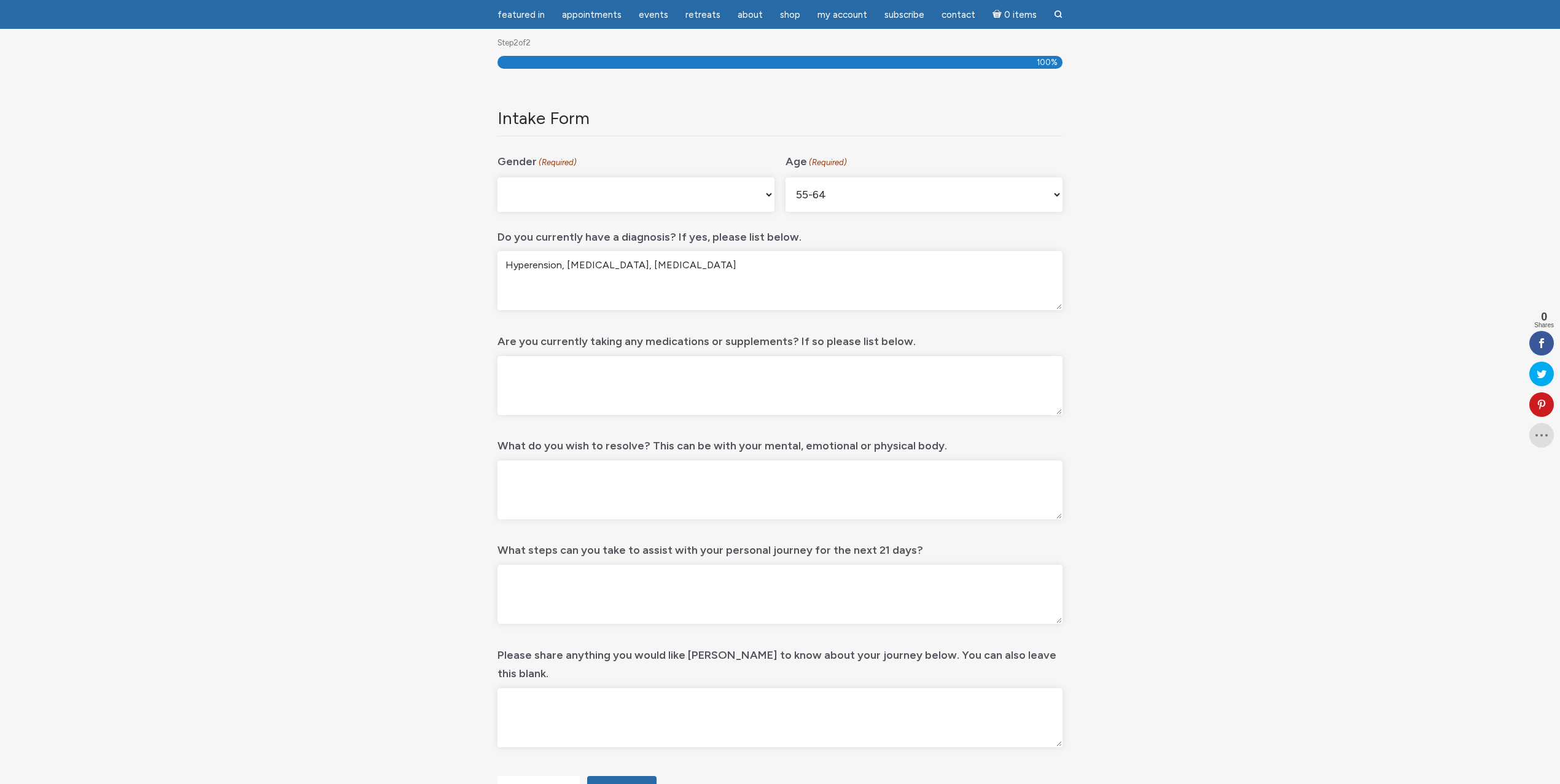
drag, startPoint x: 534, startPoint y: 268, endPoint x: 542, endPoint y: 272, distance: 8.9
click at [534, 268] on textarea "Hyperension, Hypertriglyceridemia, Fatty Liver Disease" at bounding box center [780, 281] width 565 height 59
click at [608, 266] on textarea "Hypertension, Hypertriglyceridemia, Fatty Liver Disease" at bounding box center [780, 281] width 565 height 59
click at [758, 271] on textarea "Hypertension, Hypertriglyceridemia, Fatty Liver Disease" at bounding box center [780, 281] width 565 height 59
click at [806, 268] on textarea "Hypertension, Hypertriglyceridemia, Fatty Liver Disease, Allergic Rhititis, Foo…" at bounding box center [780, 281] width 565 height 59
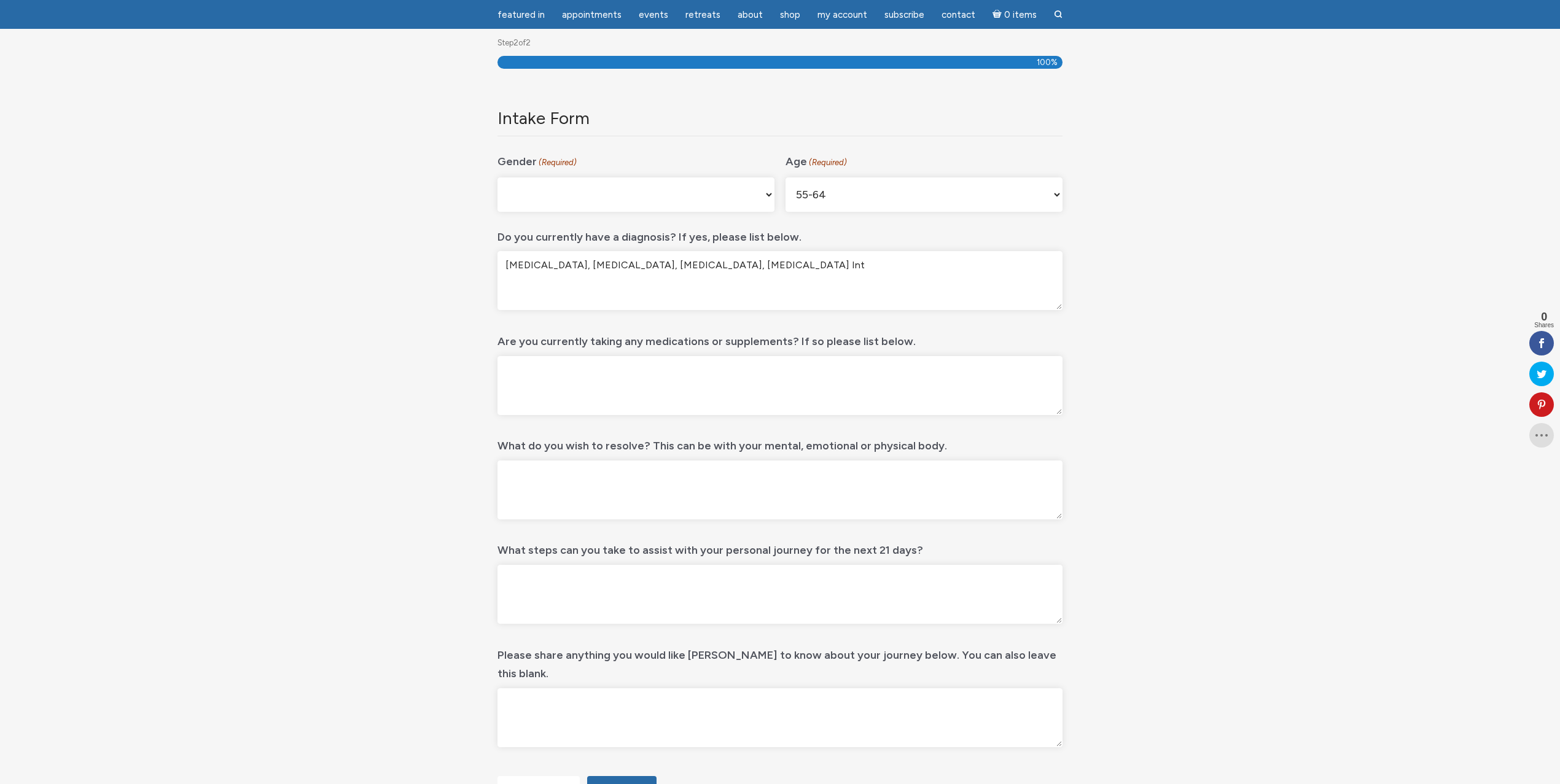
click at [828, 268] on textarea "Hypertension, Hypertriglyceridemia, Fatty Liver Disease, Allergic Rhinitis, Foo…" at bounding box center [780, 281] width 565 height 59
click at [917, 268] on textarea "Hypertension, Hypertriglyceridemia, Fatty Liver Disease, Allergic Rhinitis, Ast…" at bounding box center [780, 281] width 565 height 59
click at [865, 266] on textarea "Hypertension, Hypertriglyceridemia, Fatty Liver Disease, Allergic Rhinitis, Ast…" at bounding box center [780, 281] width 565 height 59
click at [897, 264] on textarea "Hypertension, Hypertriglyceridemia, Fatty Liver Disease, Allergic Rhinitis, Ast…" at bounding box center [780, 281] width 565 height 59
click at [570, 284] on textarea "Hypertension, Hypertriglyceridemia, Fatty Liver Disease, Allergic Rhinitis, Ast…" at bounding box center [780, 281] width 565 height 59
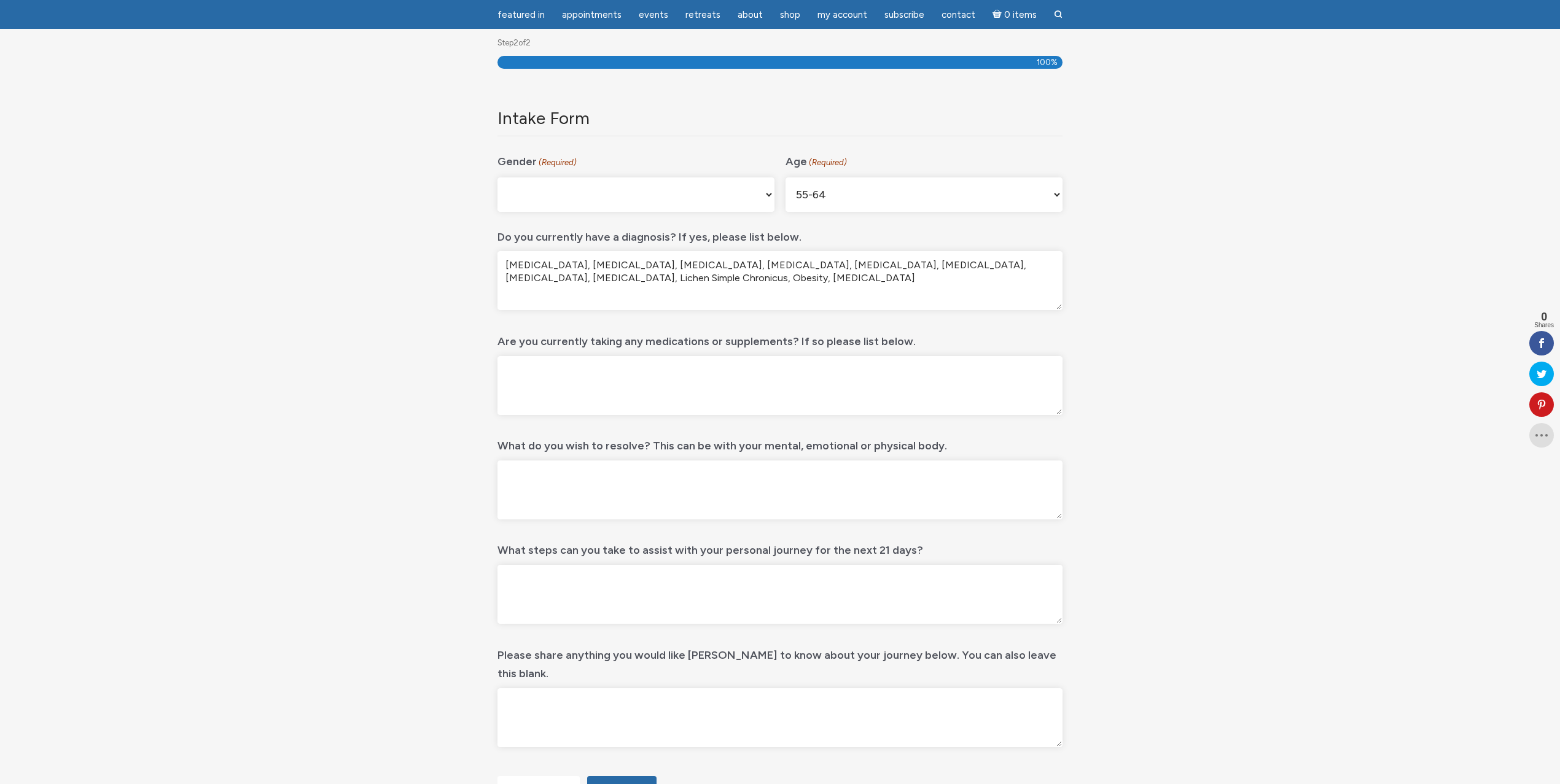
click at [634, 266] on textarea "Hypertension, Hypertriglyceridemia, Fatty Liver Disease, Allergic Rhinitis, Ast…" at bounding box center [780, 281] width 565 height 59
type textarea "Hypertension, Hypertriglyceridemia, Fatty Liver Disease, Allergic Rhinitis, Ast…"
click at [726, 380] on textarea "Are you currently taking any medications or supplements? If so please list belo…" at bounding box center [780, 386] width 565 height 59
click at [735, 373] on textarea "Clobetasol, Phentermine, Atorvastatin, Lisinopril" at bounding box center [780, 386] width 565 height 59
type textarea "Clobetasol, Phentermine, Atorvastatin, Lisinopril, Magnesium complex, Estroven"
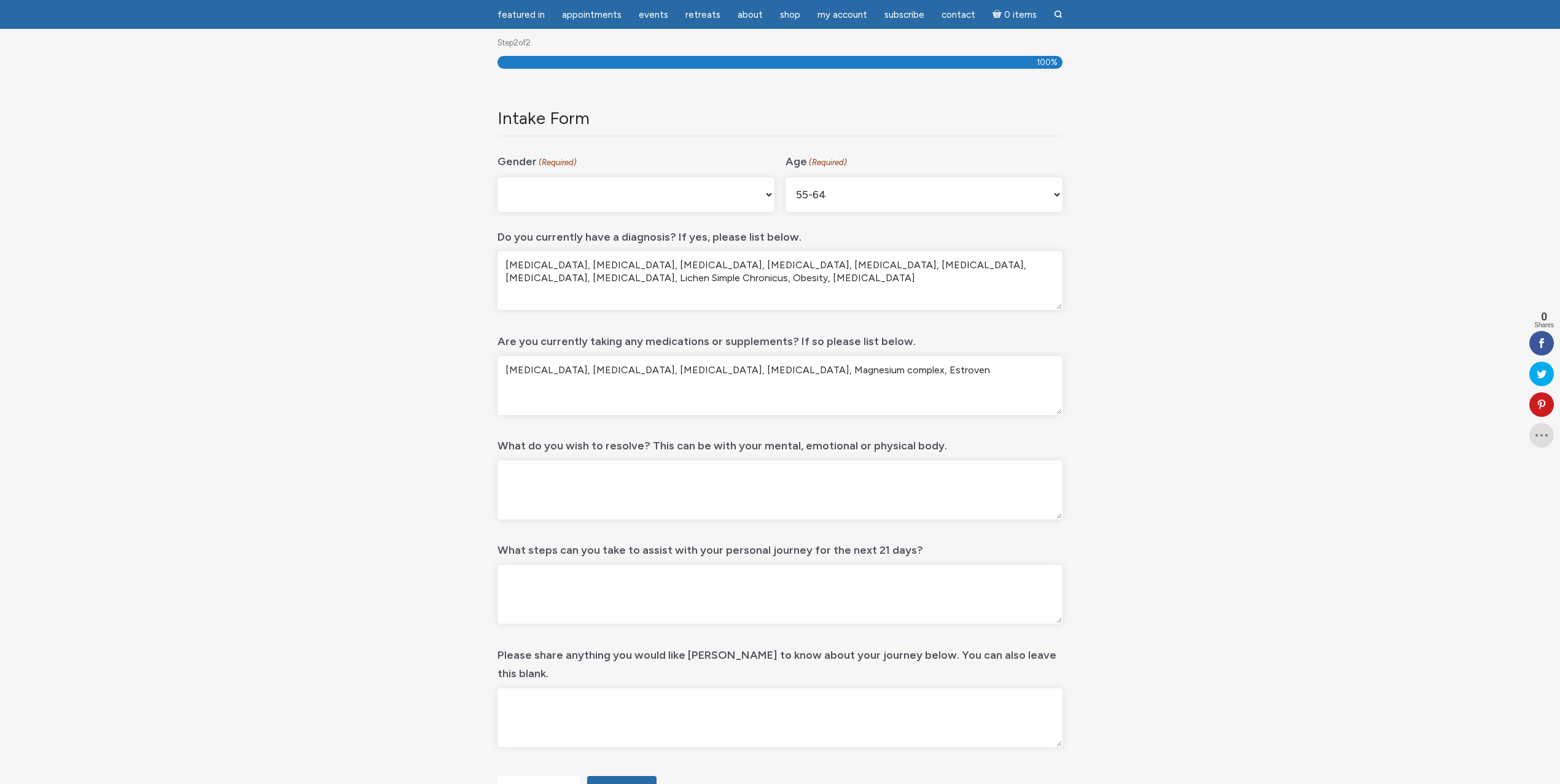
click at [777, 491] on textarea "What do you wish to resolve? This can be with your mental, emotional or physica…" at bounding box center [780, 490] width 565 height 59
click at [768, 275] on textarea "Hypertension, Hypertriglyceridemia, Fatty Liver Disease, Allergic Rhinitis, Ast…" at bounding box center [780, 281] width 565 height 59
paste textarea "Adrenal Fatigue"
type textarea "Hypertension, Hypertriglyceridemia, Fatty Liver Disease, Allergic Rhinitis, Ast…"
click at [617, 481] on textarea "What do you wish to resolve? This can be with your mental, emotional or physica…" at bounding box center [780, 490] width 565 height 59
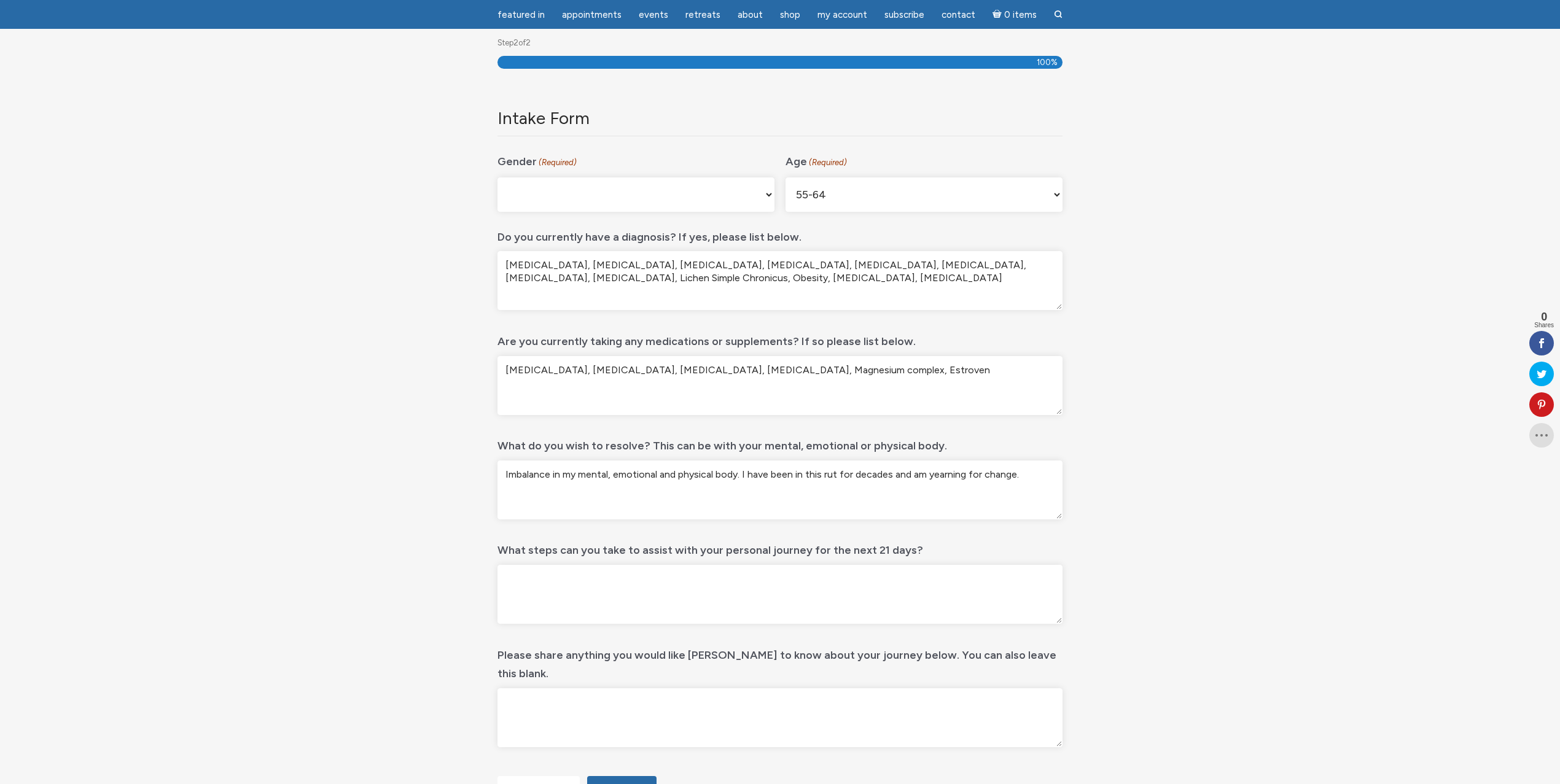
type textarea "Imbalance in my mental, emotional and physical body. I have been in this rut fo…"
click at [678, 574] on textarea "What steps can you take to assist with your personal journey for the next 21 da…" at bounding box center [780, 595] width 565 height 59
type textarea "P"
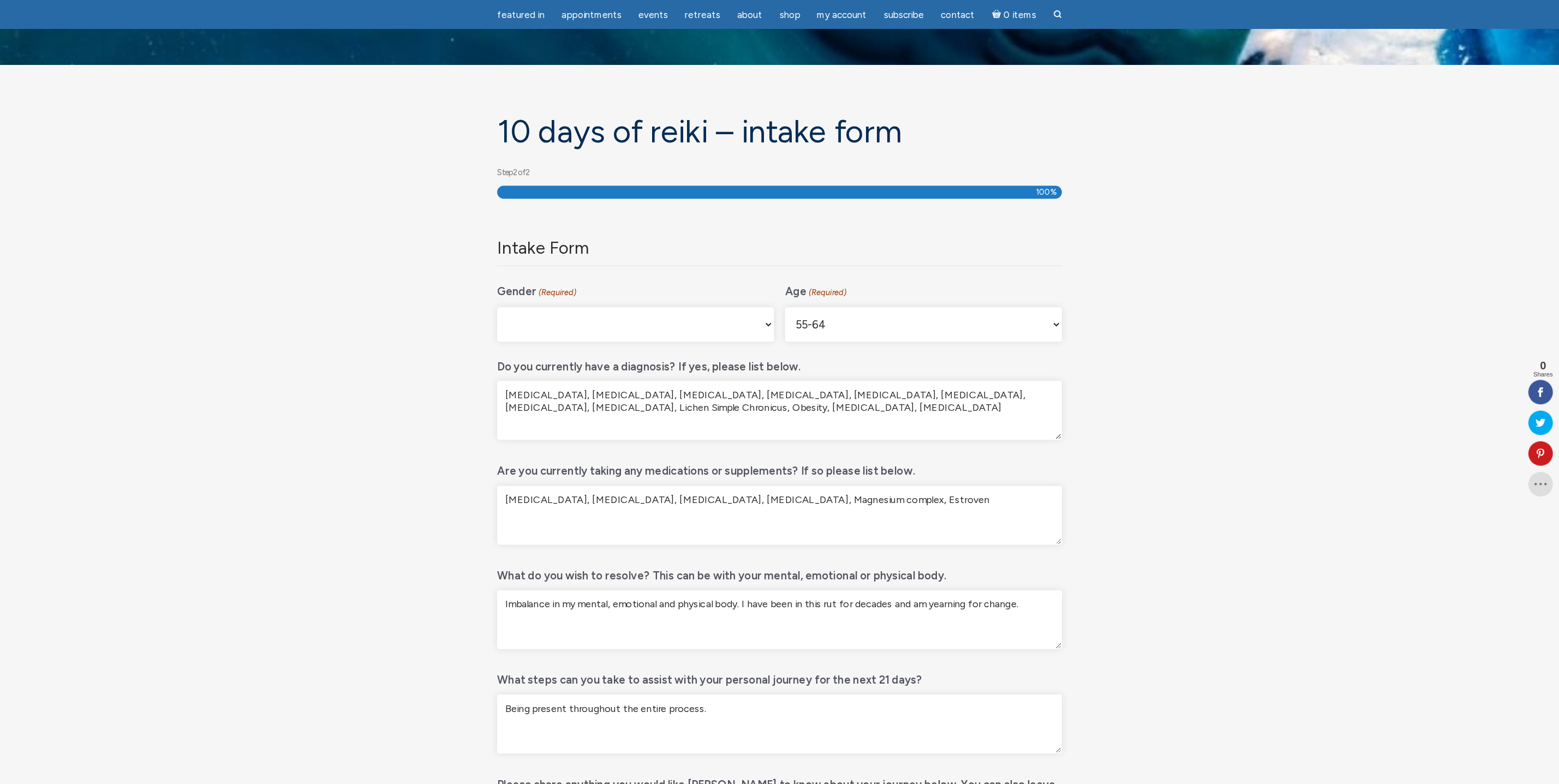
scroll to position [30, 0]
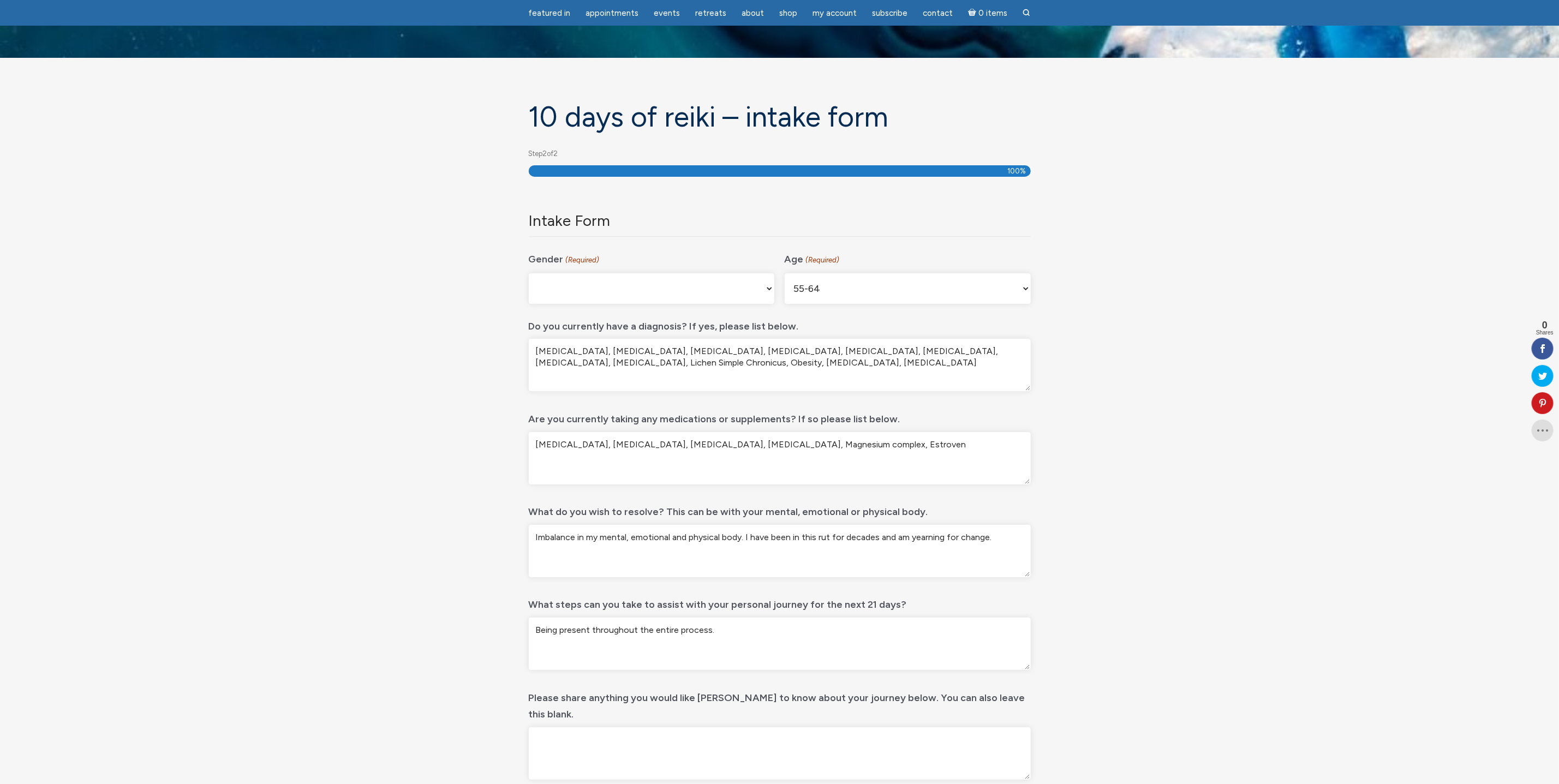
type textarea "Being present throughout the entire process."
click at [793, 696] on textarea "Please share anything you would like Jamie to know about your journey below. Yo…" at bounding box center [780, 753] width 502 height 53
type textarea "O"
click at [735, 696] on textarea "Since the end of July I have been making progress albeit in small bits. I am lo…" at bounding box center [780, 753] width 502 height 53
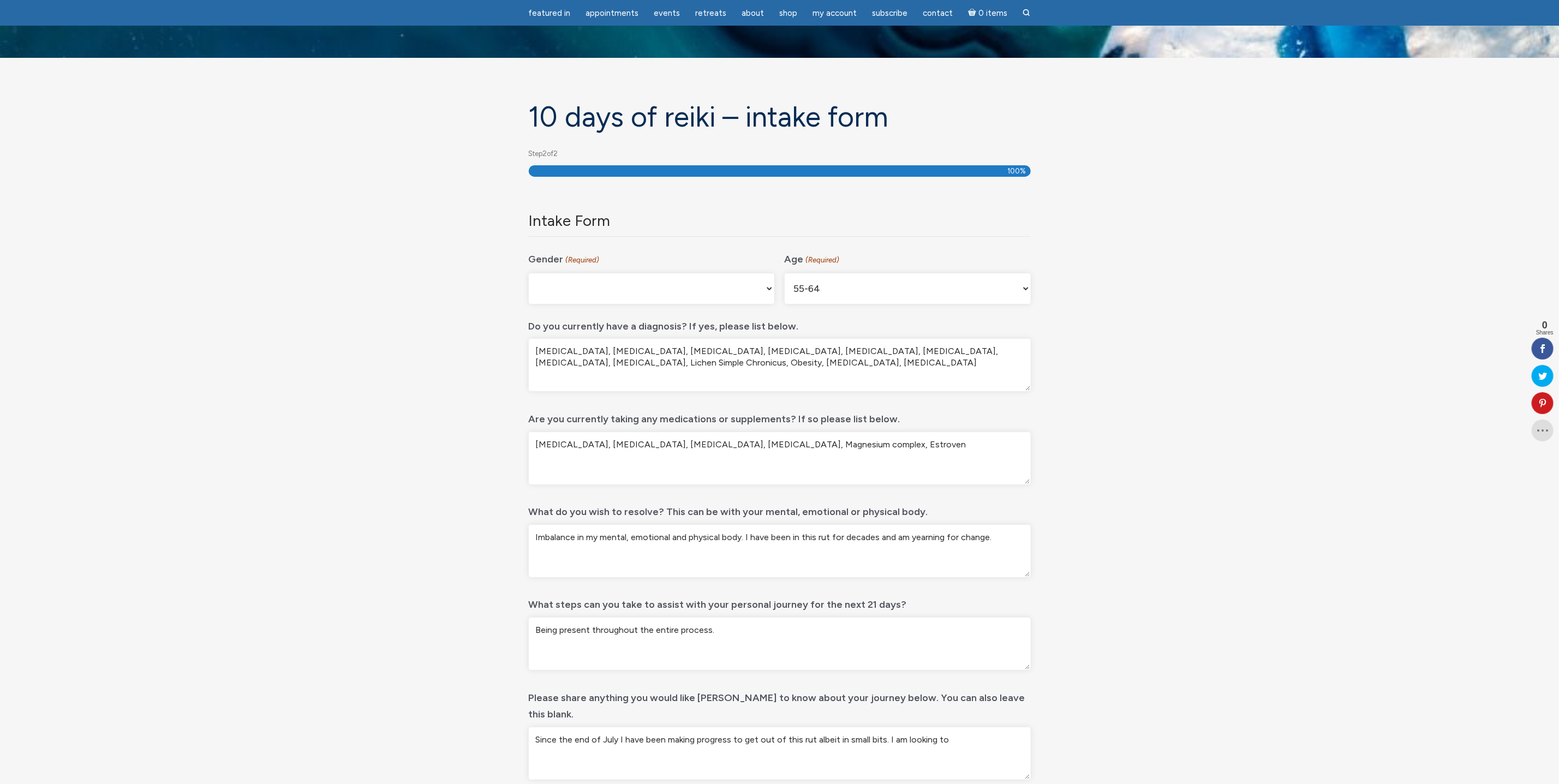
click at [838, 696] on textarea "Since the end of July I have been making progress to get out of this rut albeit…" at bounding box center [780, 753] width 502 height 53
drag, startPoint x: 838, startPoint y: 721, endPoint x: 884, endPoint y: 726, distance: 46.3
click at [884, 696] on textarea "Since the end of July I have been making progress to get out of this rut albeit…" at bounding box center [780, 753] width 502 height 53
click at [724, 696] on textarea "Since the end of July I have been making progress to get out of this rut albeit…" at bounding box center [780, 753] width 502 height 53
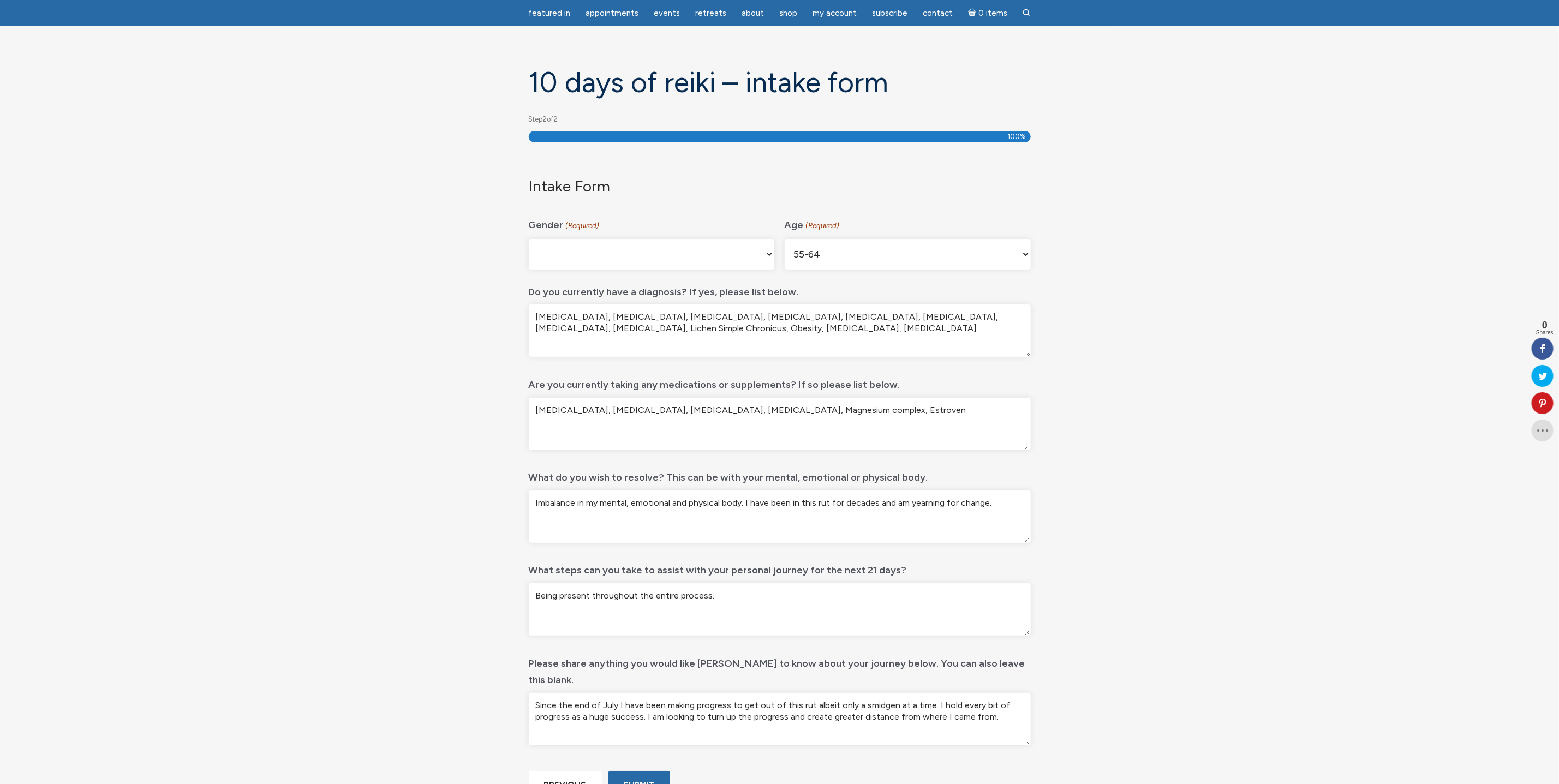
scroll to position [64, 0]
type textarea "Since the end of July I have been making progress to get out of this rut albeit…"
click at [728, 598] on textarea "Being present throughout the entire process." at bounding box center [780, 609] width 502 height 53
type textarea "Being present throughout the entire process and continuing the progress by inte…"
click at [1009, 696] on textarea "Since the end of July I have been making progress to get out of this rut albeit…" at bounding box center [780, 718] width 502 height 53
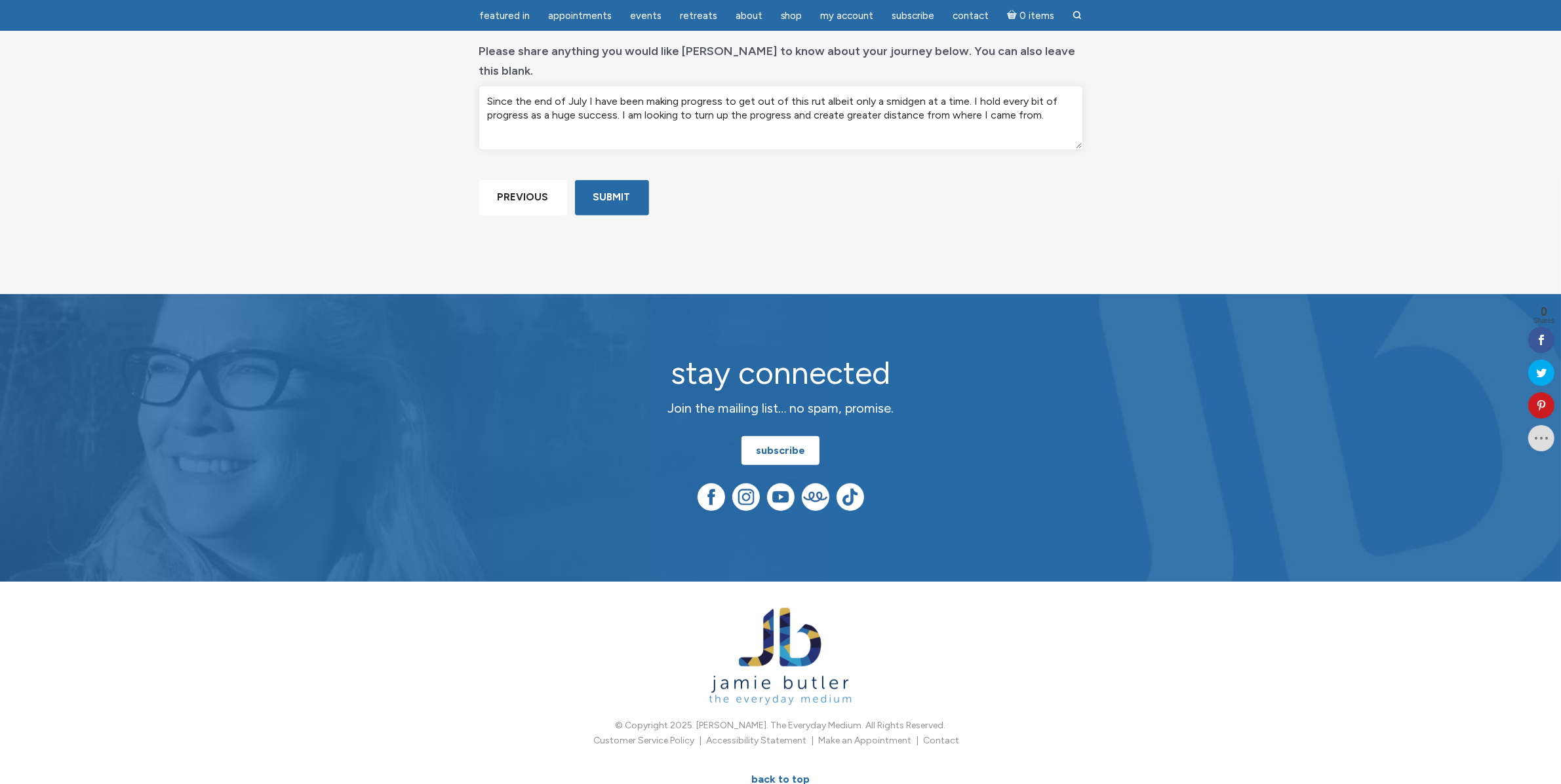
scroll to position [820, 0]
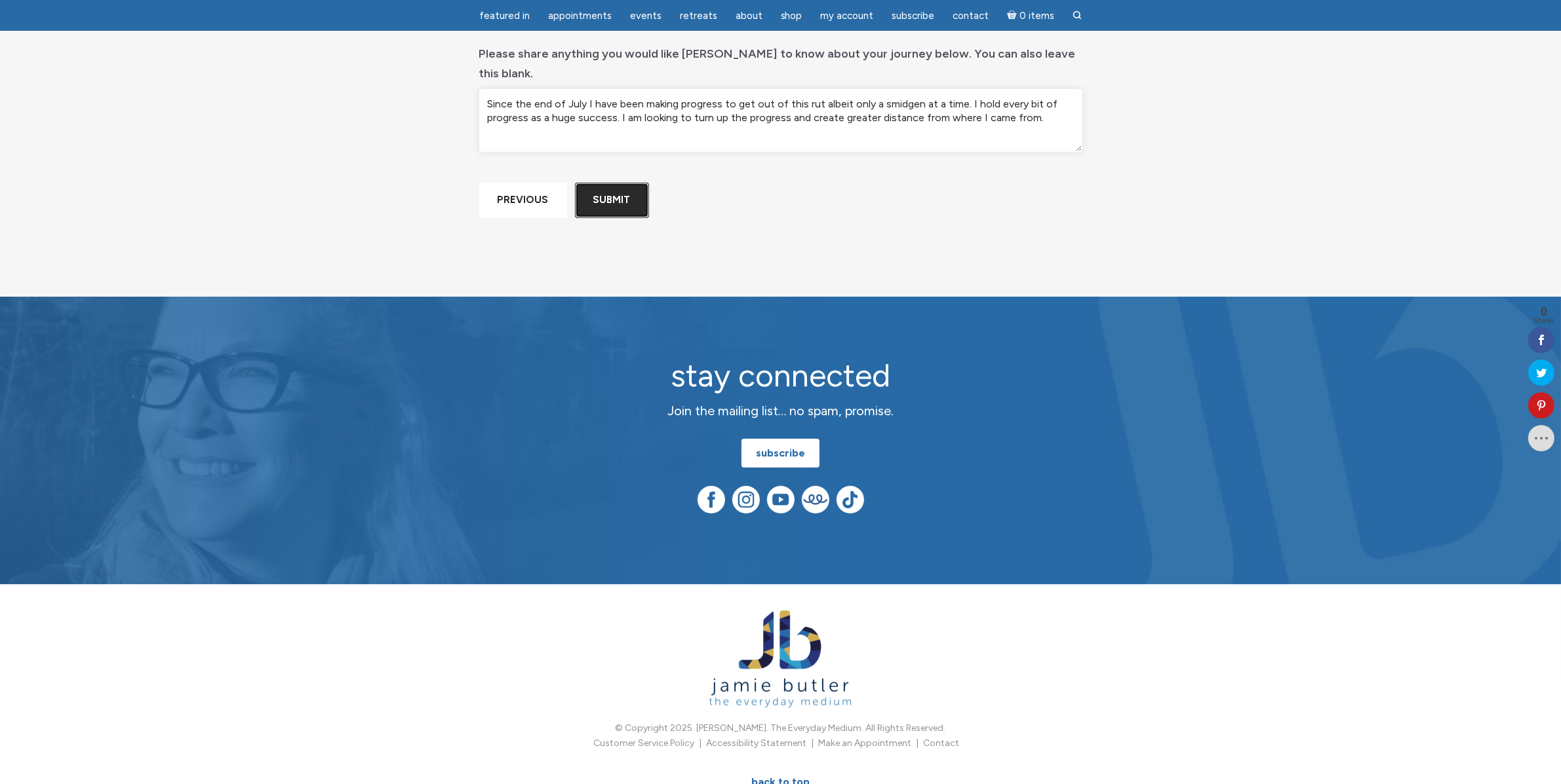
click at [617, 217] on input "Submit" at bounding box center [612, 201] width 74 height 35
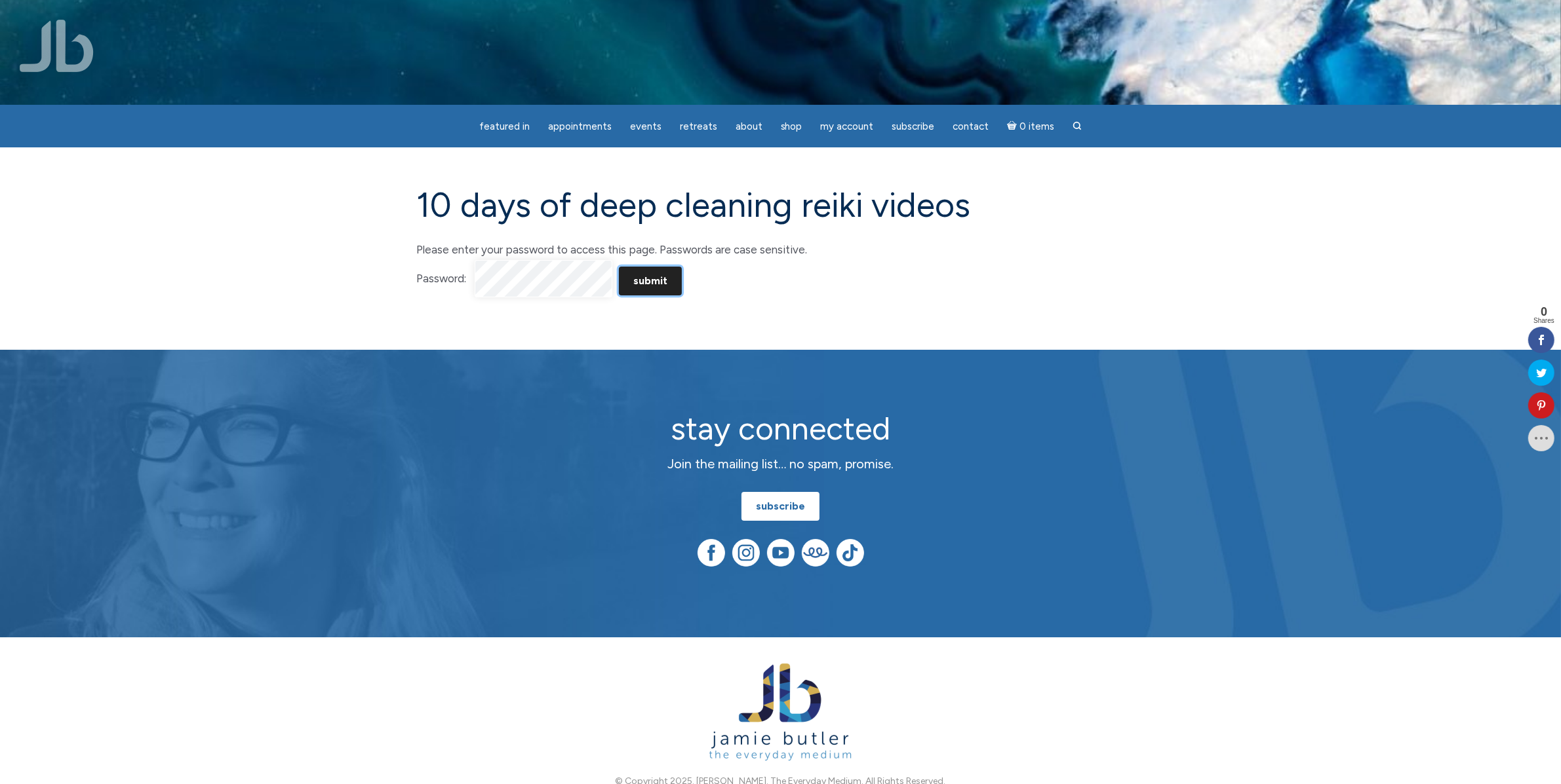
click at [660, 276] on input "Submit" at bounding box center [650, 281] width 63 height 29
click at [619, 267] on input "Submit" at bounding box center [650, 281] width 63 height 29
click at [650, 273] on input "Submit" at bounding box center [650, 281] width 63 height 29
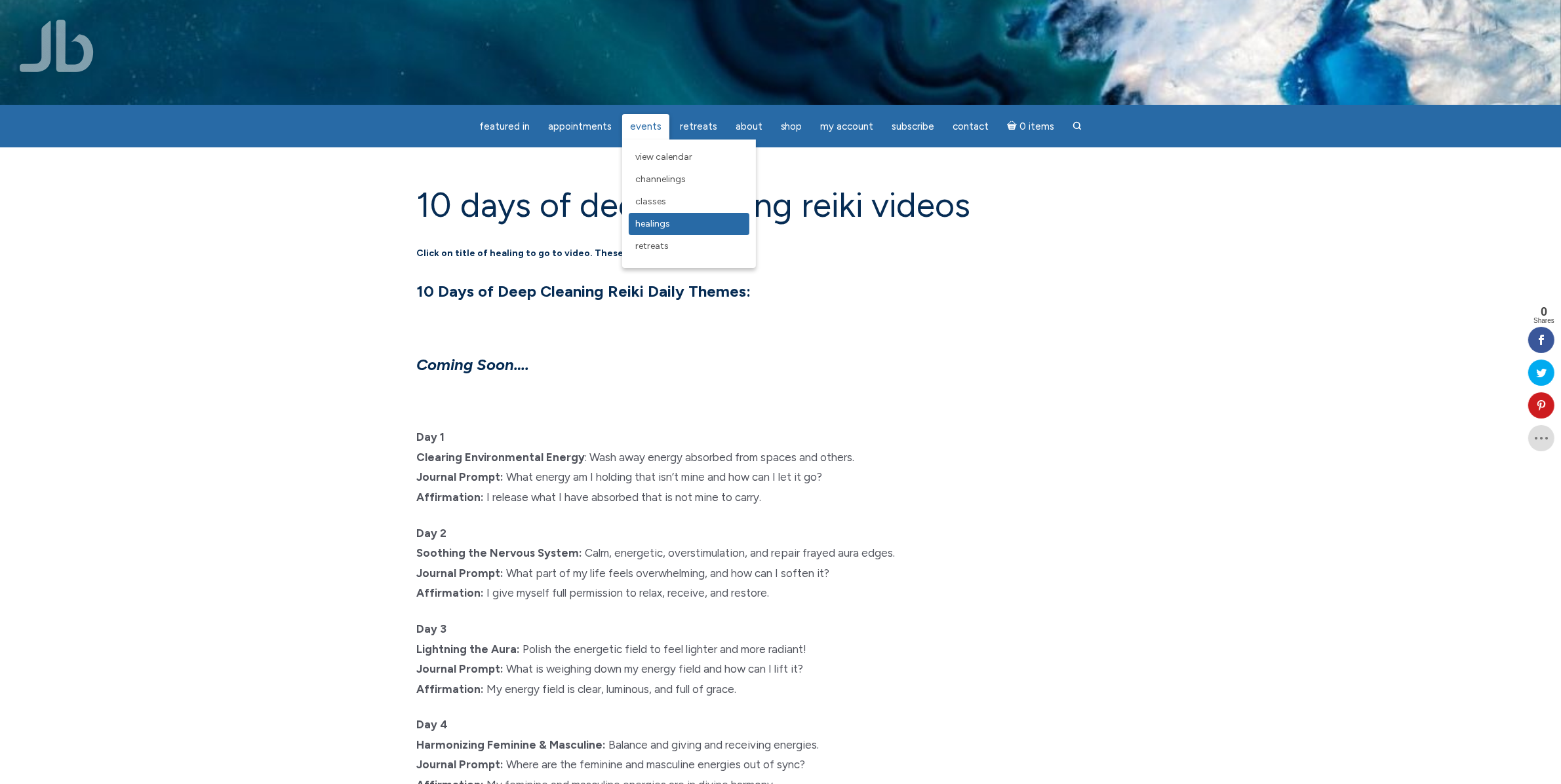
click at [665, 230] on link "Healings" at bounding box center [689, 224] width 121 height 23
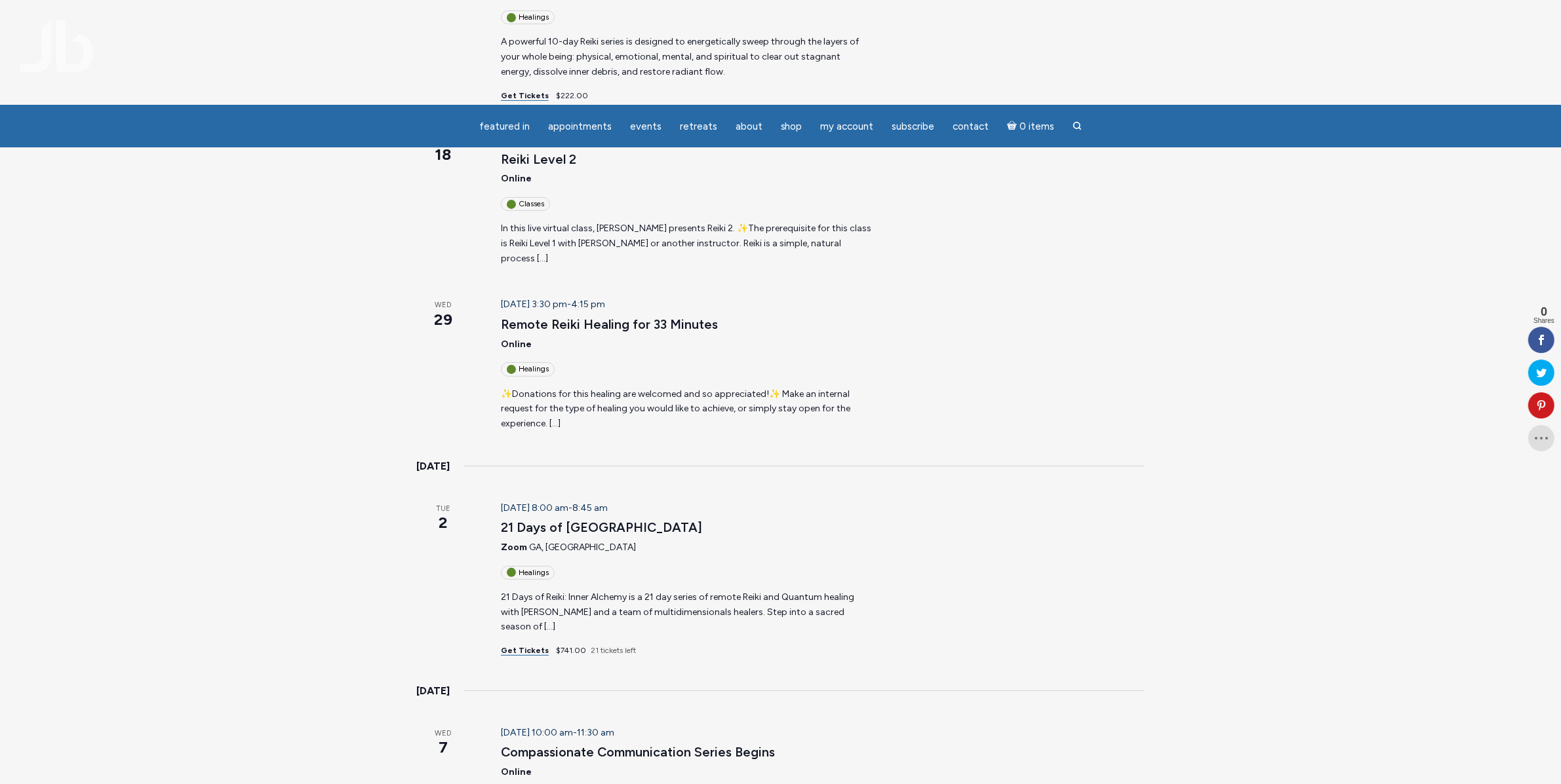
scroll to position [1054, 0]
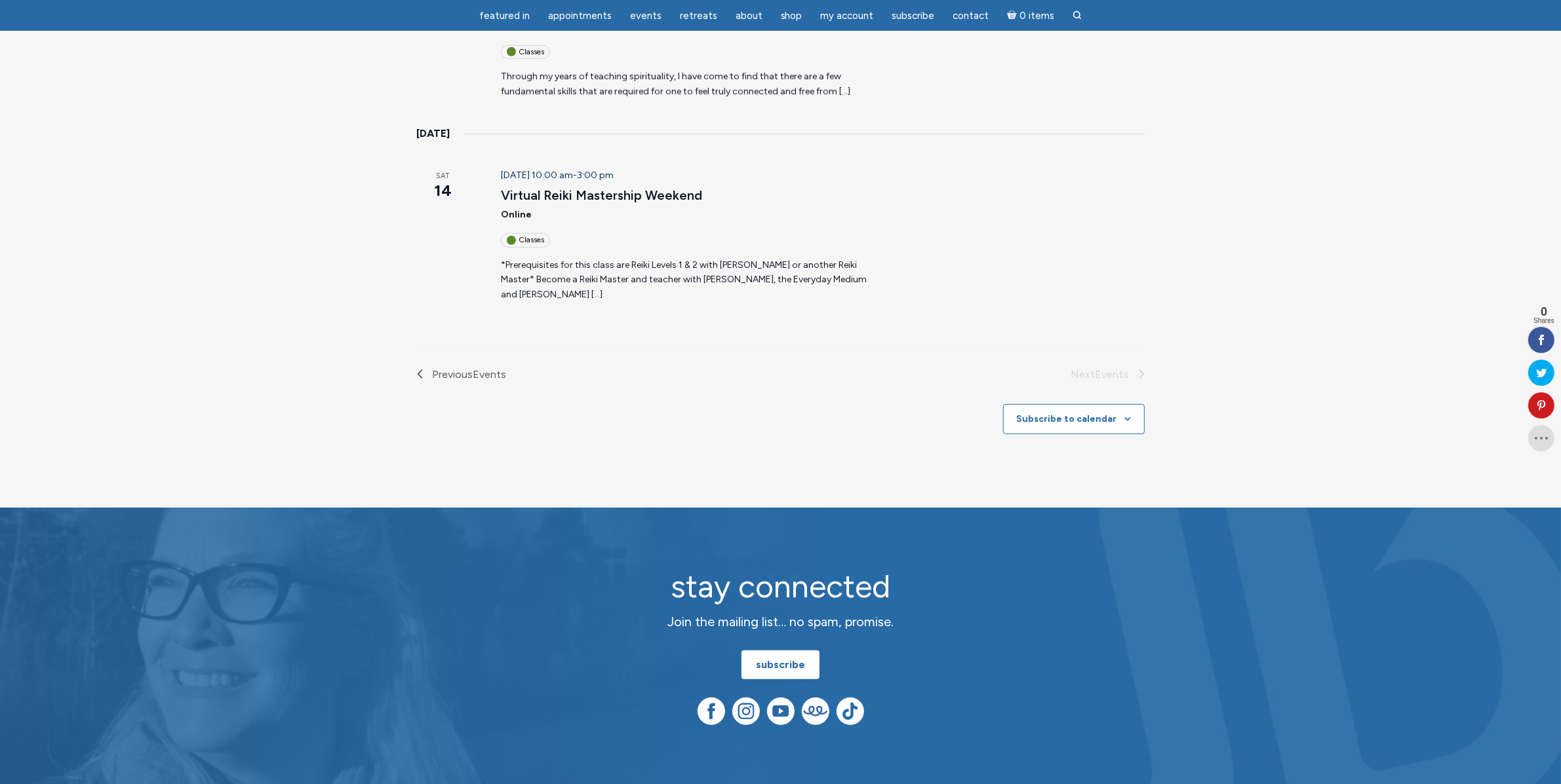
click at [1115, 366] on li "Next Events" at bounding box center [963, 374] width 364 height 17
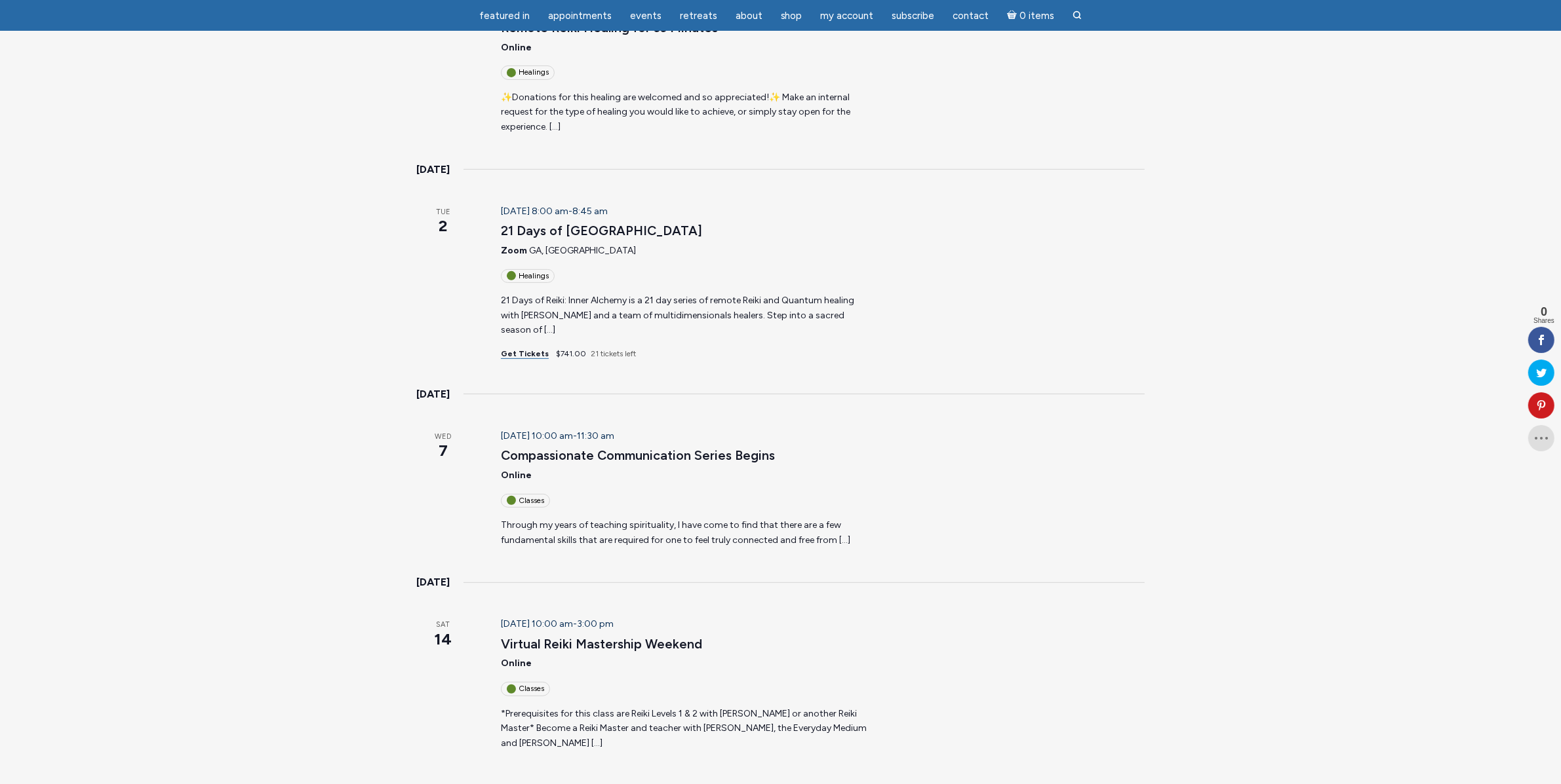
scroll to position [262, 0]
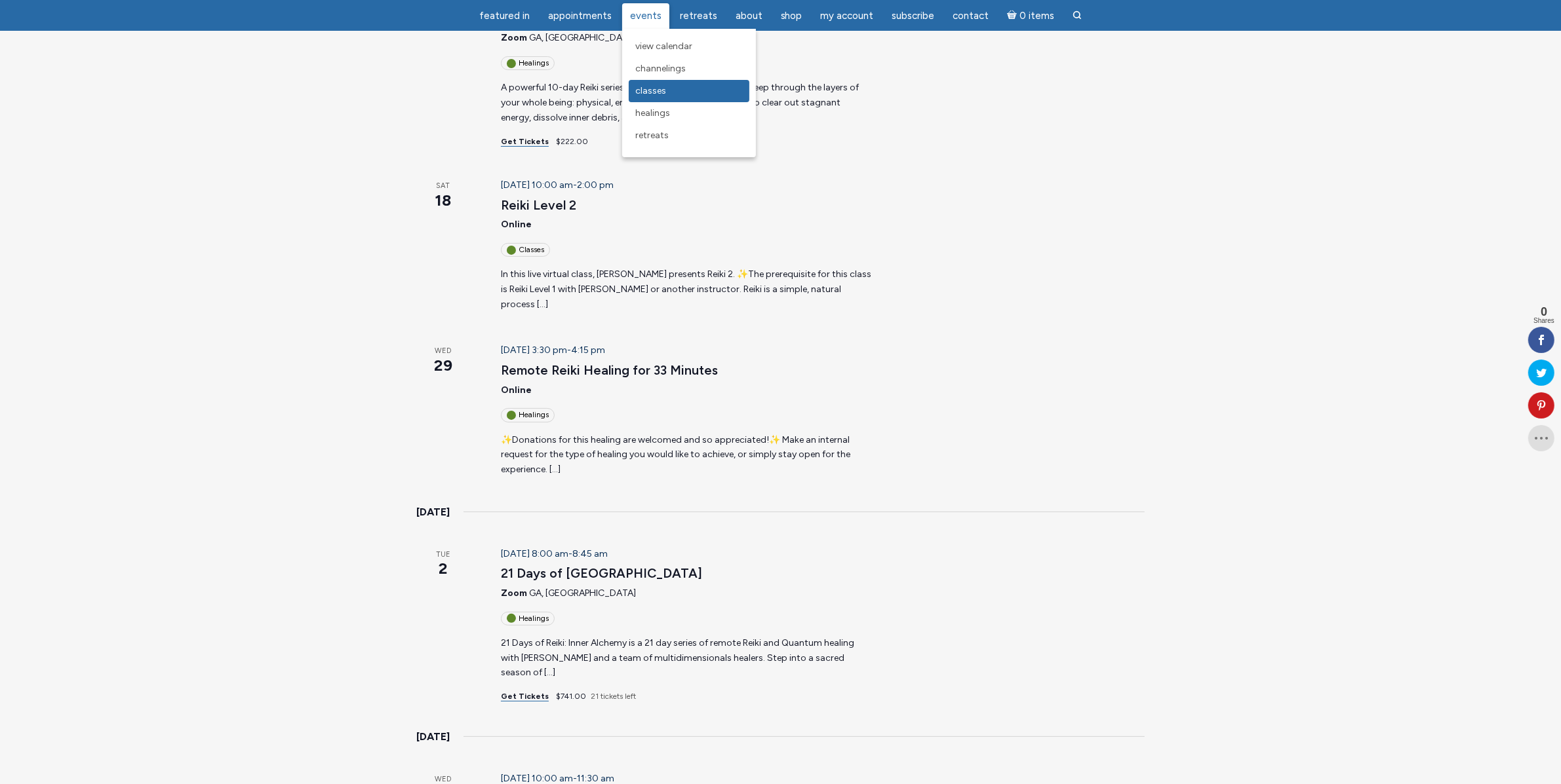
click at [655, 97] on link "Classes" at bounding box center [689, 91] width 121 height 23
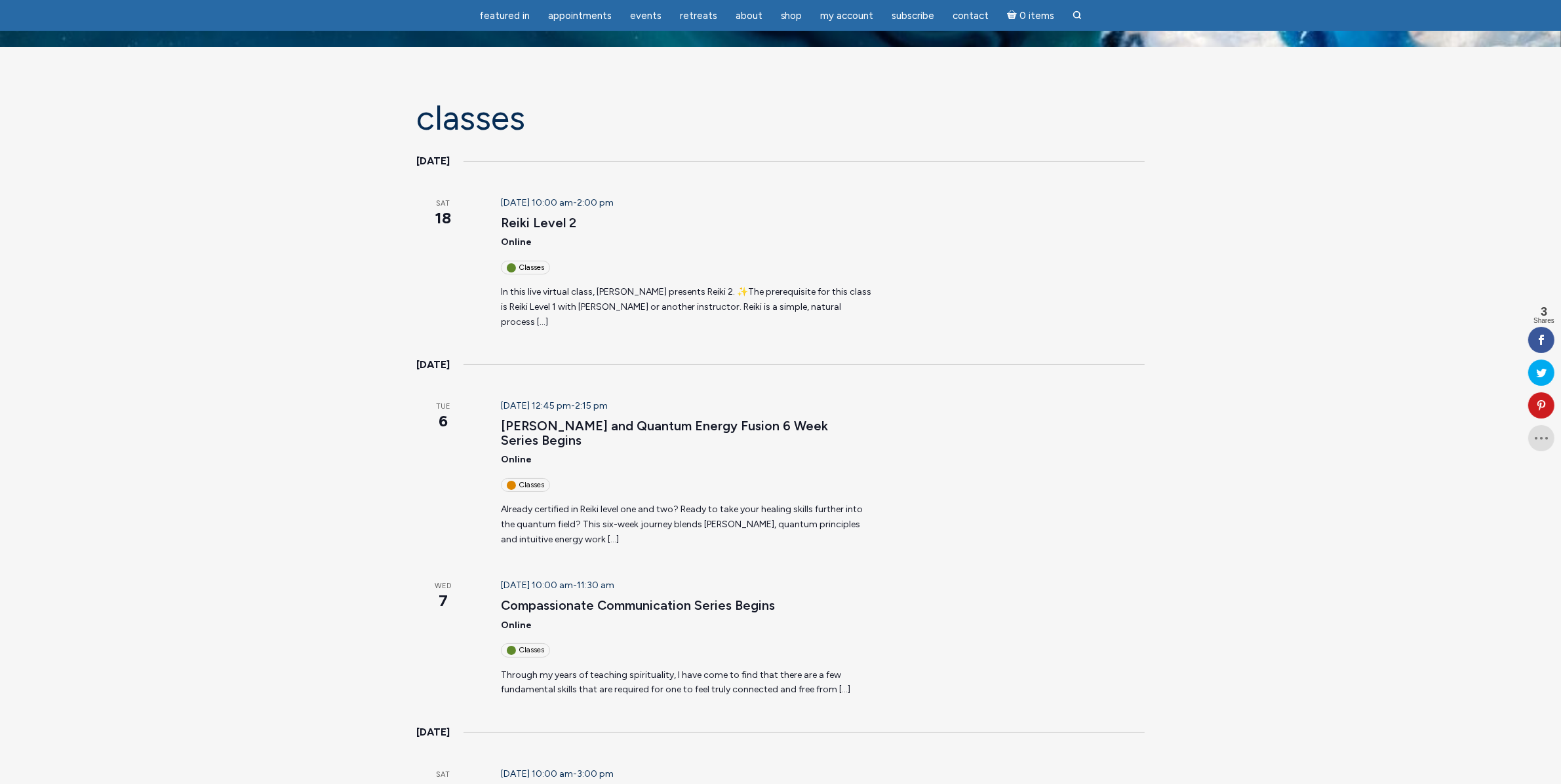
scroll to position [46, 0]
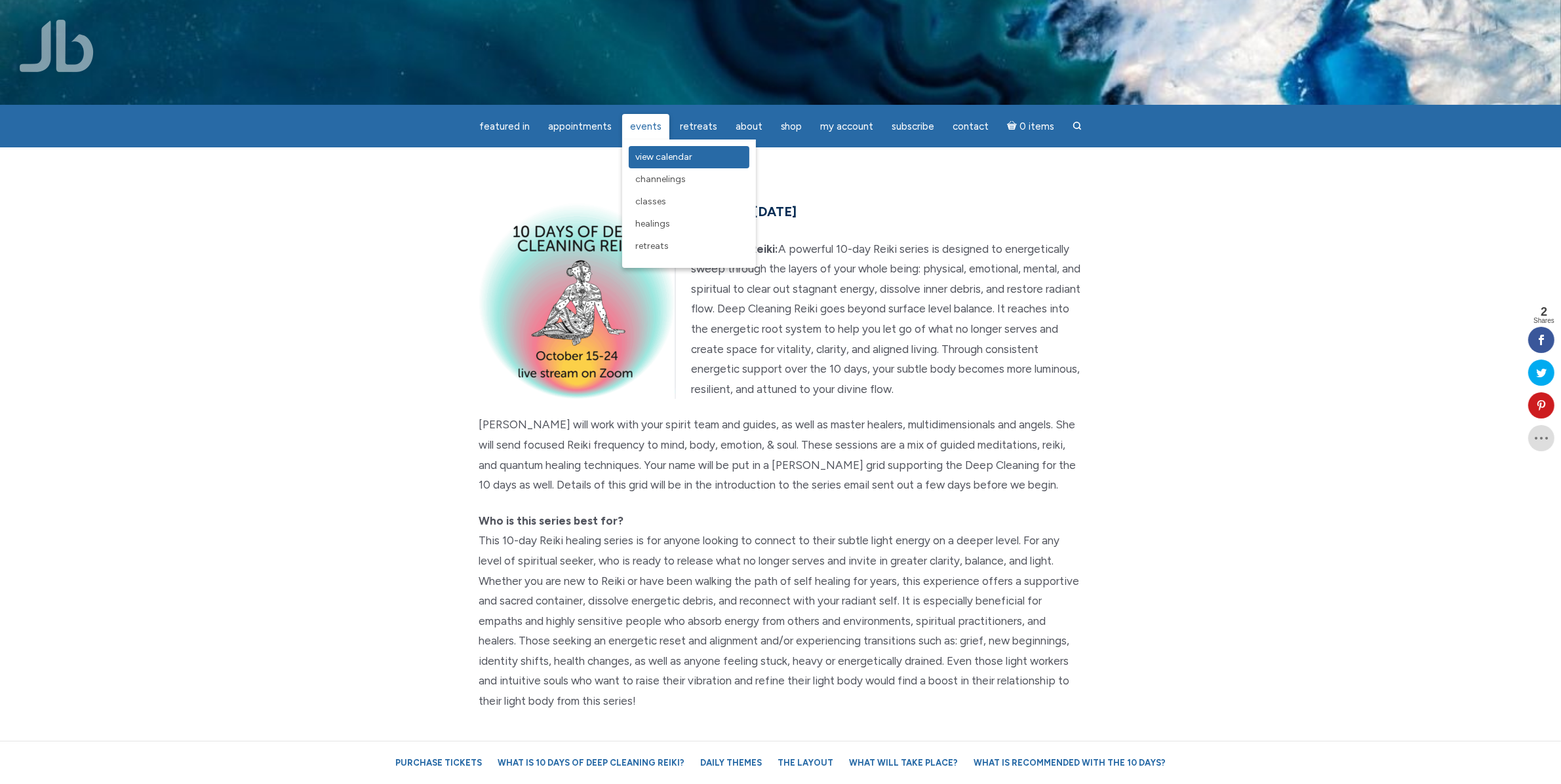
click at [657, 164] on link "View Calendar" at bounding box center [689, 157] width 121 height 23
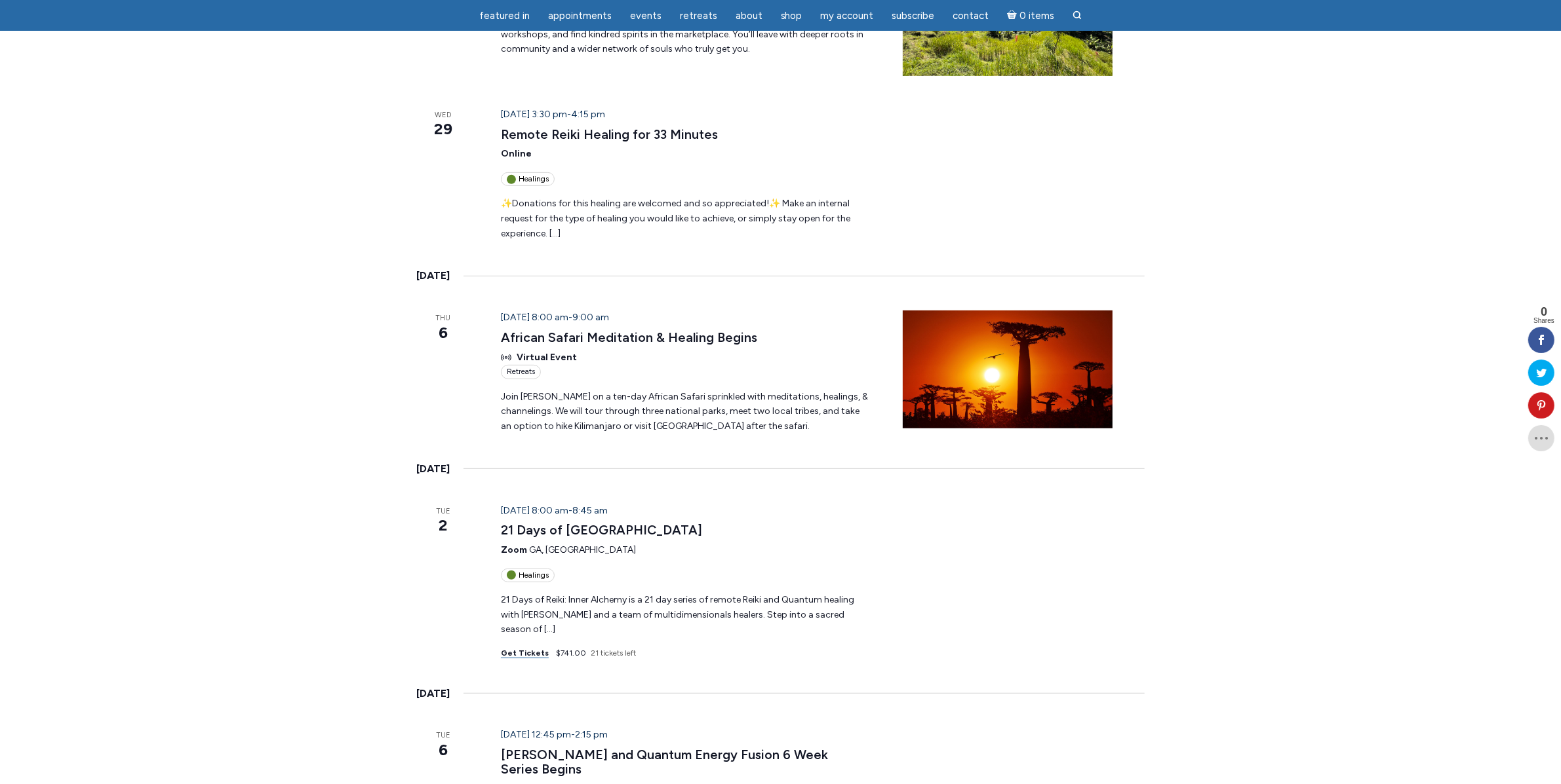
scroll to position [795, 0]
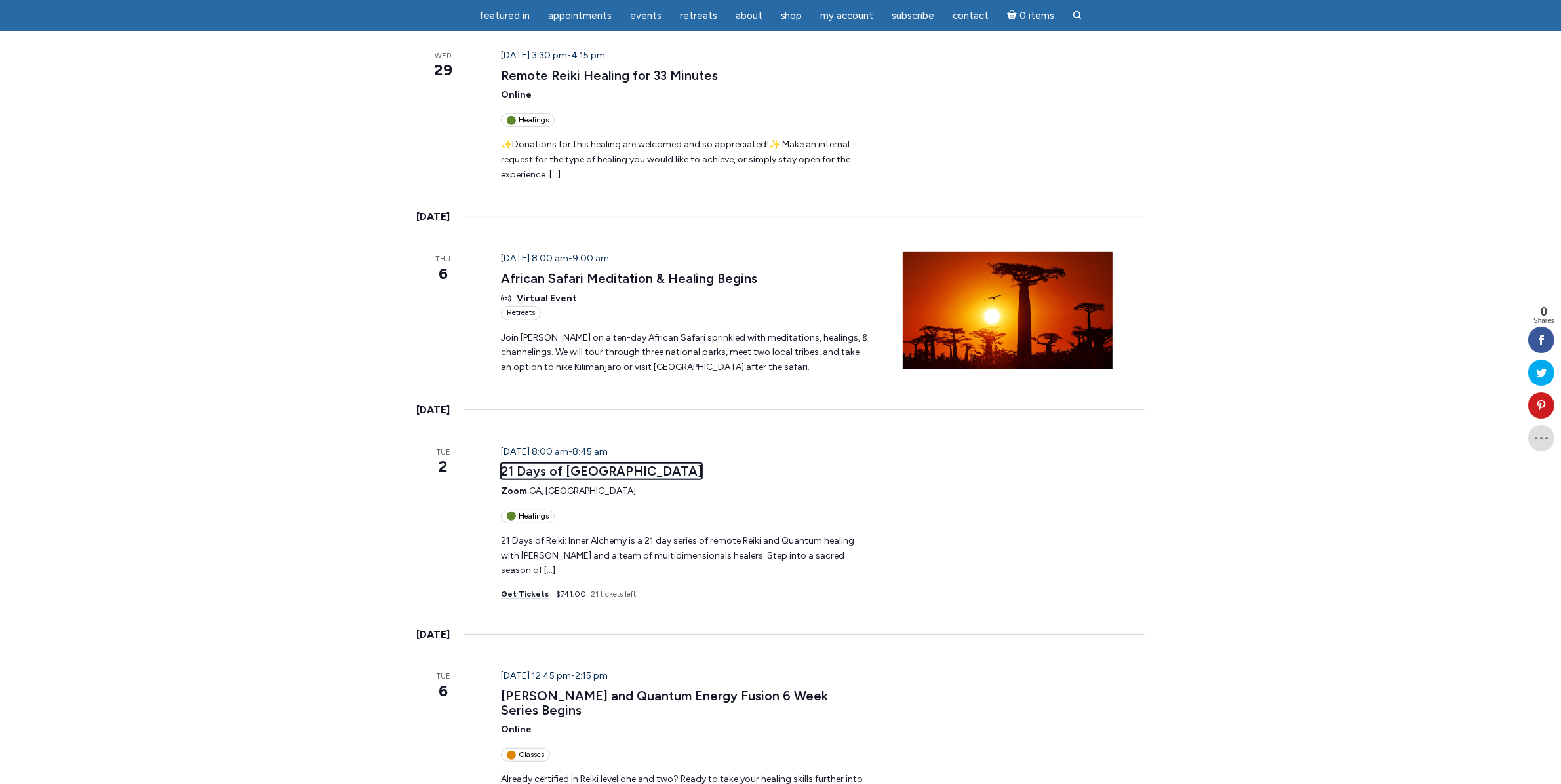
click at [567, 463] on link "21 Days of Inner Alchemy" at bounding box center [601, 471] width 201 height 17
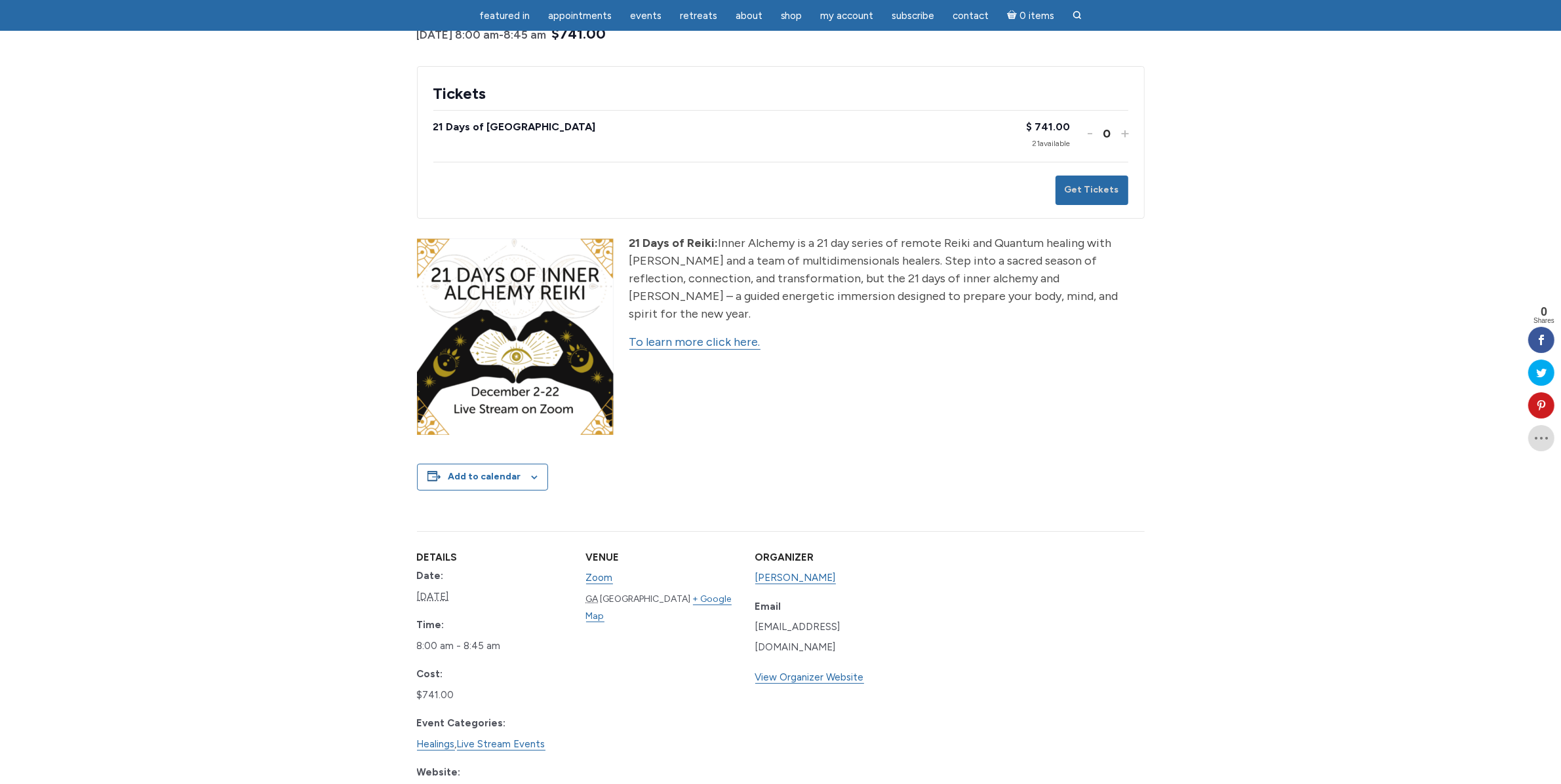
scroll to position [215, 0]
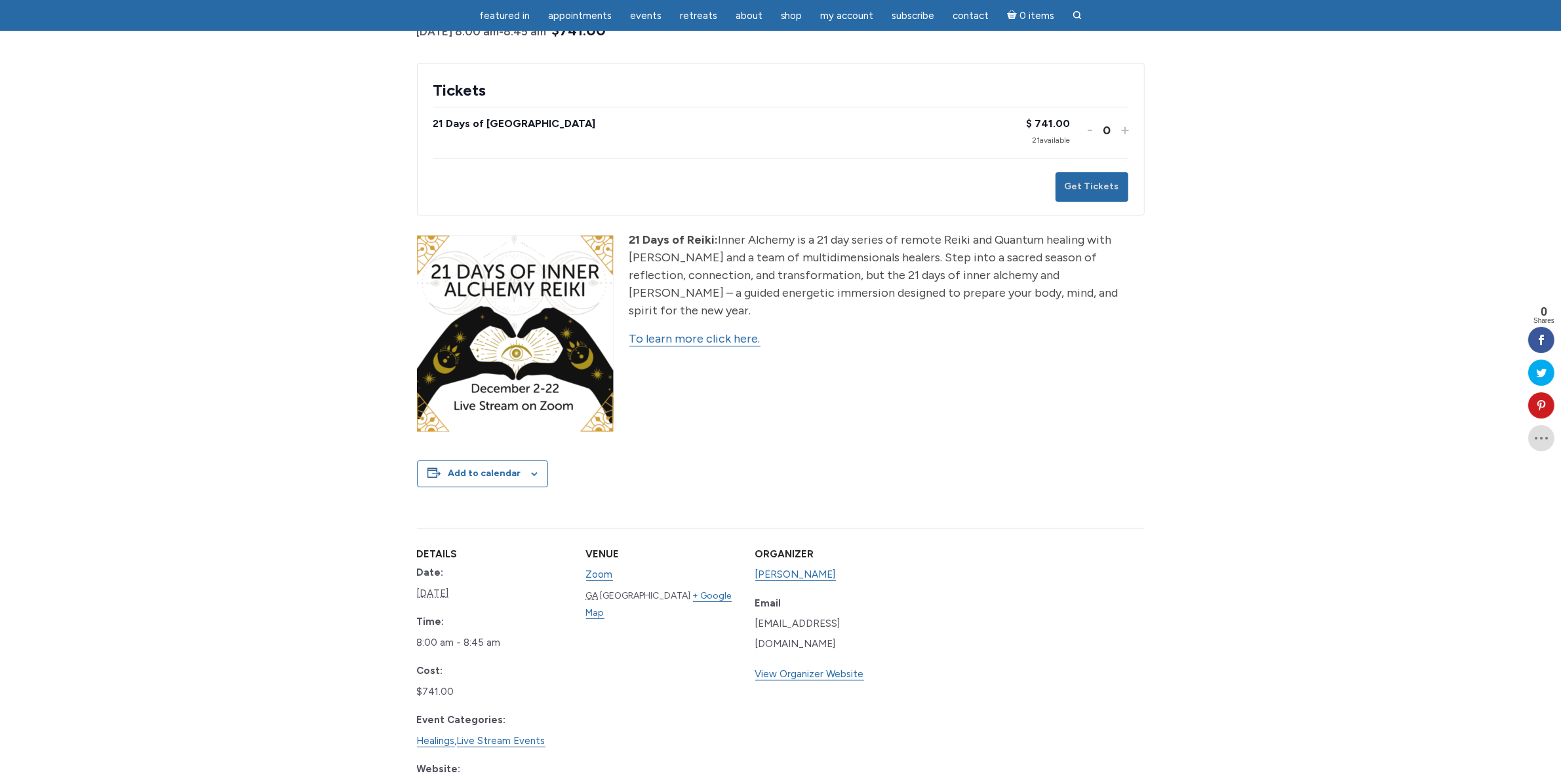
click at [713, 331] on link "To learn more click here." at bounding box center [695, 339] width 131 height 15
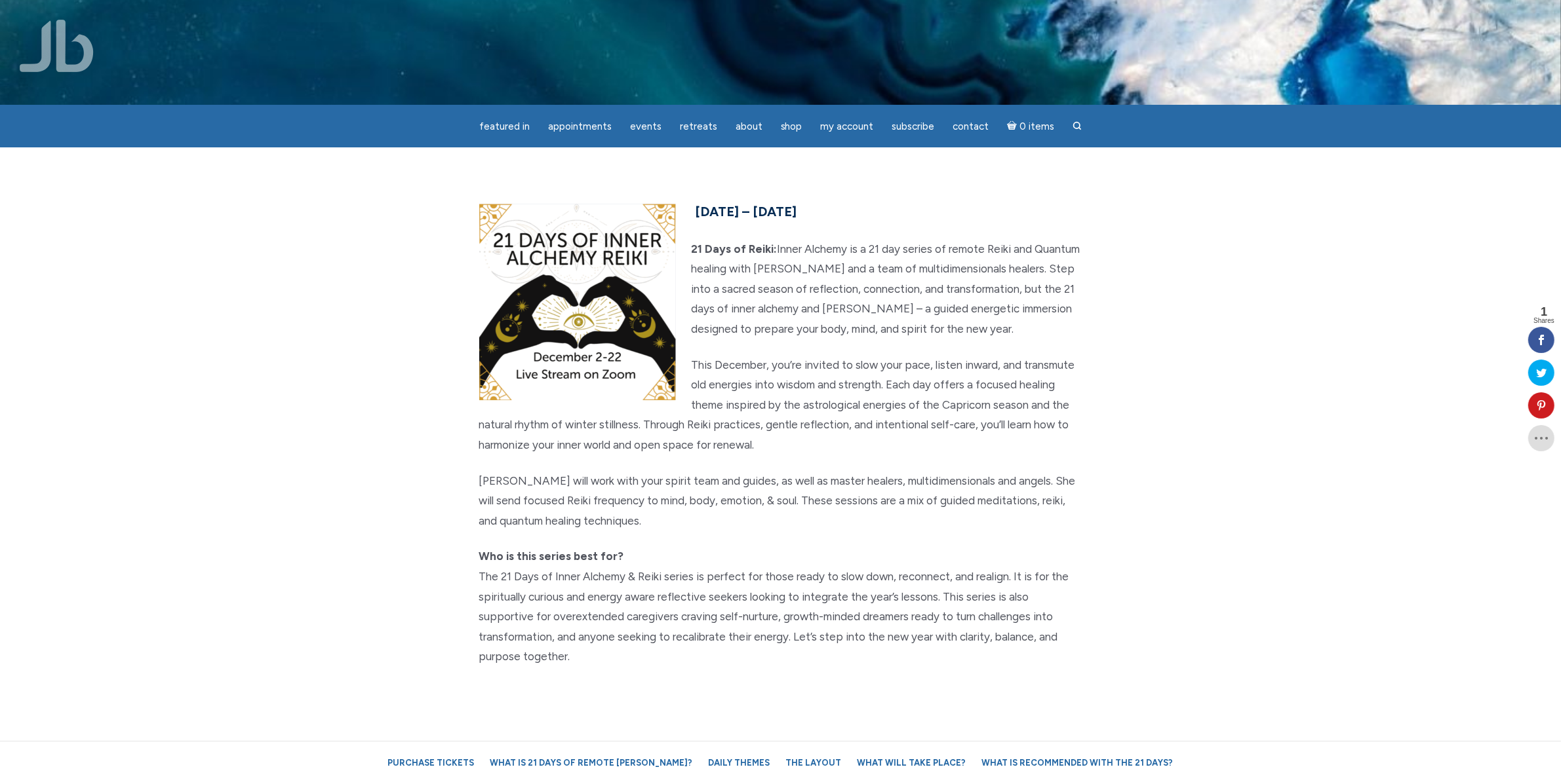
click at [694, 248] on strong "21 Days of Reiki:" at bounding box center [734, 249] width 86 height 13
drag, startPoint x: 694, startPoint y: 249, endPoint x: 850, endPoint y: 253, distance: 156.1
click at [850, 253] on p "21 Days of Reiki: Inner Alchemy is a 21 day series of remote Reiki and Quantum …" at bounding box center [781, 289] width 603 height 100
drag, startPoint x: 849, startPoint y: 251, endPoint x: 689, endPoint y: 254, distance: 160.0
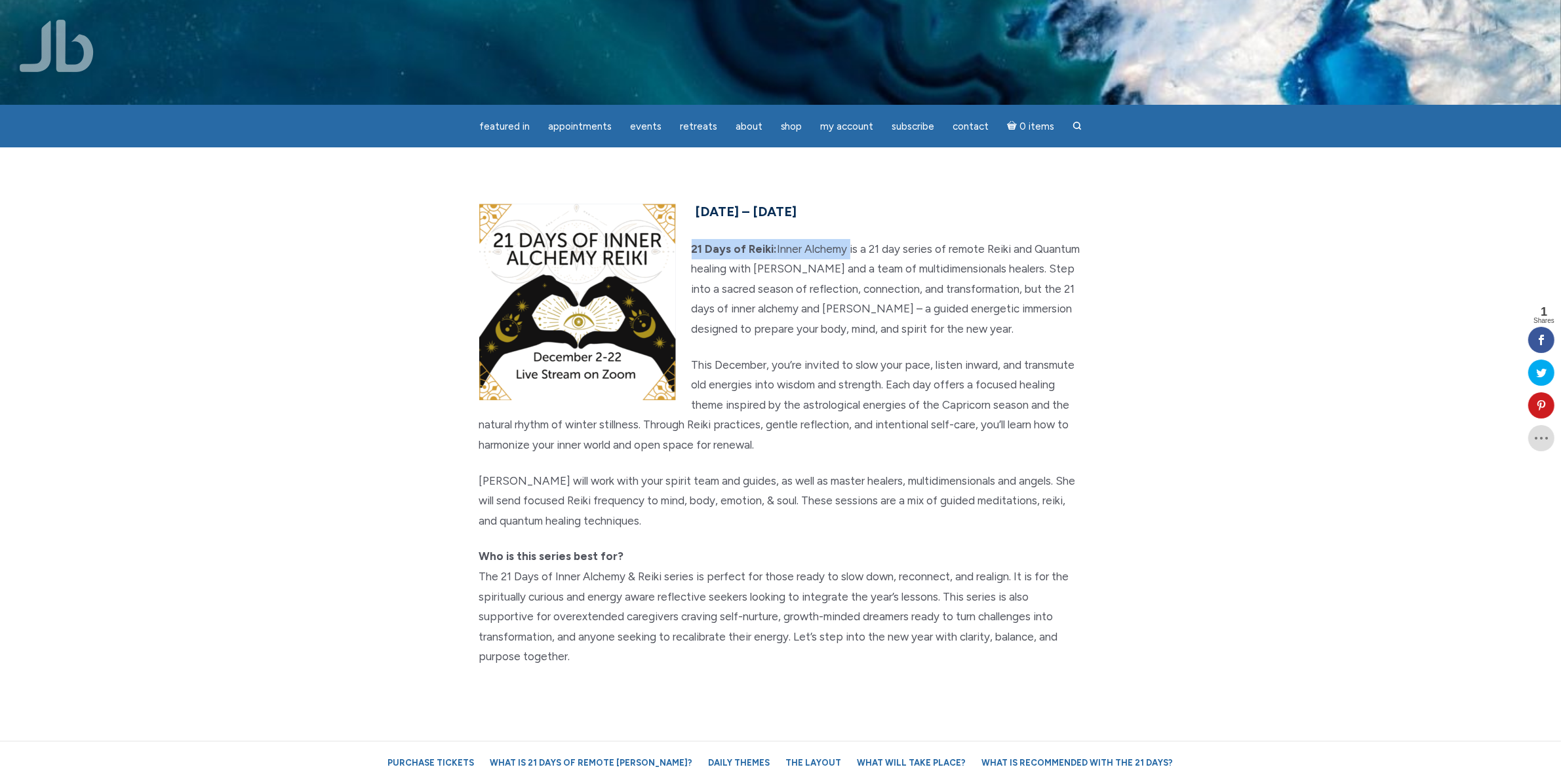
click at [689, 254] on p "21 Days of Reiki: Inner Alchemy is a 21 day series of remote Reiki and Quantum …" at bounding box center [781, 289] width 603 height 100
copy p "21 Days of Reiki: Inner Alchemy"
